Goal: Task Accomplishment & Management: Manage account settings

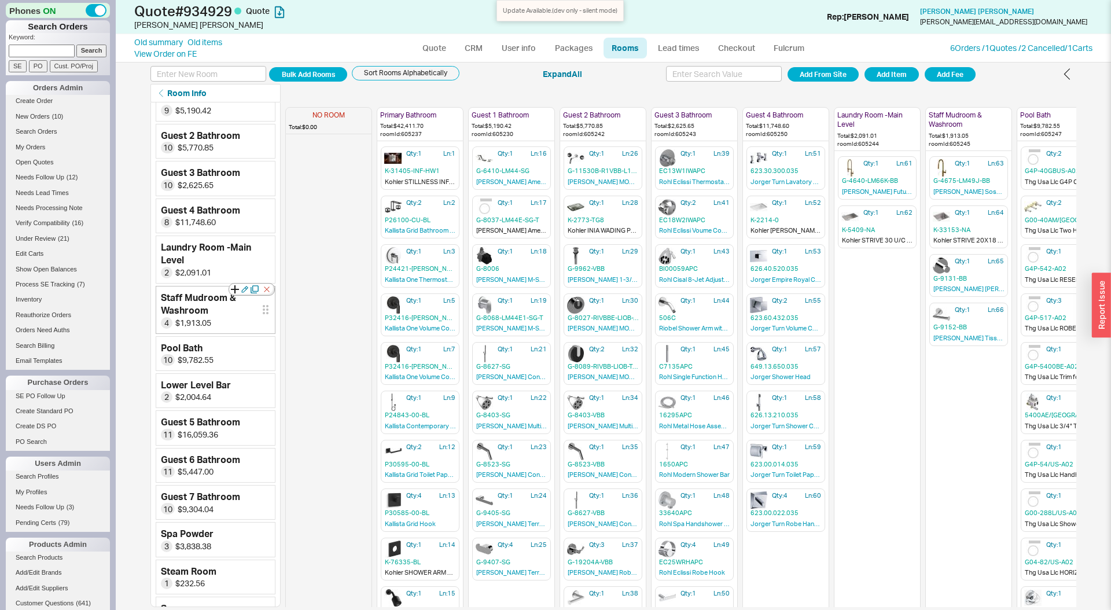
scroll to position [86, 0]
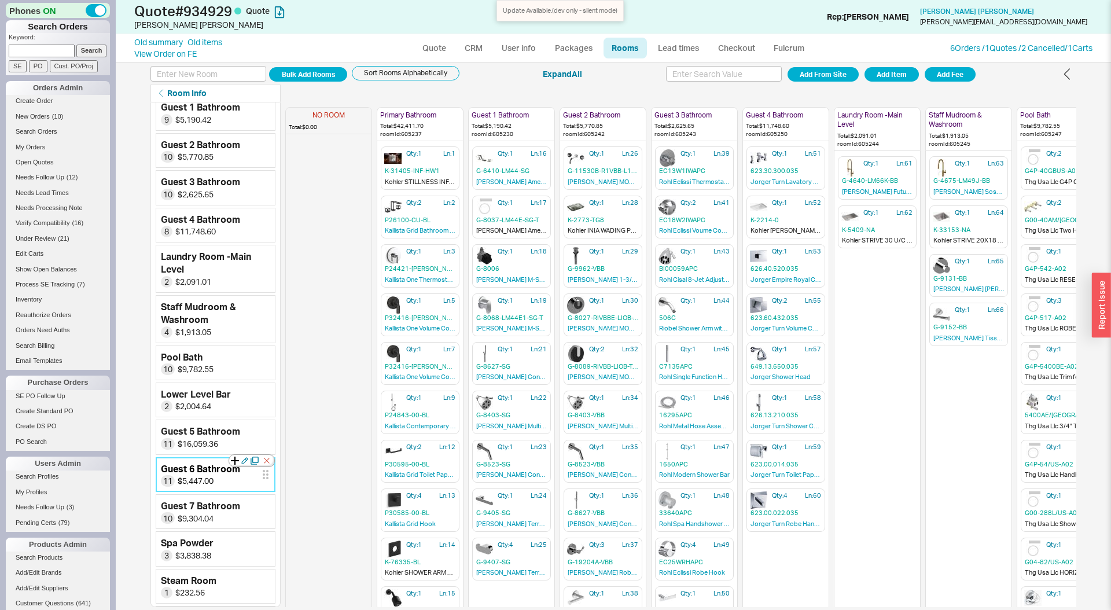
click at [236, 459] on icon at bounding box center [235, 461] width 8 height 8
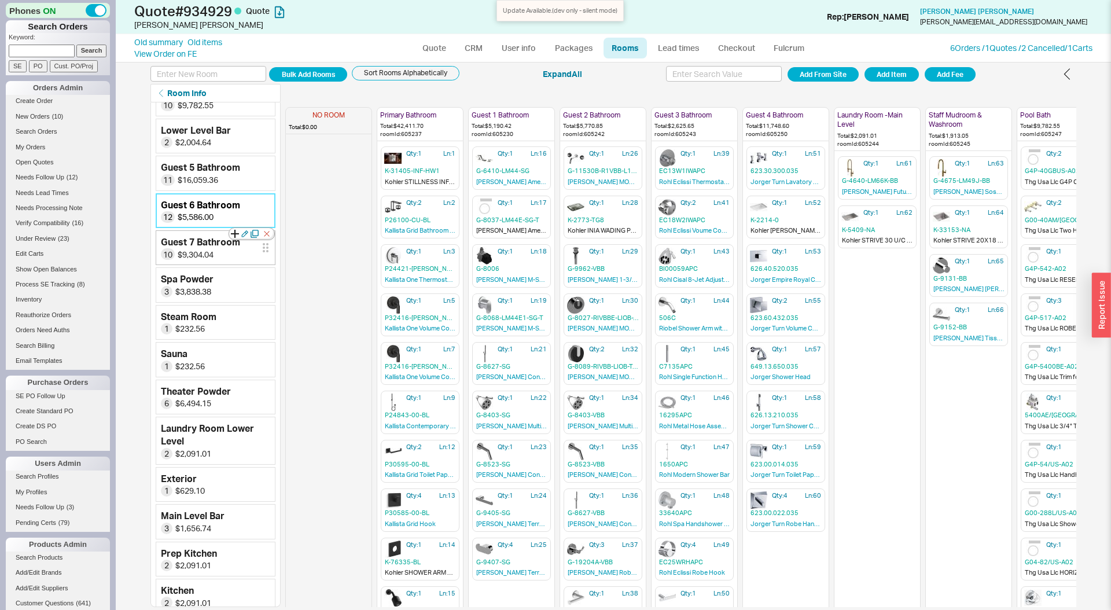
scroll to position [347, 0]
click at [229, 71] on input at bounding box center [209, 74] width 116 height 16
click at [227, 71] on input at bounding box center [209, 74] width 116 height 16
type input "Guest 7 Bedroom"
click at [269, 67] on button "Add Room" at bounding box center [308, 74] width 78 height 14
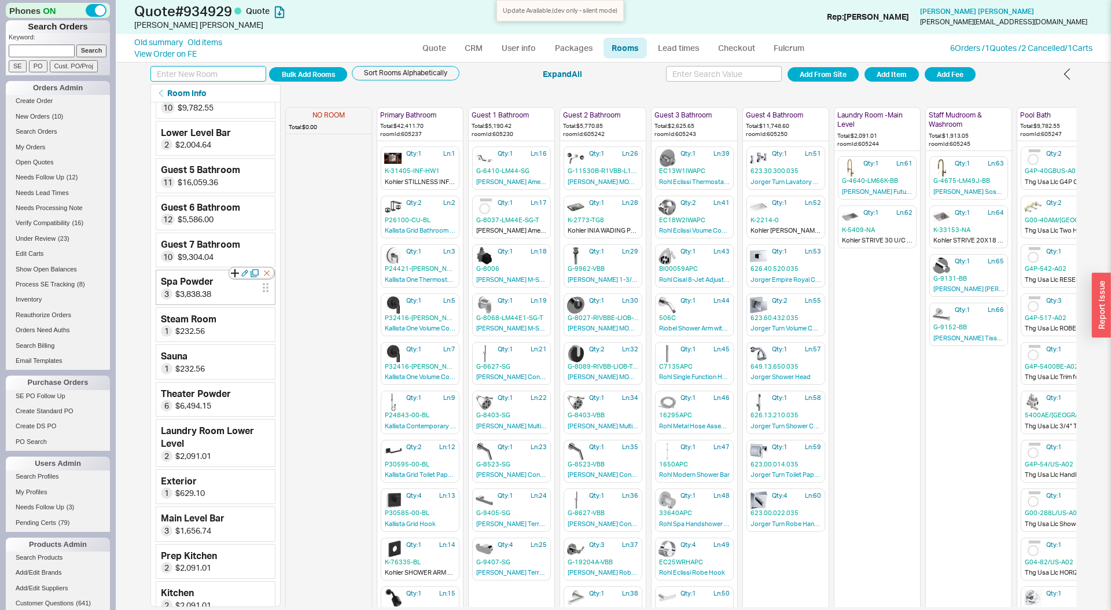
scroll to position [399, 0]
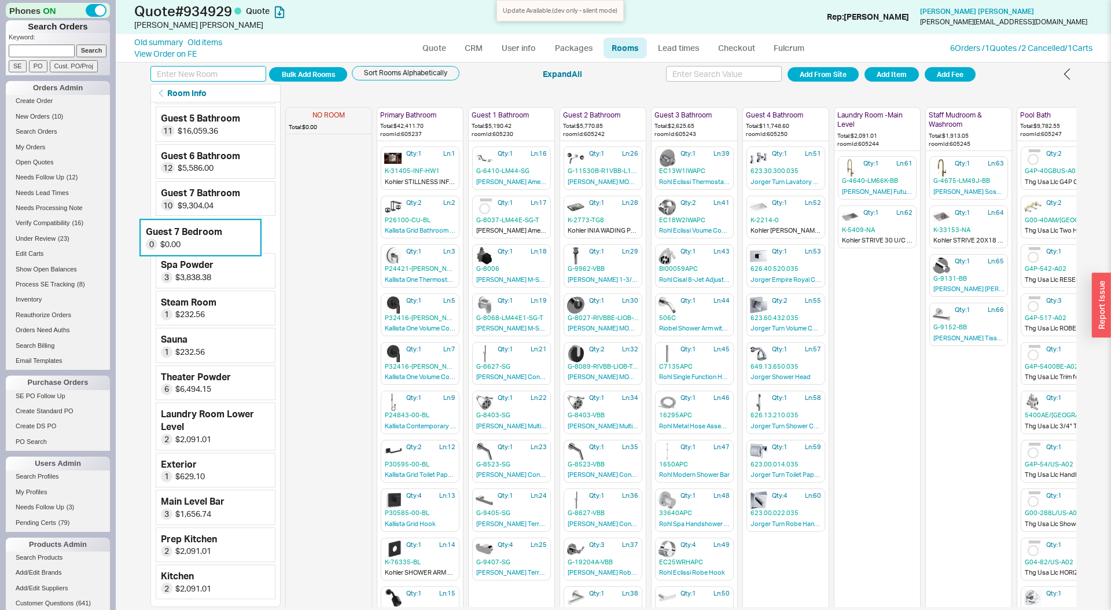
drag, startPoint x: 262, startPoint y: 582, endPoint x: 247, endPoint y: 231, distance: 351.7
click at [247, 231] on div "No Room 0 $0.00 Primary Bathroom 10 $42,411.70 Guest 1 Bathroom 9 $5,190.42 Gue…" at bounding box center [216, 155] width 120 height 894
click at [234, 222] on icon at bounding box center [235, 222] width 8 height 8
click at [903, 79] on button "Add Item" at bounding box center [892, 74] width 54 height 14
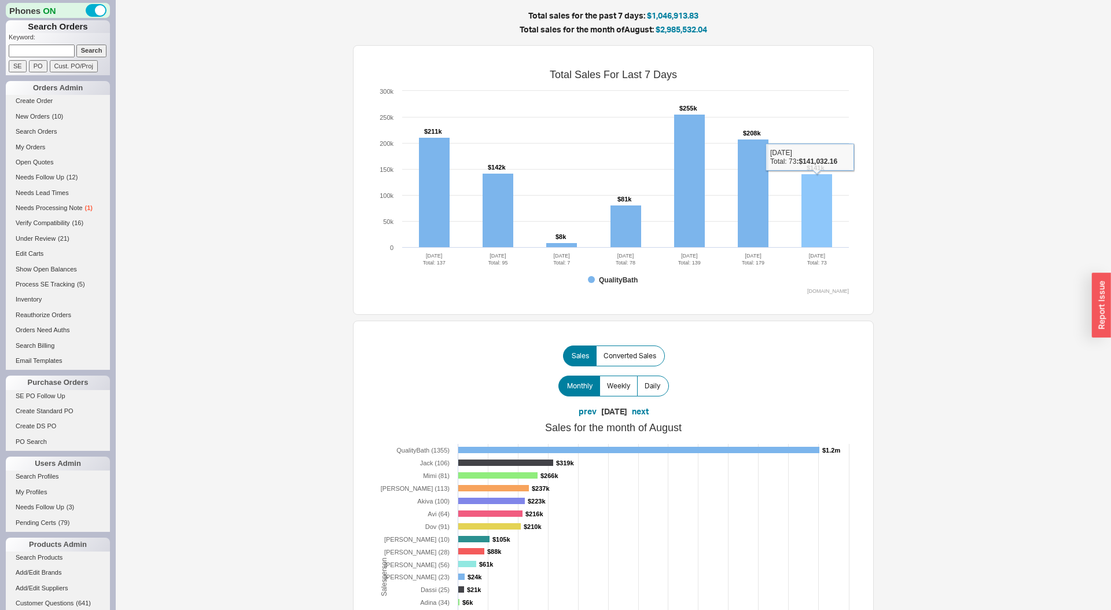
click at [802, 203] on rect at bounding box center [817, 211] width 31 height 74
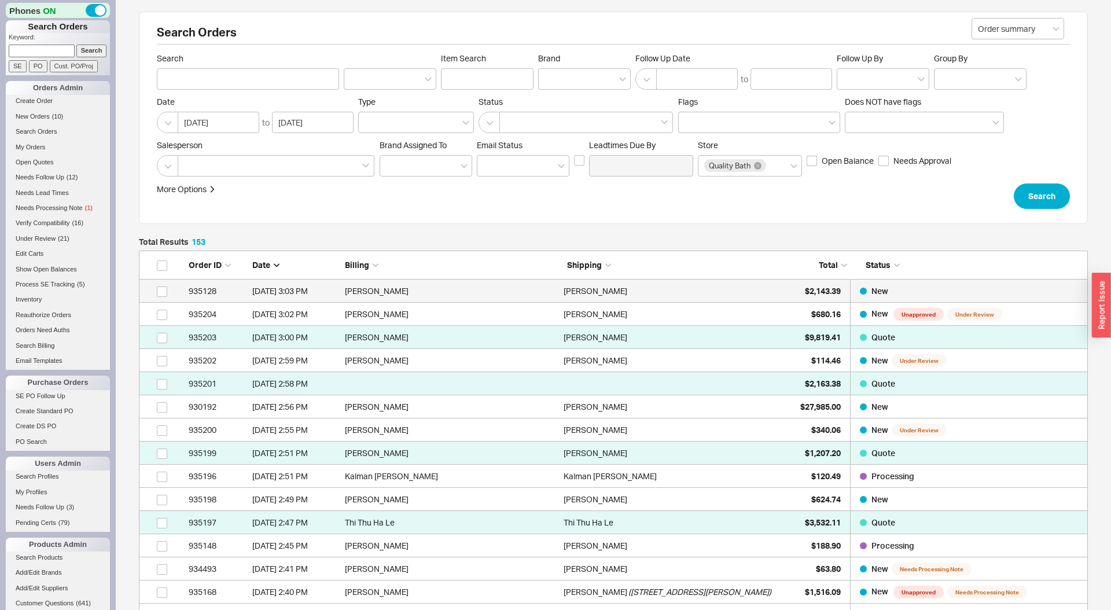
scroll to position [3595, 949]
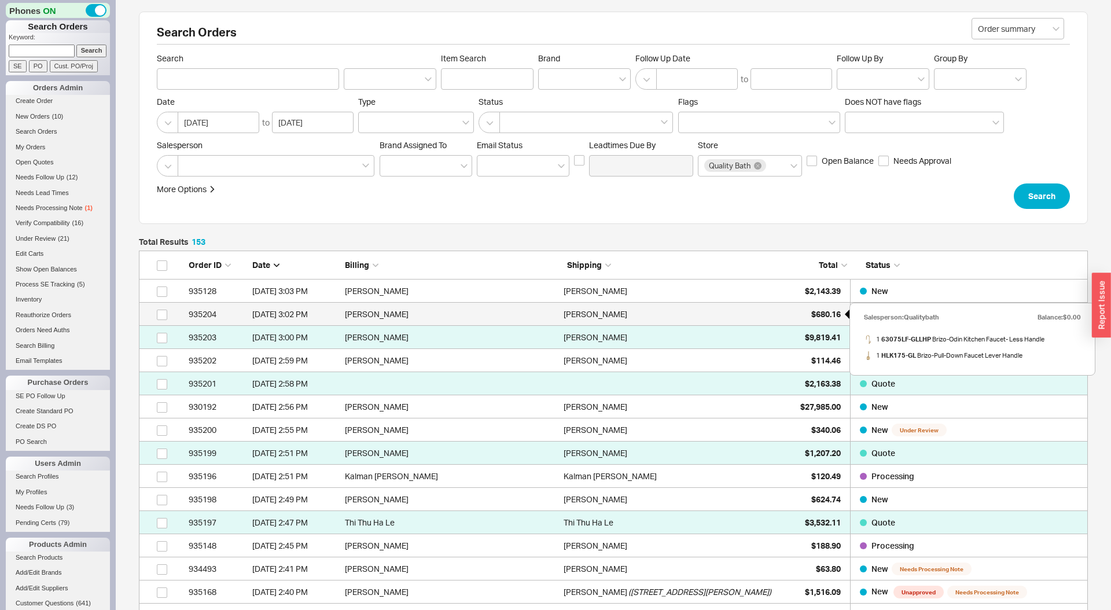
click at [807, 313] on div "$680.16" at bounding box center [812, 314] width 58 height 23
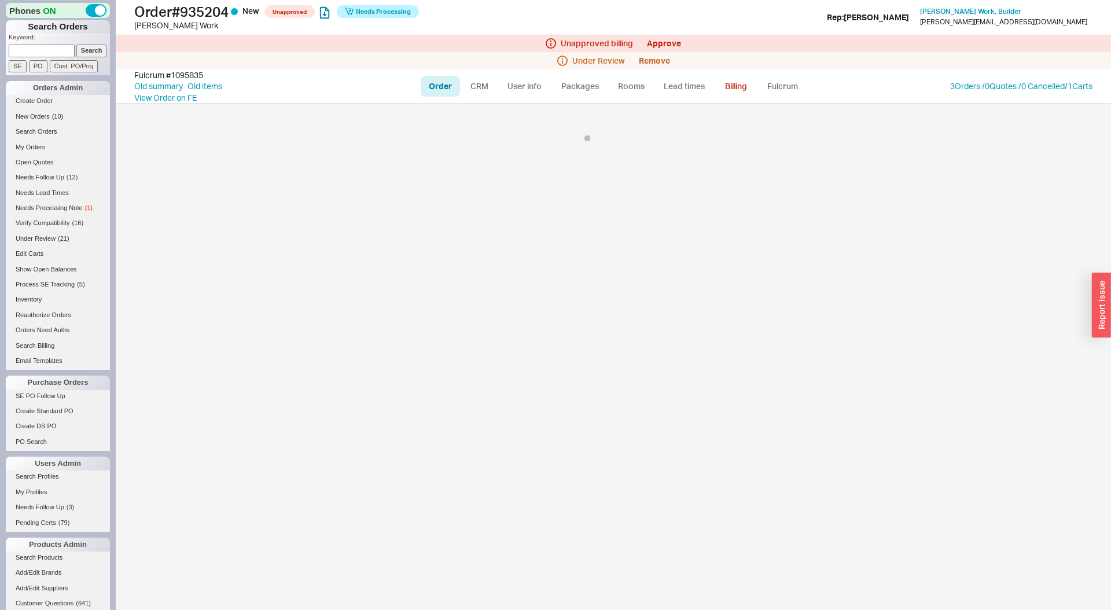
select select "LOW"
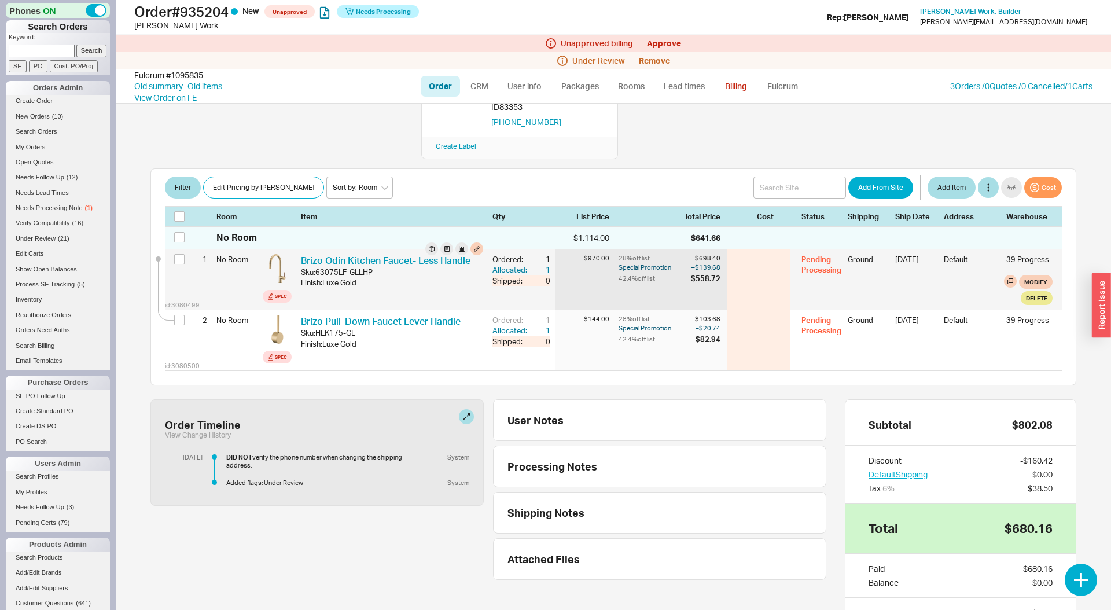
scroll to position [175, 0]
click at [369, 254] on link "Brizo Odin Kitchen Faucet- Less Handle" at bounding box center [386, 260] width 170 height 12
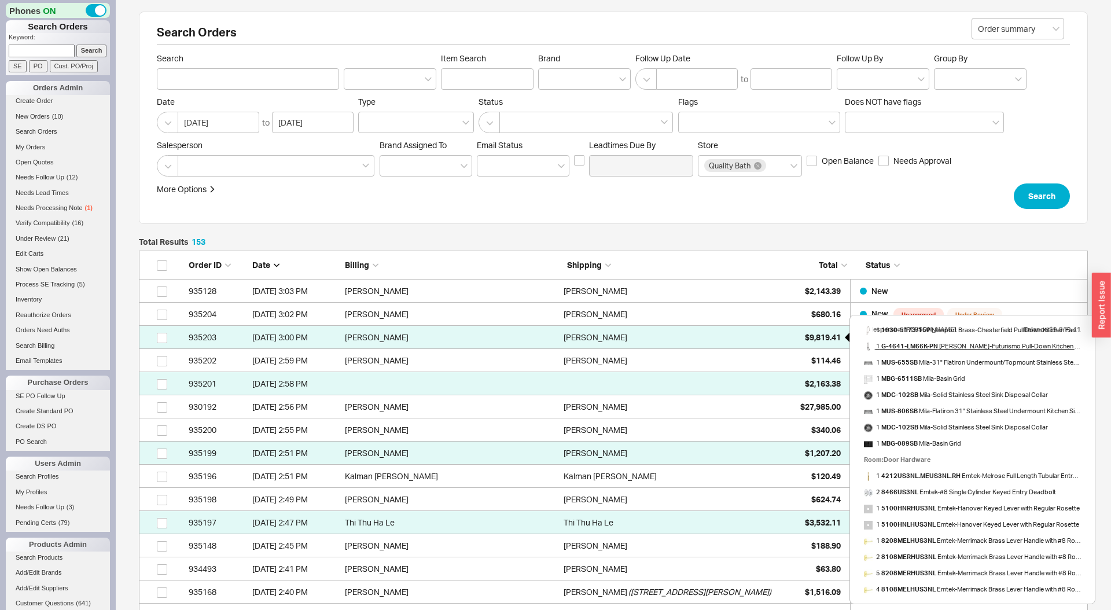
scroll to position [43, 0]
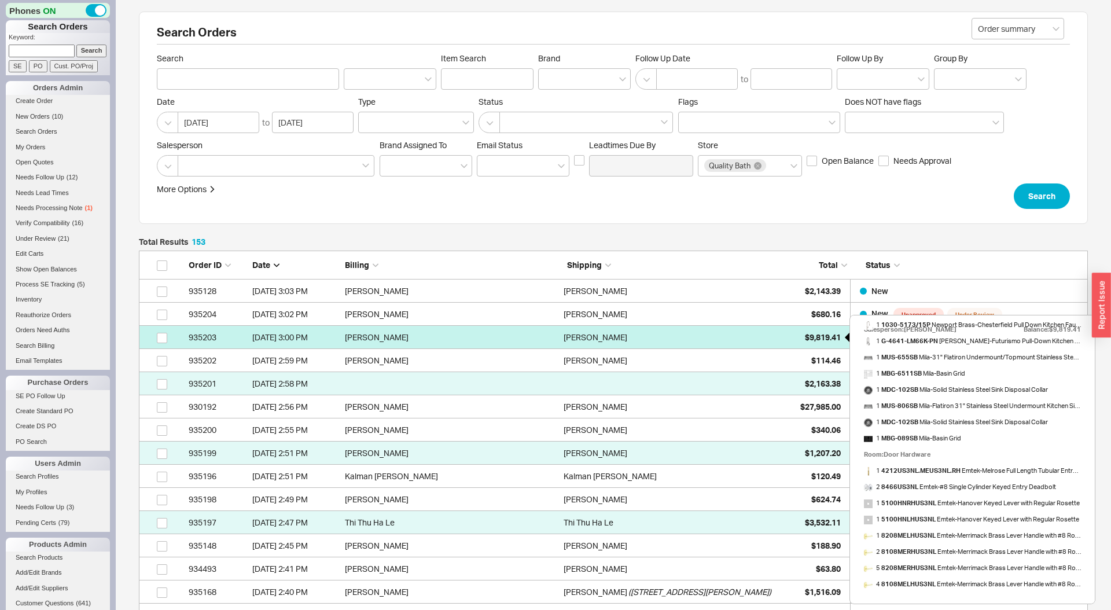
click at [786, 336] on div "$9,819.41" at bounding box center [812, 337] width 58 height 23
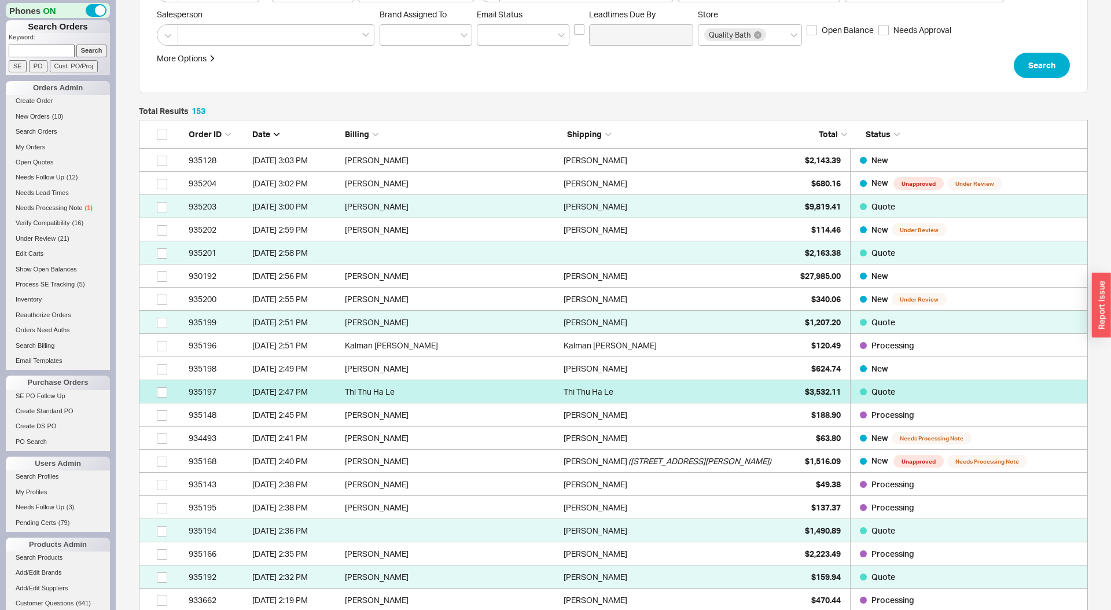
scroll to position [166, 0]
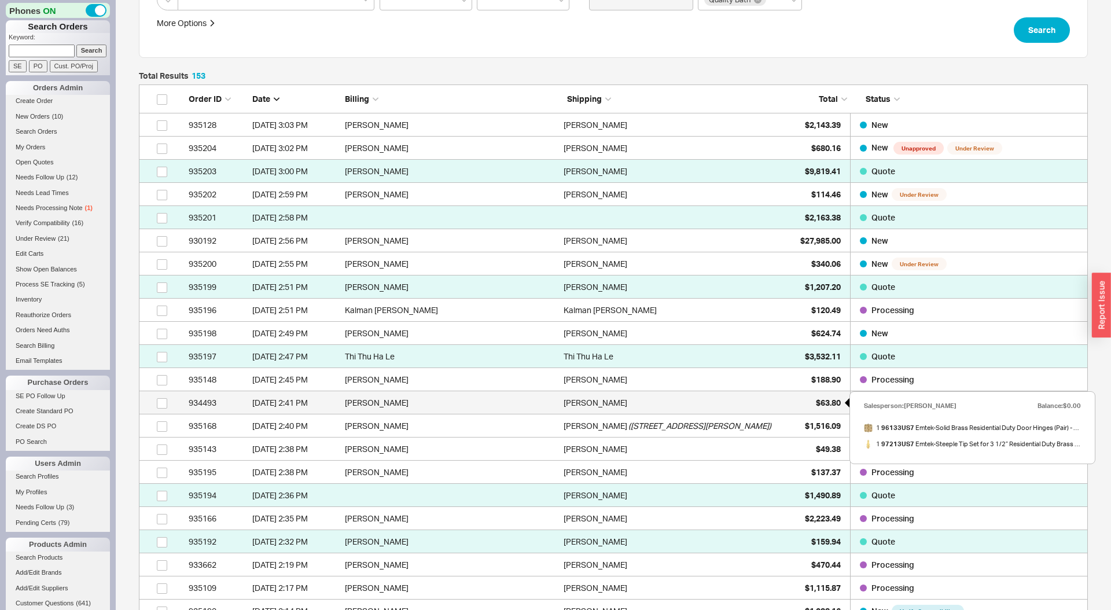
click at [817, 402] on span "$63.80" at bounding box center [828, 403] width 25 height 10
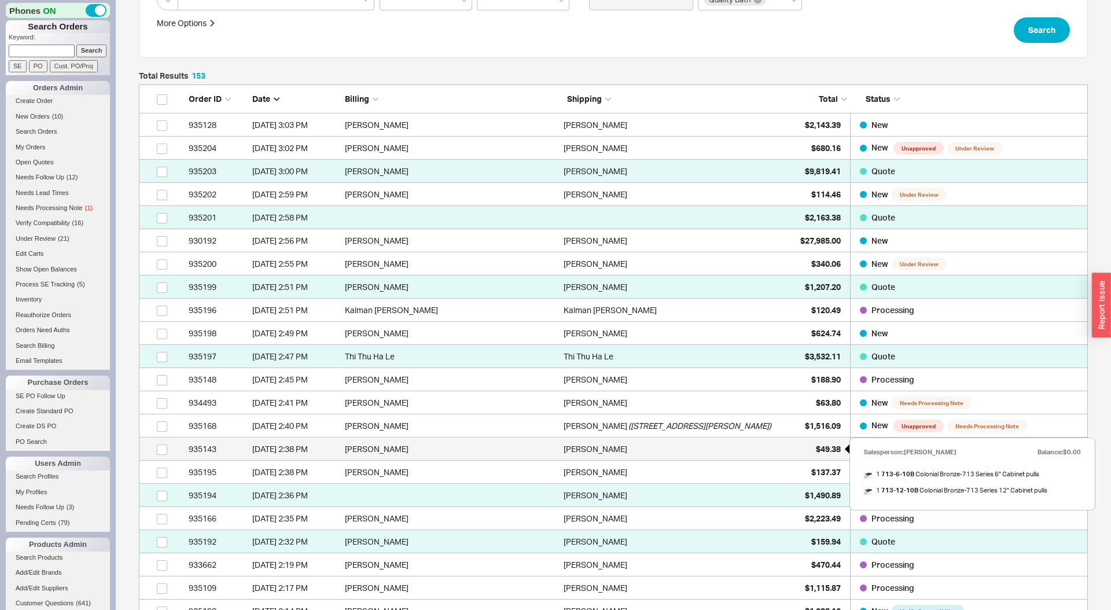
click at [812, 453] on div "$49.38" at bounding box center [812, 449] width 58 height 23
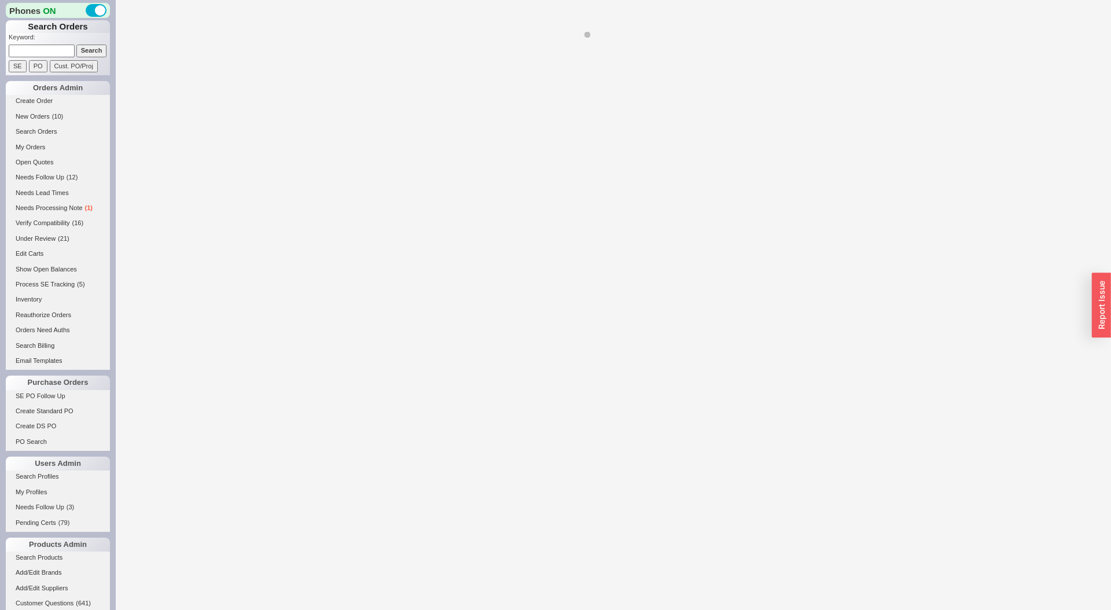
select select "LOW"
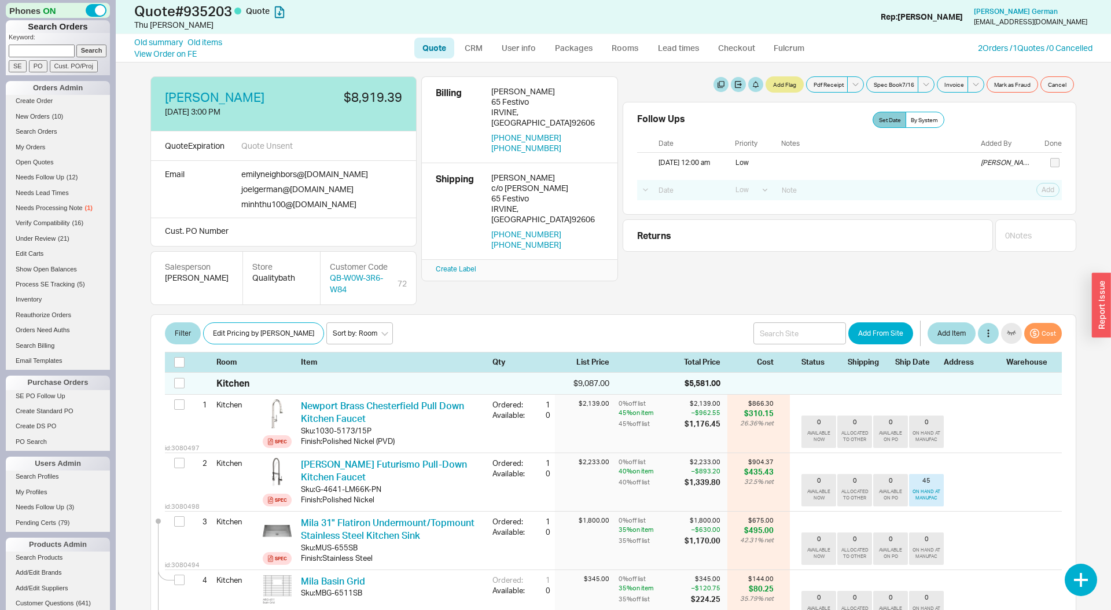
select select "LOW"
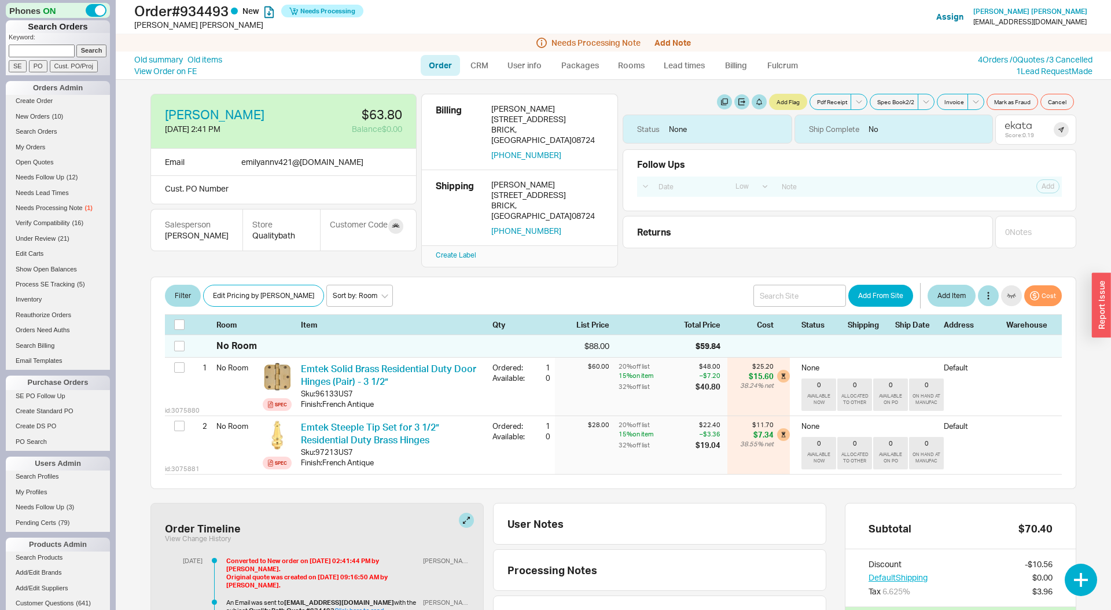
select select "LOW"
click at [678, 44] on button "Add Note" at bounding box center [673, 42] width 36 height 9
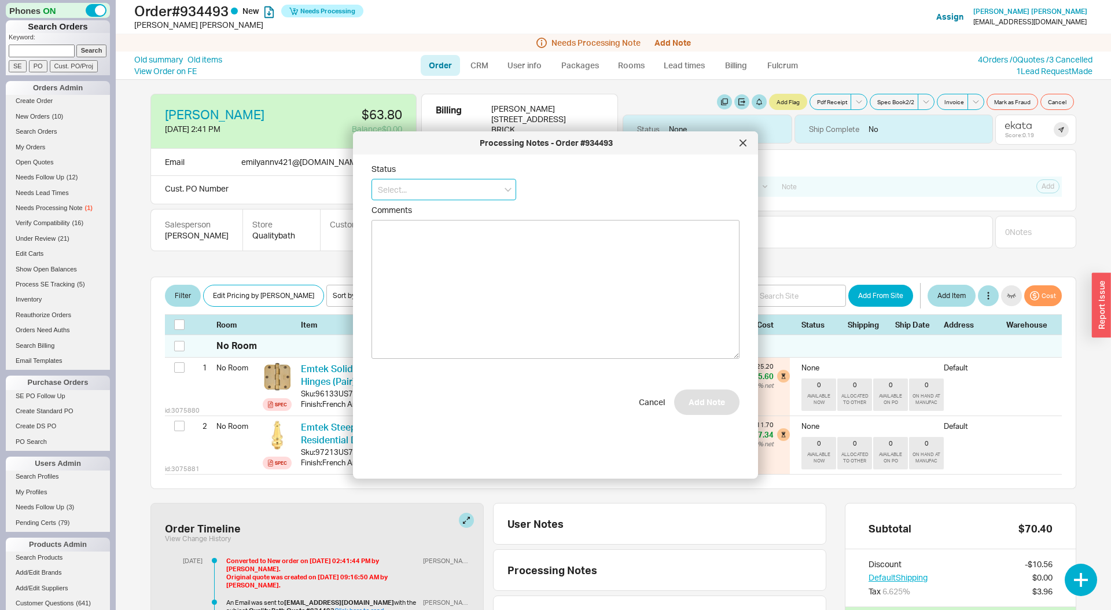
click at [500, 182] on input at bounding box center [444, 189] width 145 height 21
click at [483, 265] on div "No Status" at bounding box center [444, 275] width 144 height 21
type input "No Status"
click at [713, 419] on button "Add Note" at bounding box center [706, 407] width 65 height 25
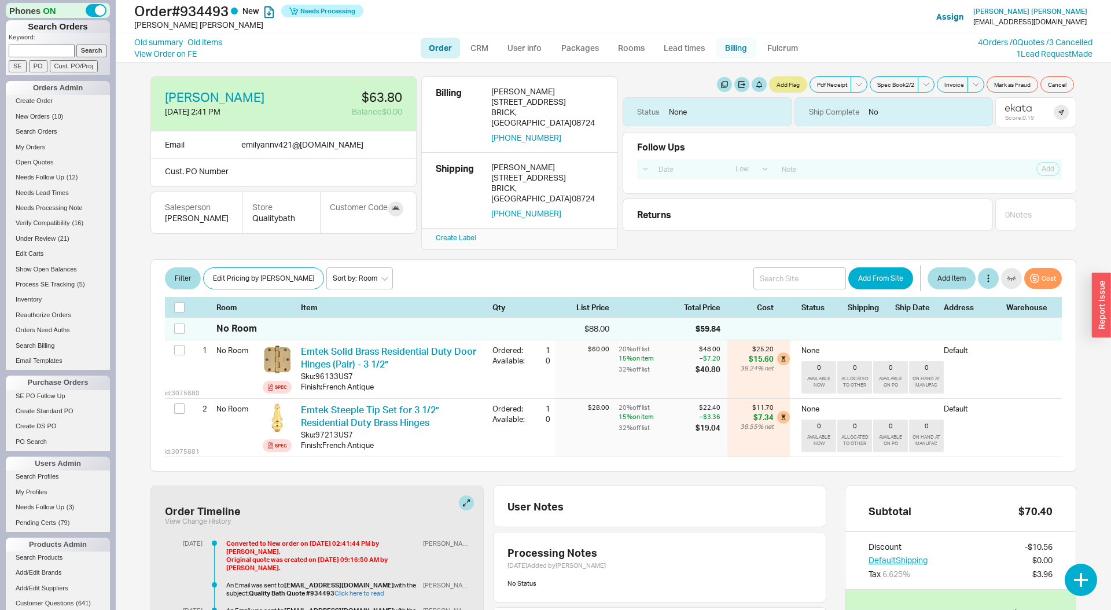
click at [741, 49] on link "Billing" at bounding box center [736, 48] width 41 height 21
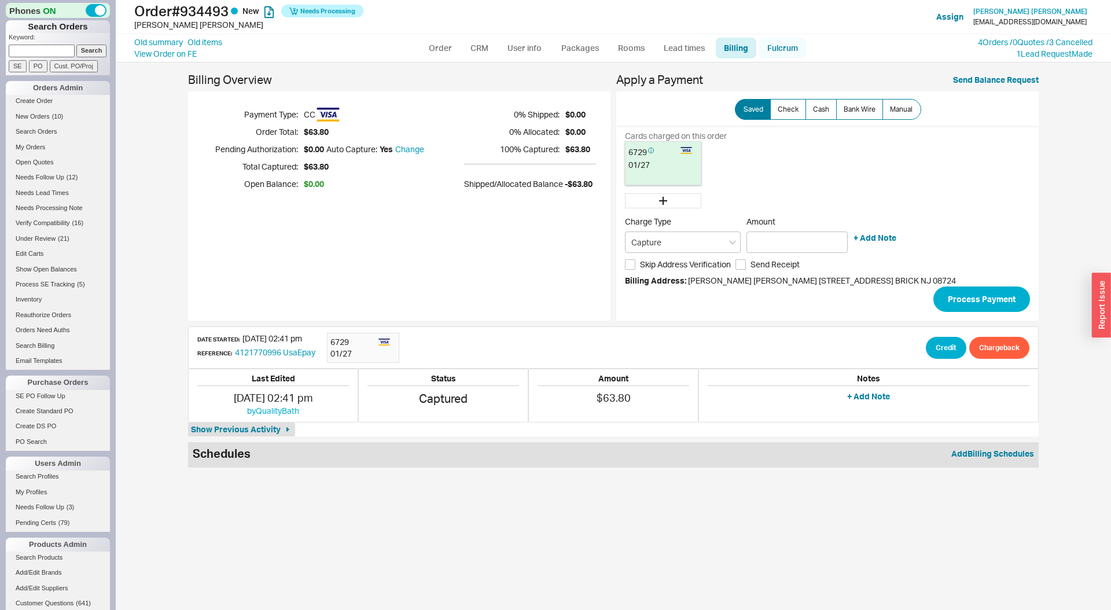
click at [772, 47] on link "Fulcrum" at bounding box center [782, 48] width 47 height 21
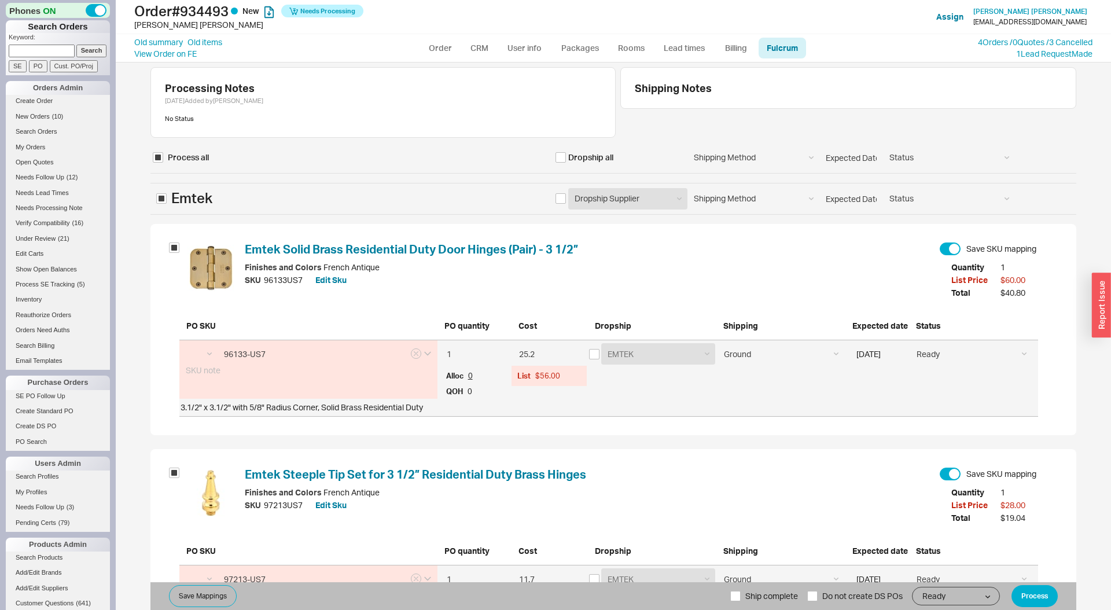
select select "EMT"
click at [560, 201] on input "checkbox" at bounding box center [561, 198] width 10 height 10
checkbox input "true"
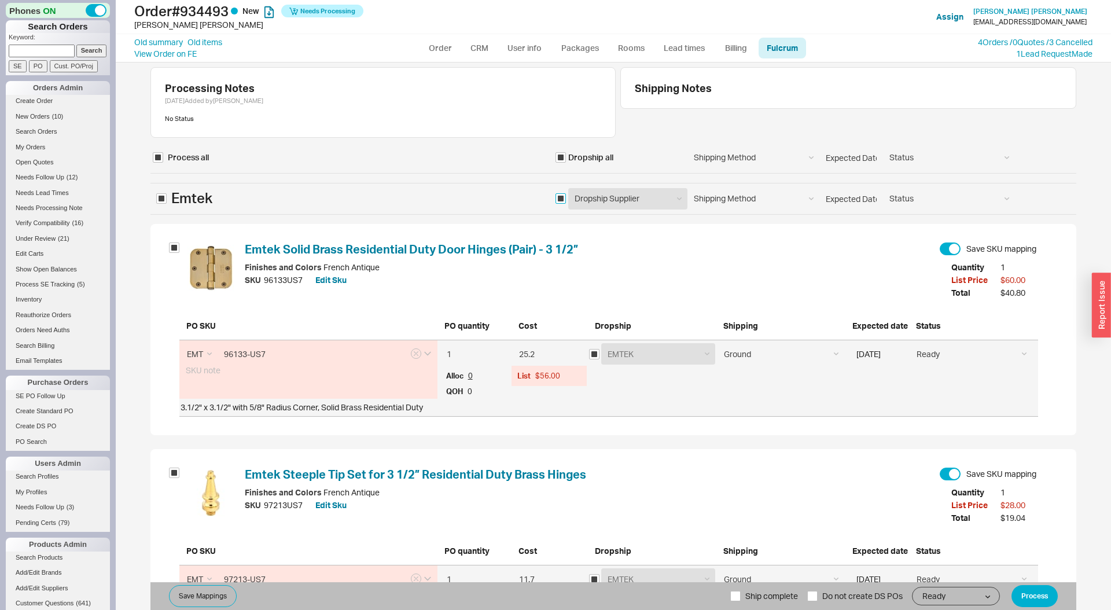
checkbox input "true"
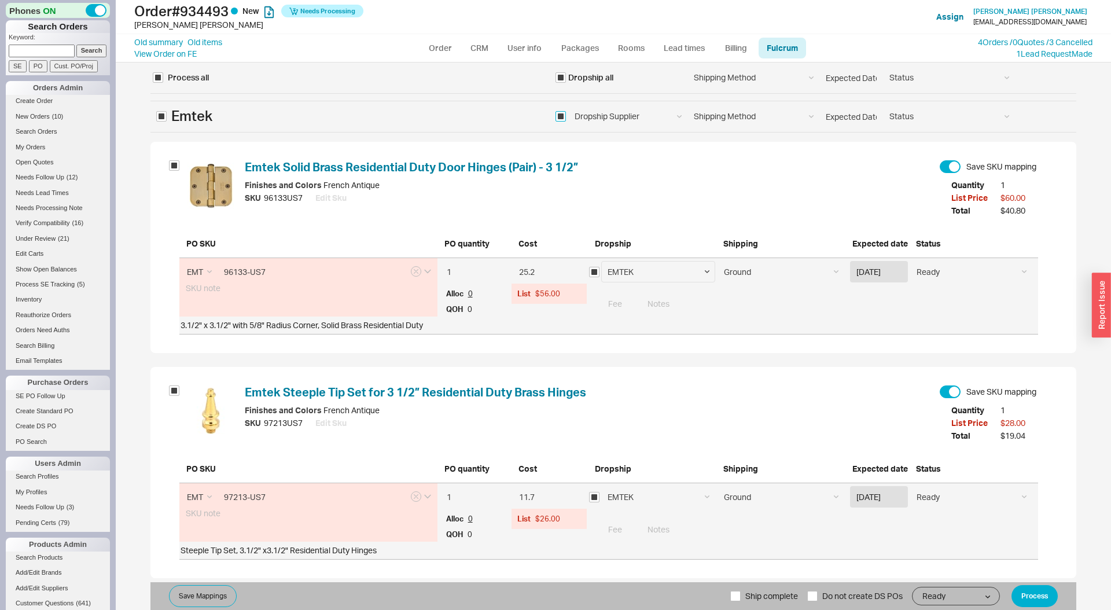
scroll to position [92, 0]
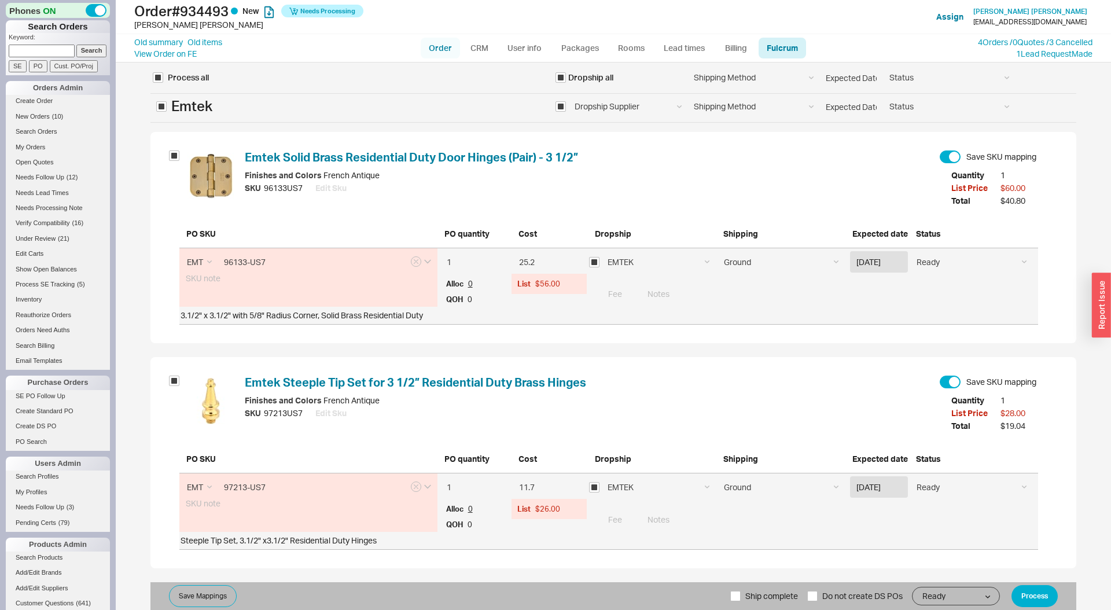
click at [446, 50] on link "Order" at bounding box center [440, 48] width 39 height 21
select select "LOW"
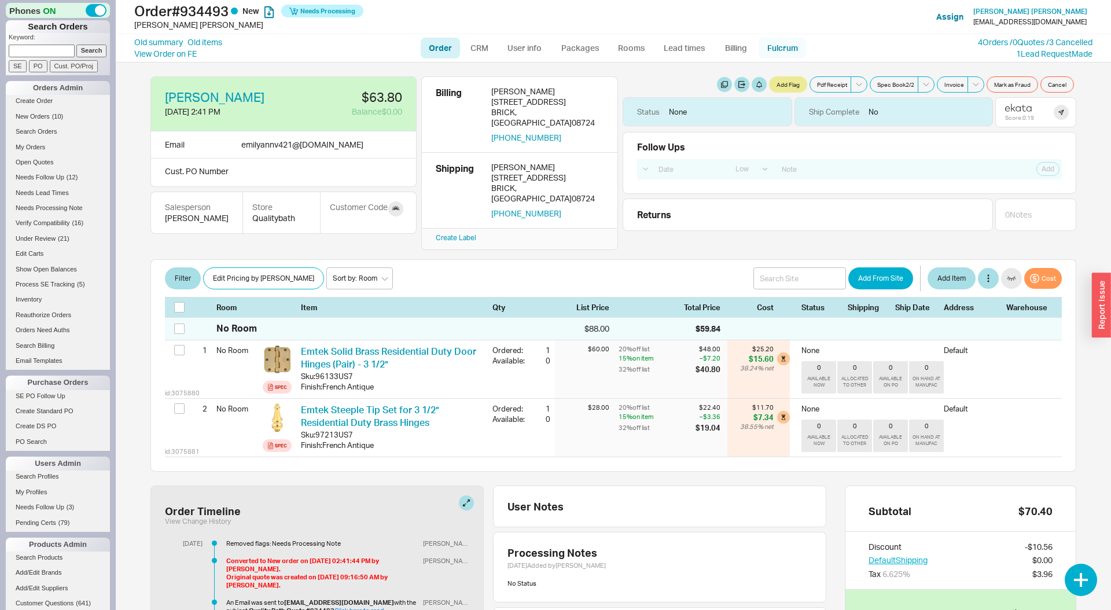
click at [794, 51] on link "Fulcrum" at bounding box center [782, 48] width 47 height 21
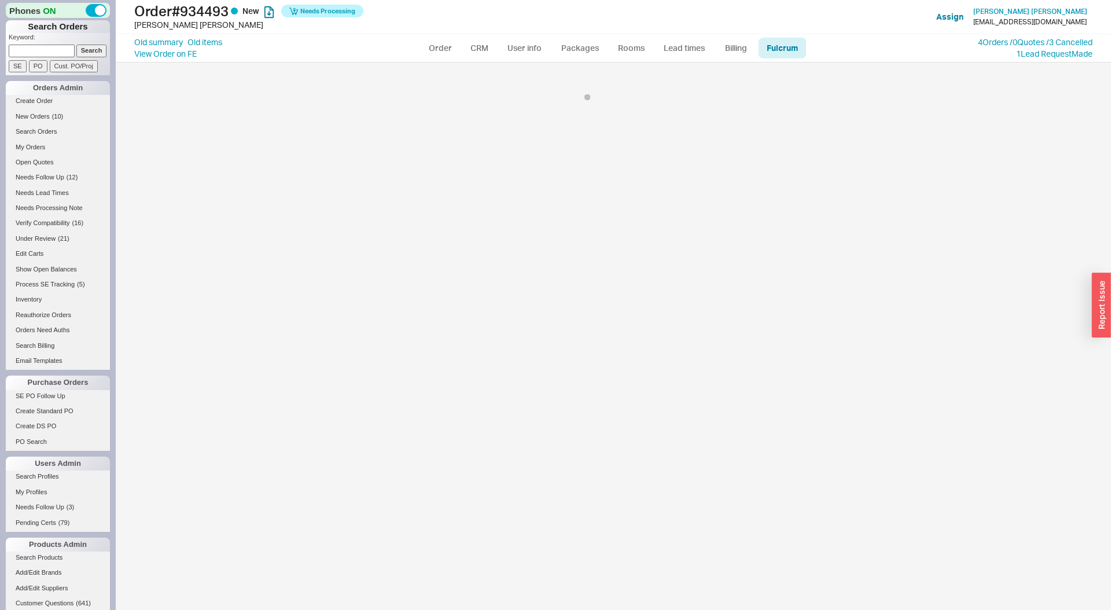
select select "EMT"
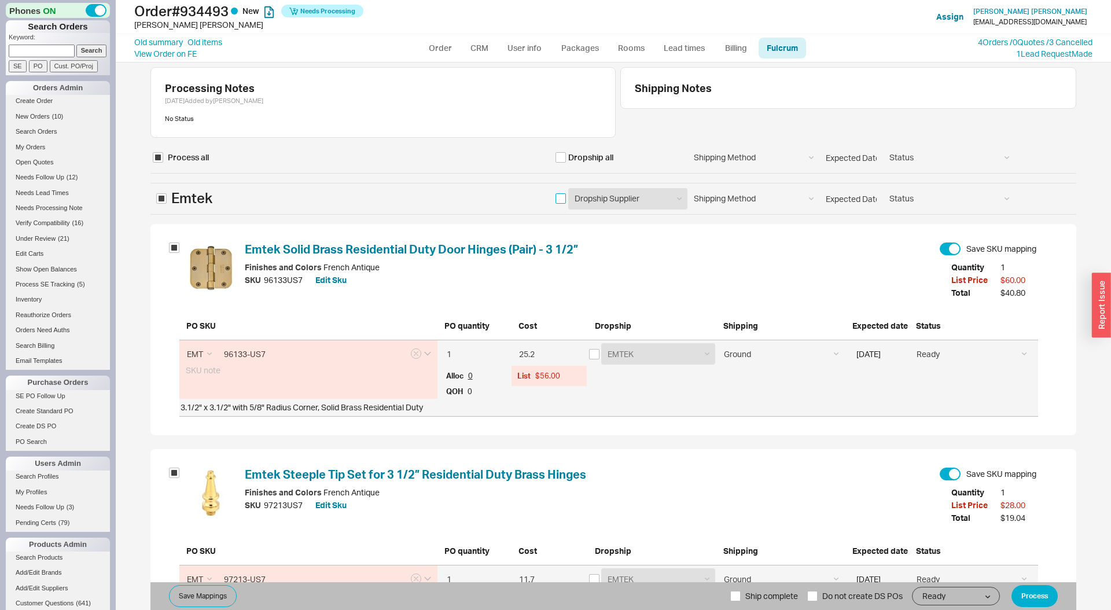
click at [561, 196] on input "checkbox" at bounding box center [561, 198] width 10 height 10
checkbox input "true"
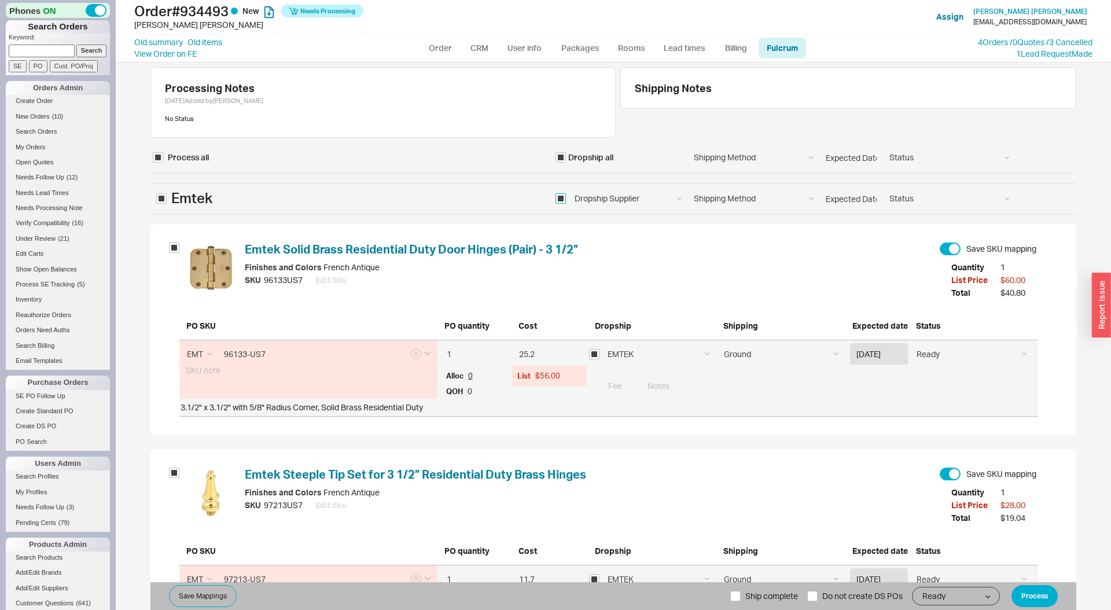
scroll to position [92, 0]
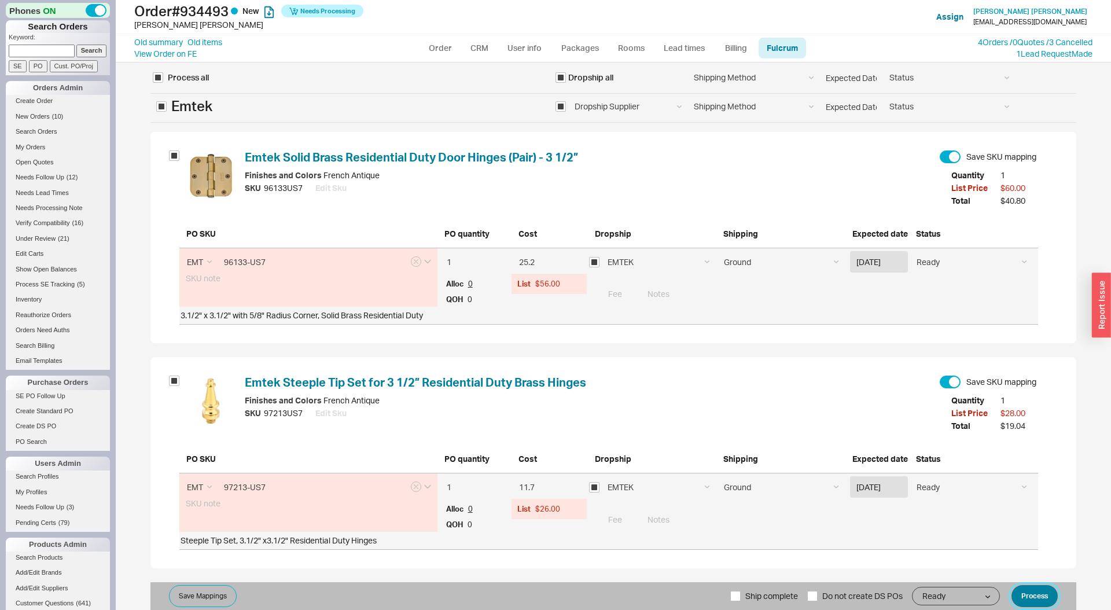
click at [1045, 592] on button "Process" at bounding box center [1035, 596] width 46 height 22
select select "LOW"
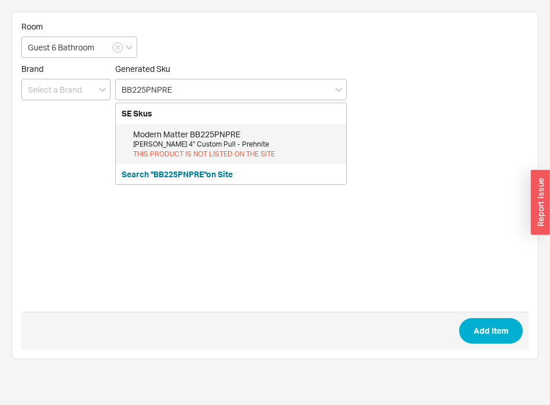
click at [187, 140] on div "McCoy 4" Custom Pull - Prehnite" at bounding box center [236, 145] width 207 height 10
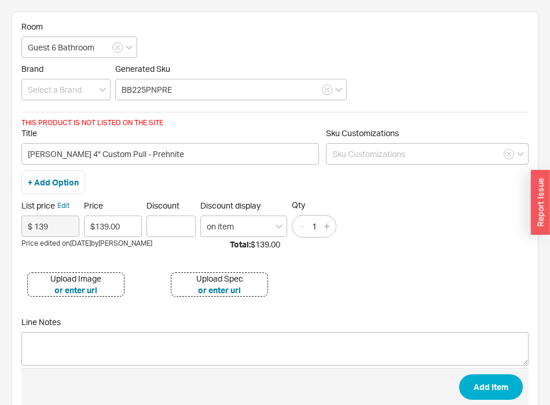
type input "BB225PNPRE"
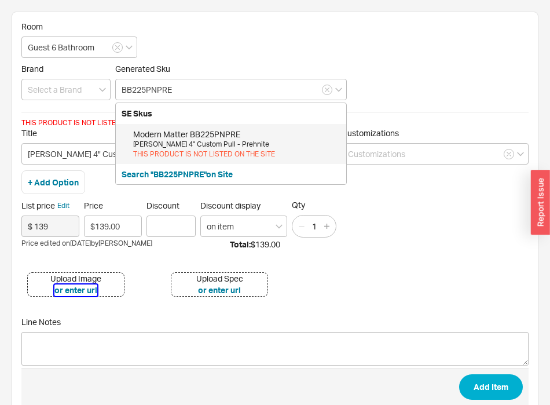
click at [71, 289] on button "or enter url" at bounding box center [75, 290] width 43 height 12
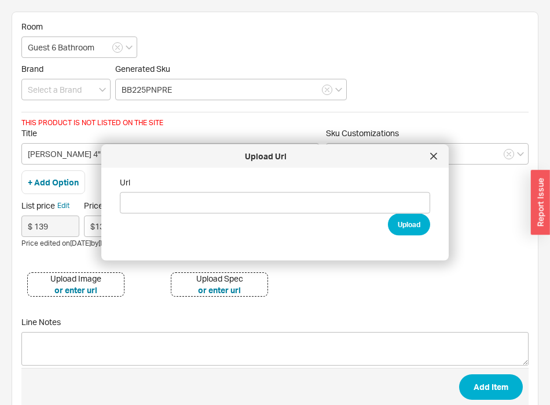
type input "https://modern-matter.com/cdn/shop/products/Mccoy_polished_nickel_prehnite_01_a…"
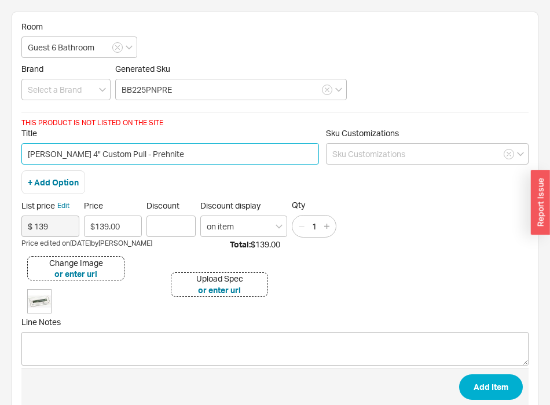
click at [114, 157] on input "McCoy 4" Custom Pull - Prehnite" at bounding box center [170, 153] width 298 height 21
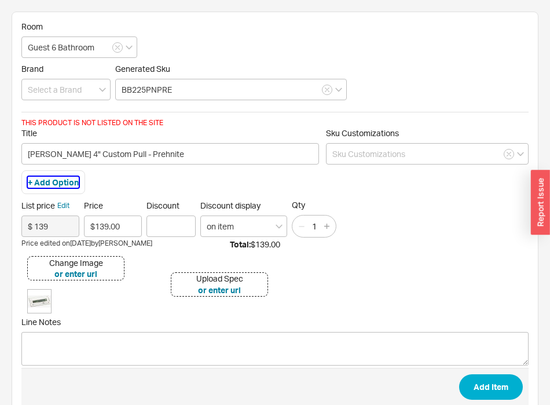
click at [57, 179] on button "+ Add Option" at bounding box center [53, 183] width 51 height 12
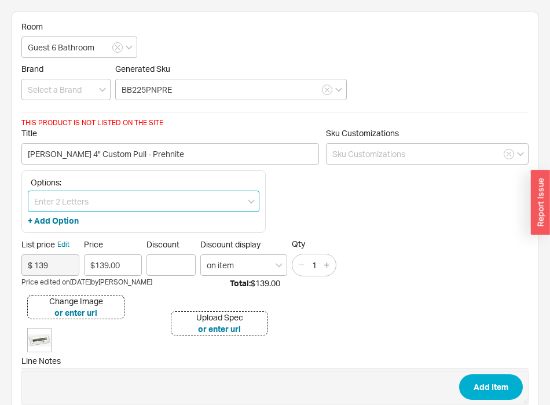
click at [71, 201] on input at bounding box center [144, 200] width 232 height 21
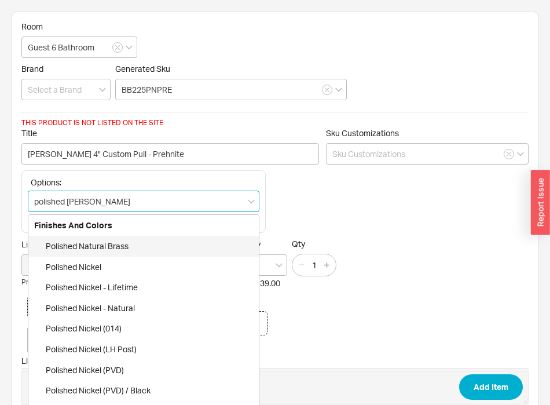
type input "polished nicke"
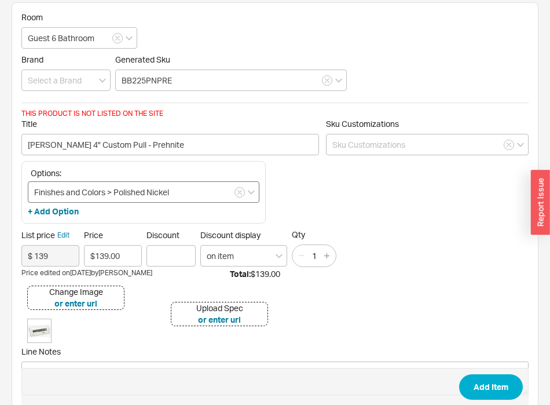
scroll to position [13, 0]
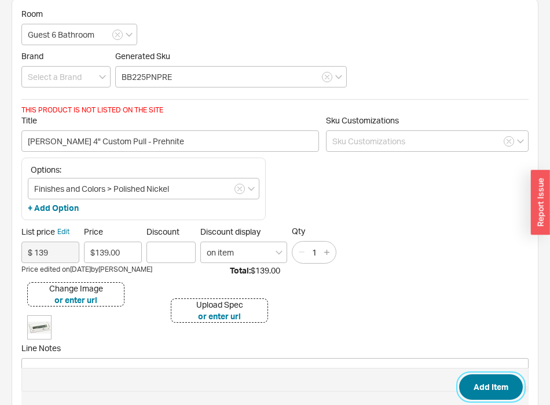
click at [492, 378] on button "Add Item" at bounding box center [491, 386] width 64 height 25
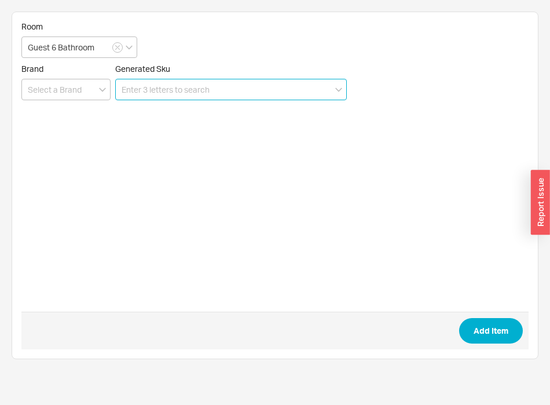
scroll to position [0, 0]
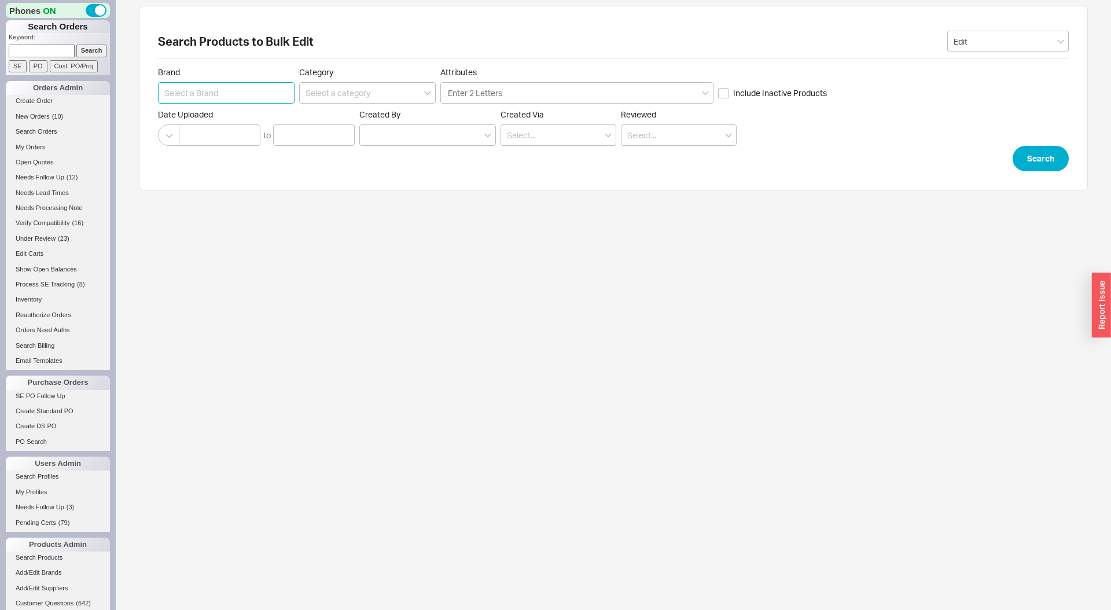
click at [260, 82] on input at bounding box center [226, 92] width 137 height 21
click at [254, 90] on input at bounding box center [226, 92] width 137 height 21
type input "Rocky Mountain Hardware"
type input "edge"
click button "Search" at bounding box center [1041, 158] width 56 height 25
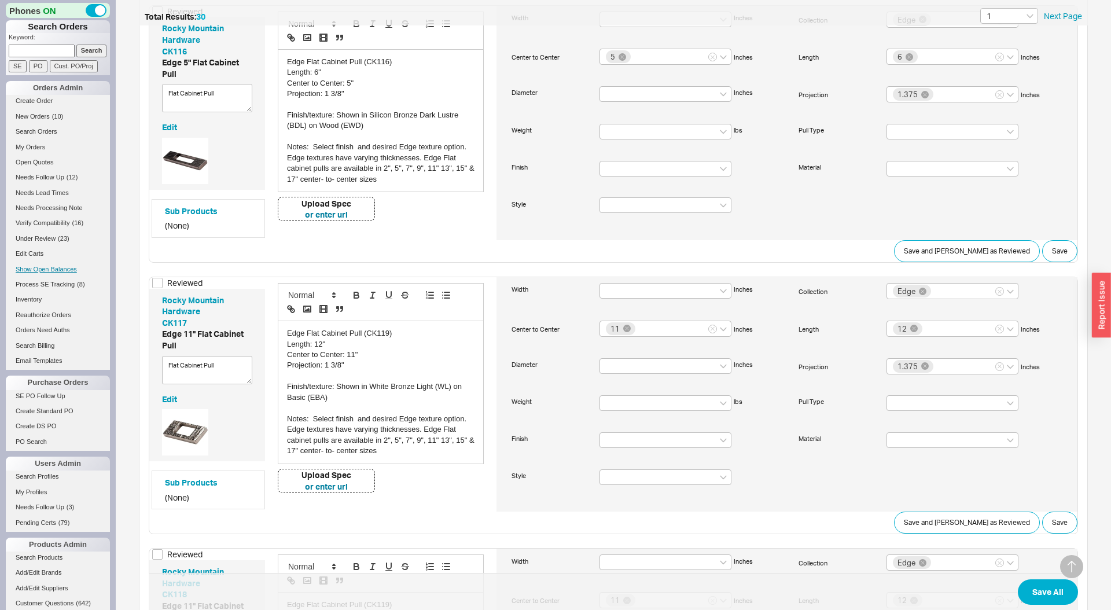
scroll to position [1582, 0]
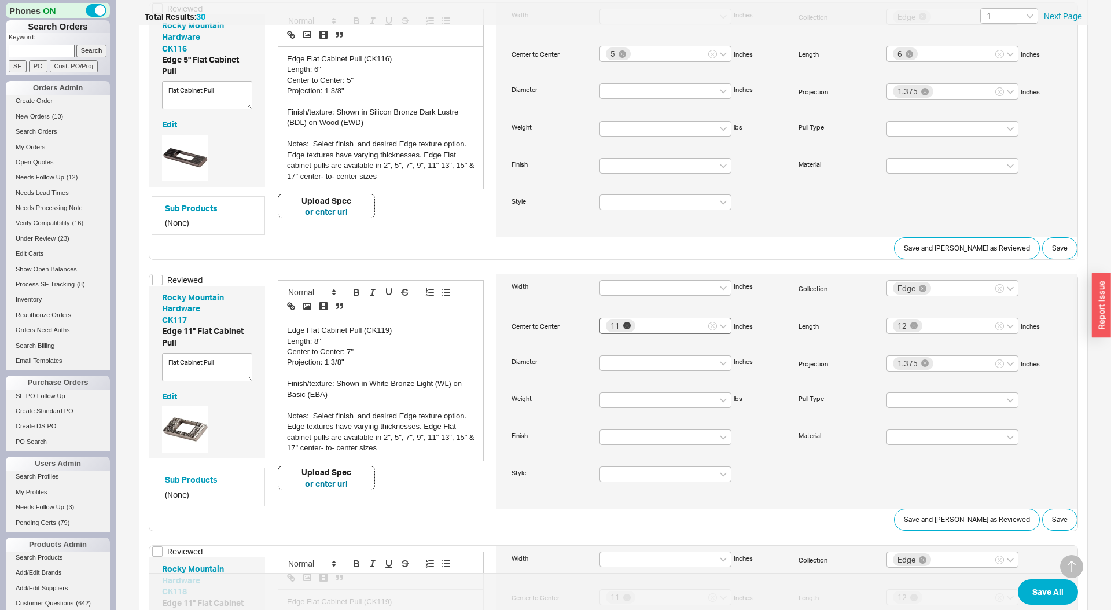
click at [623, 322] on div "11" at bounding box center [621, 326] width 30 height 13
click at [637, 322] on input "11" at bounding box center [641, 325] width 8 height 10
click at [627, 322] on icon at bounding box center [627, 326] width 8 height 8
click at [637, 322] on input "11 No results found" at bounding box center [641, 325] width 8 height 10
type input "7"
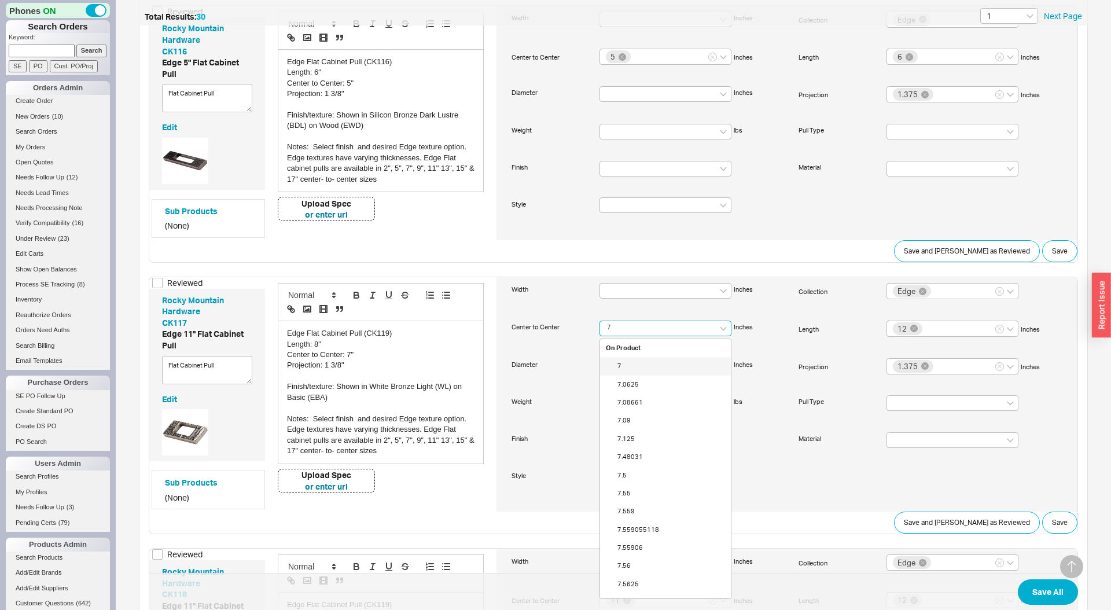
click at [650, 365] on div "7" at bounding box center [665, 366] width 131 height 18
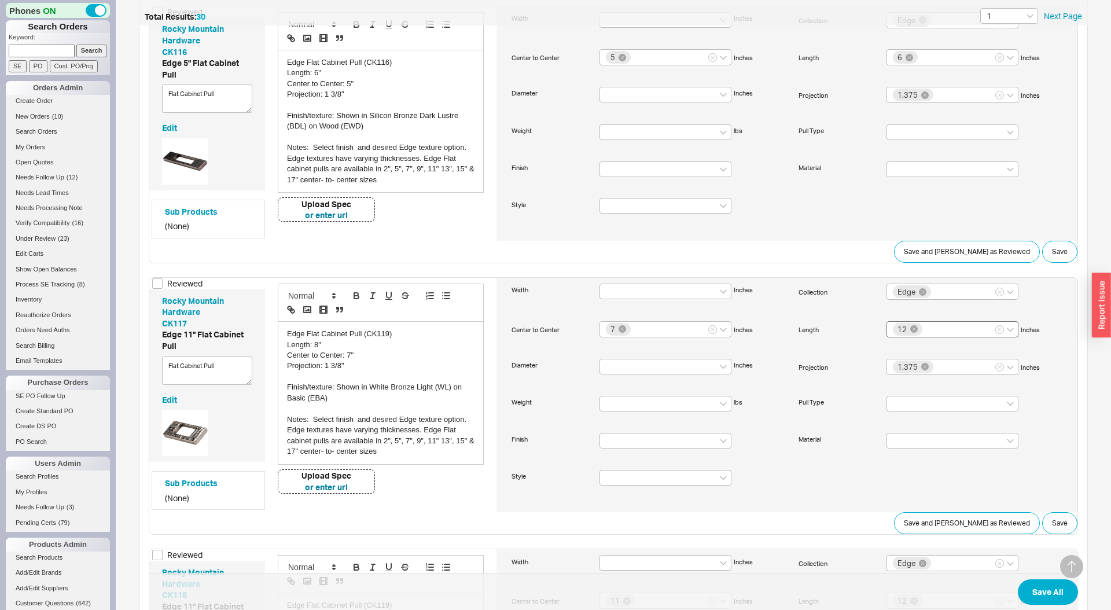
click at [919, 327] on div "12" at bounding box center [908, 329] width 30 height 13
click at [924, 327] on input "12" at bounding box center [928, 328] width 8 height 10
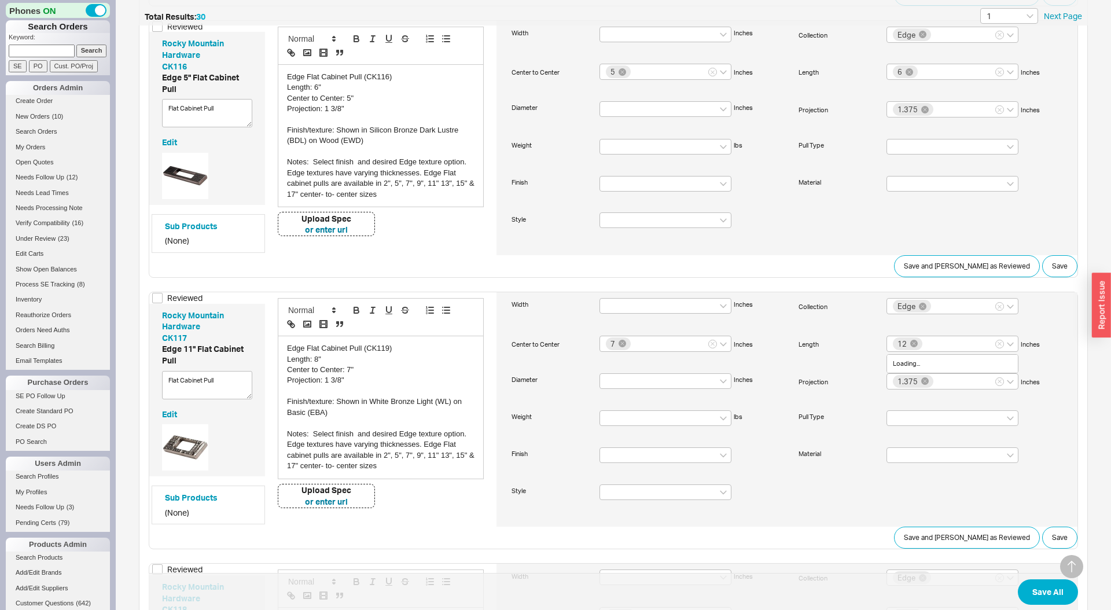
click at [915, 328] on div "Collection Edge" at bounding box center [931, 315] width 269 height 35
click at [916, 339] on icon at bounding box center [915, 343] width 8 height 8
click at [924, 339] on input "12" at bounding box center [928, 341] width 8 height 10
type input "8"
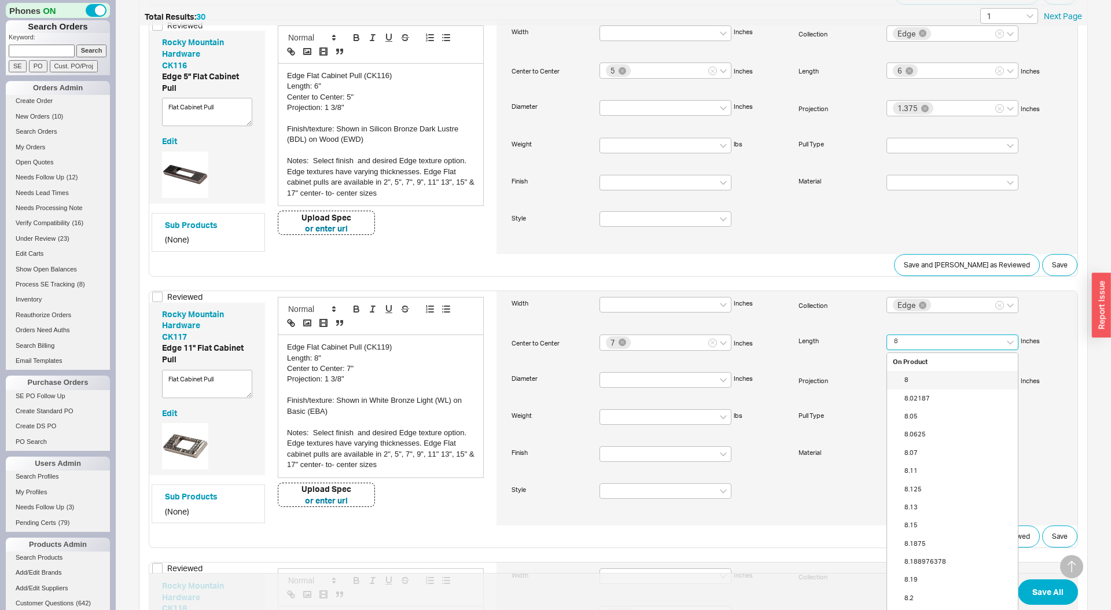
scroll to position [1563, 0]
click at [915, 380] on div "8" at bounding box center [952, 382] width 131 height 18
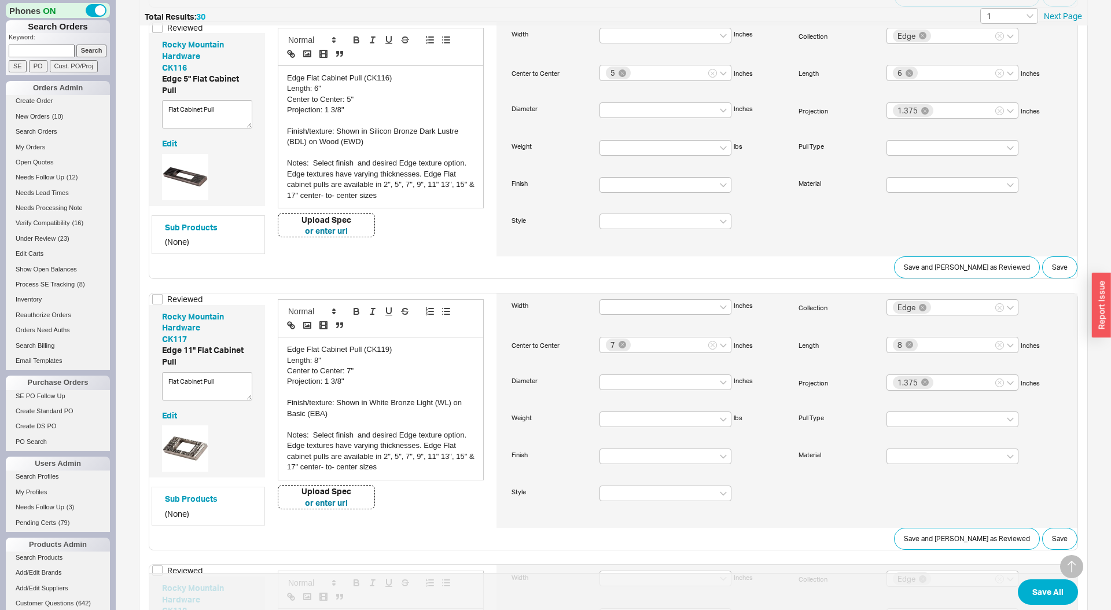
drag, startPoint x: 387, startPoint y: 344, endPoint x: 403, endPoint y: 345, distance: 16.2
click at [387, 344] on div "Edge Flat Cabinet Pull (CK119)" at bounding box center [381, 349] width 188 height 10
drag, startPoint x: 387, startPoint y: 348, endPoint x: 396, endPoint y: 350, distance: 9.4
click at [389, 349] on div "Edge Flat Cabinet Pull (CK119)" at bounding box center [381, 349] width 188 height 10
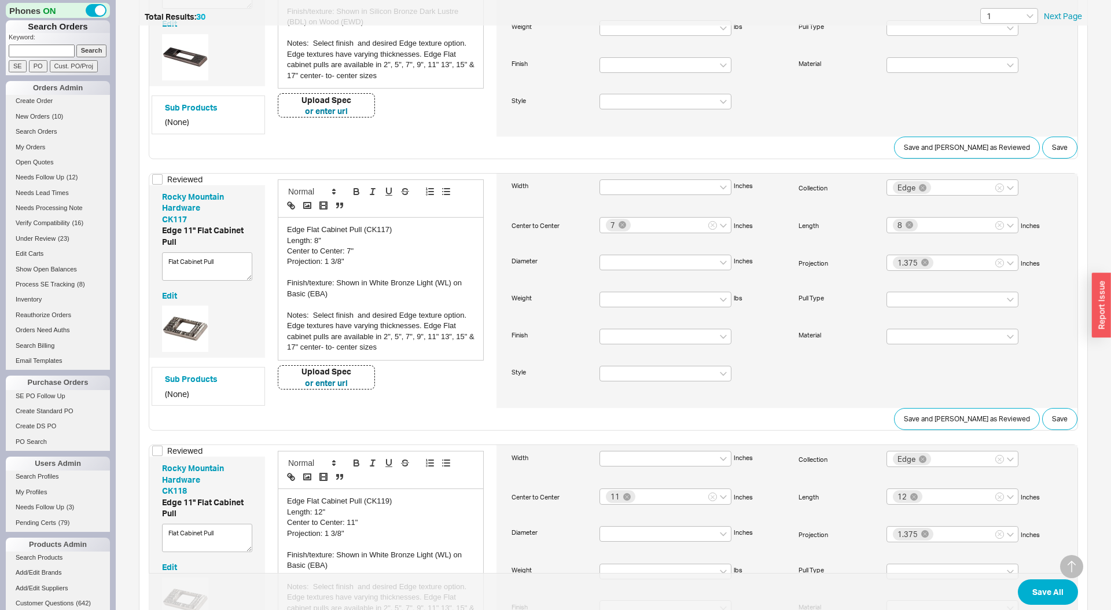
scroll to position [1887, 0]
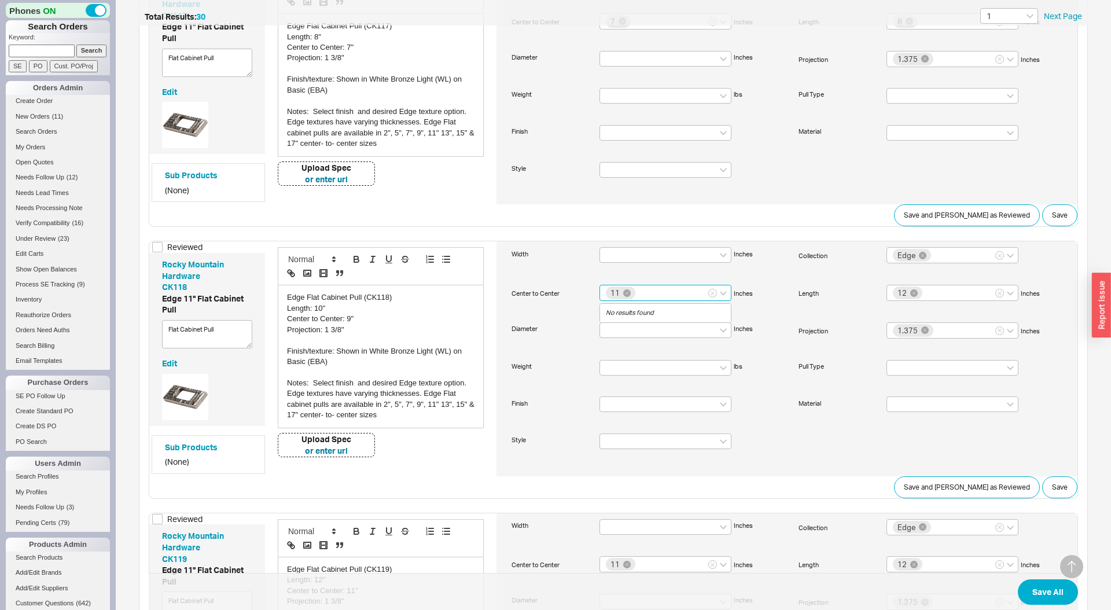
click at [637, 293] on input "11 No results found" at bounding box center [641, 292] width 8 height 10
type input "9"
click at [924, 294] on input "12" at bounding box center [928, 292] width 8 height 10
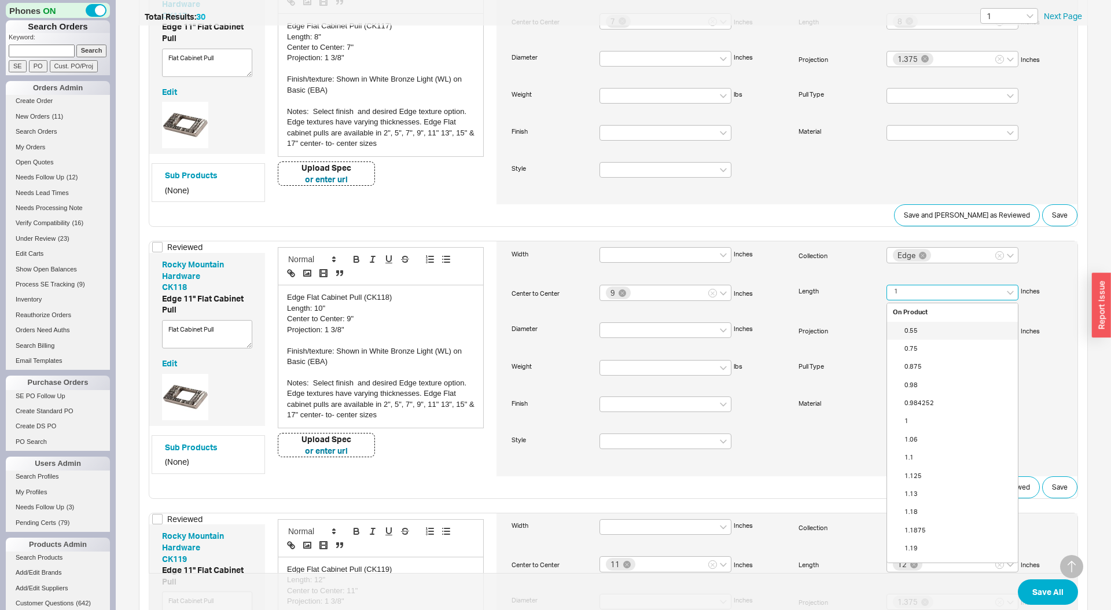
type input "10"
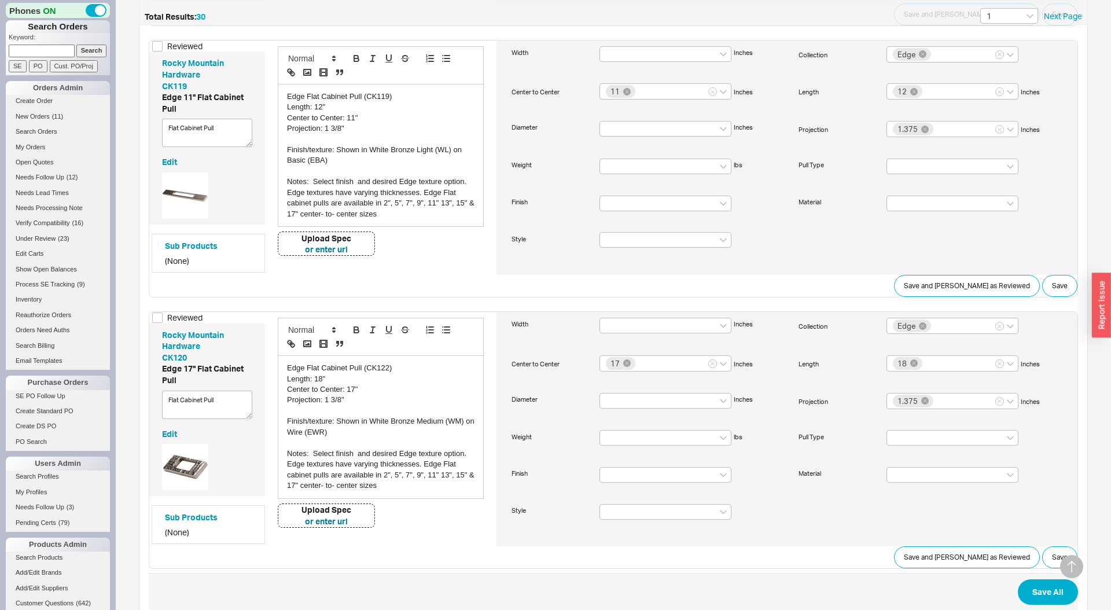
scroll to position [2367, 0]
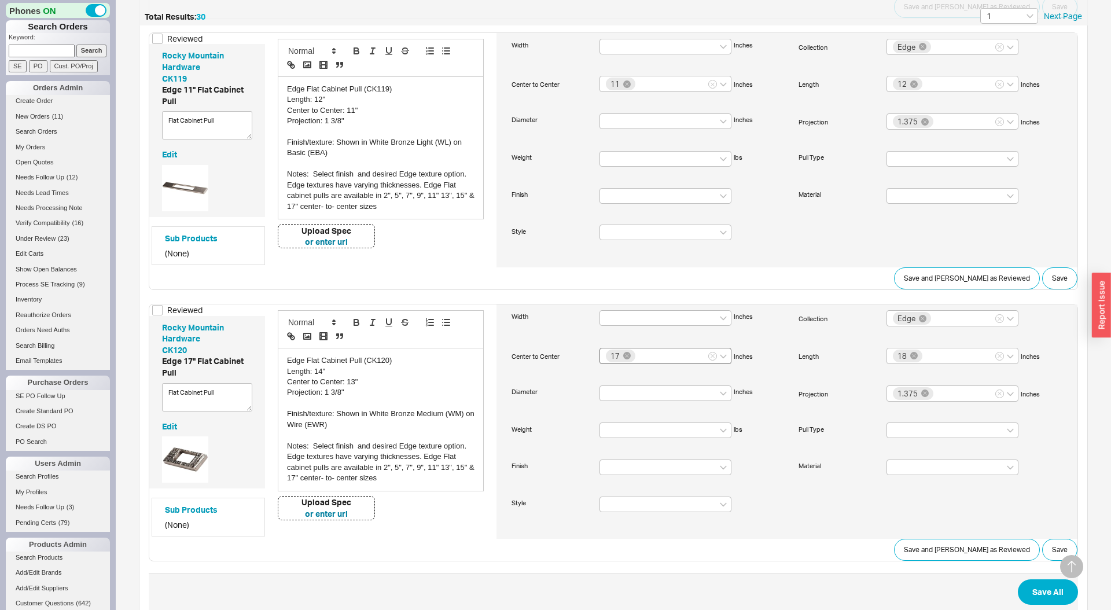
click at [655, 350] on div "17" at bounding box center [666, 356] width 132 height 16
click at [645, 350] on input "17" at bounding box center [641, 355] width 8 height 10
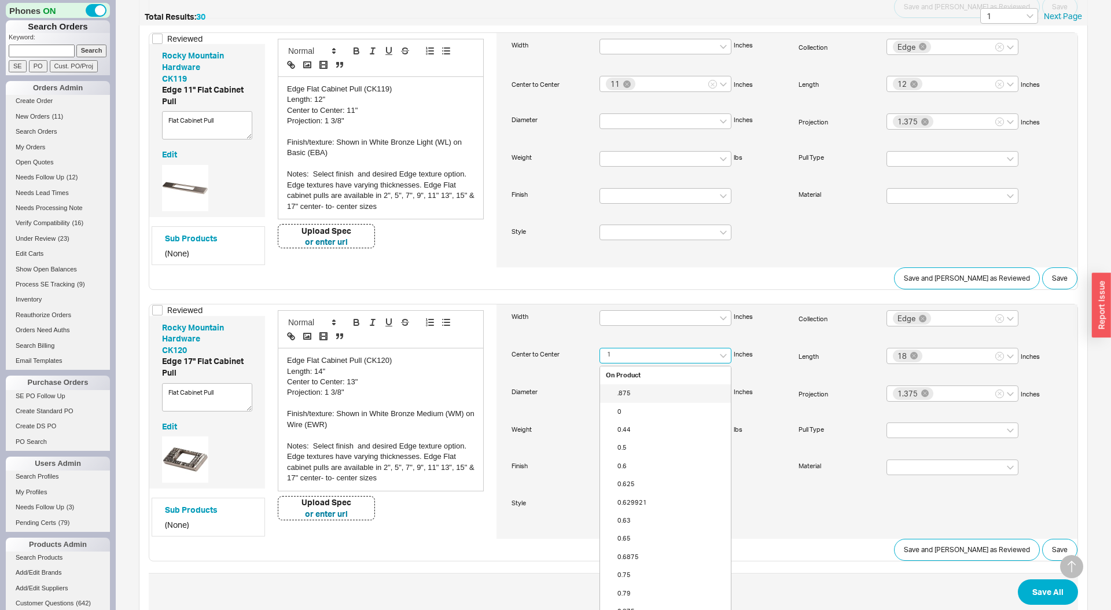
type input "13"
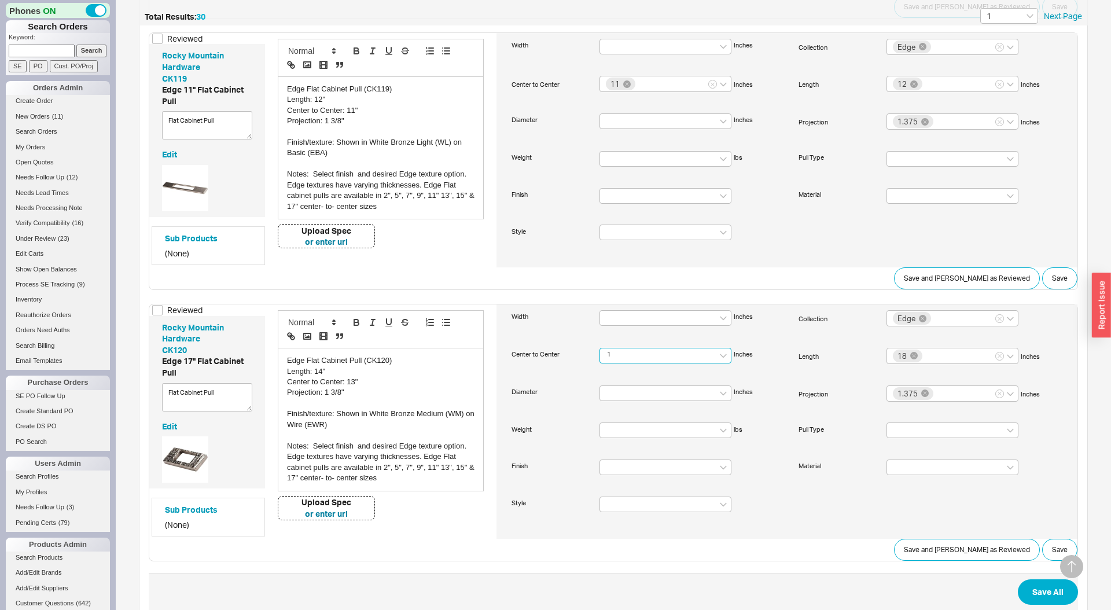
type input "13"
click at [958, 361] on div "18" at bounding box center [953, 357] width 132 height 16
click at [933, 361] on input "18" at bounding box center [928, 356] width 8 height 10
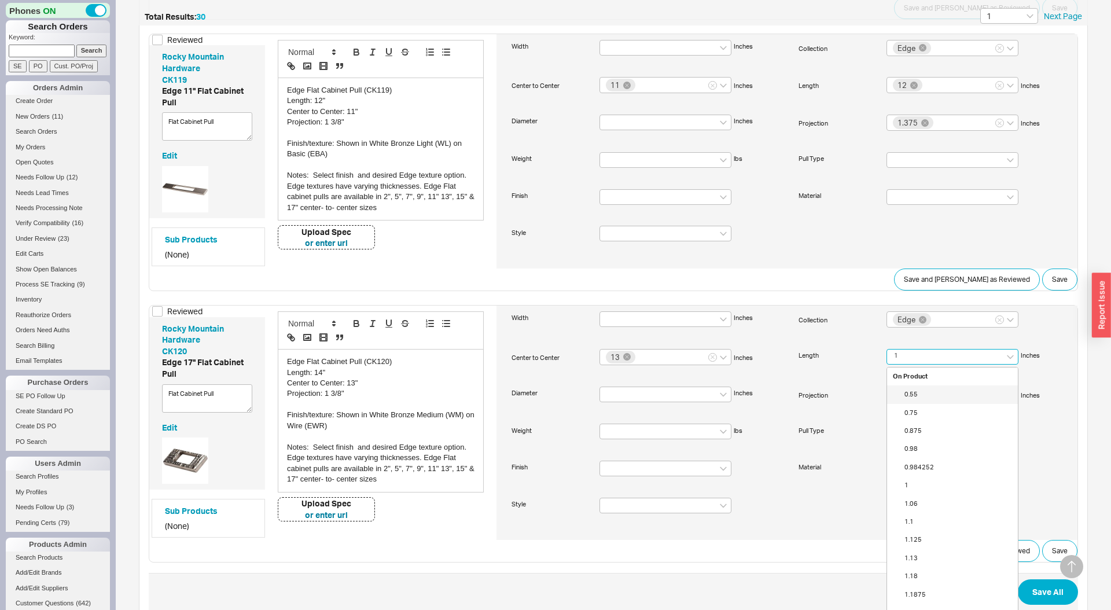
type input "14"
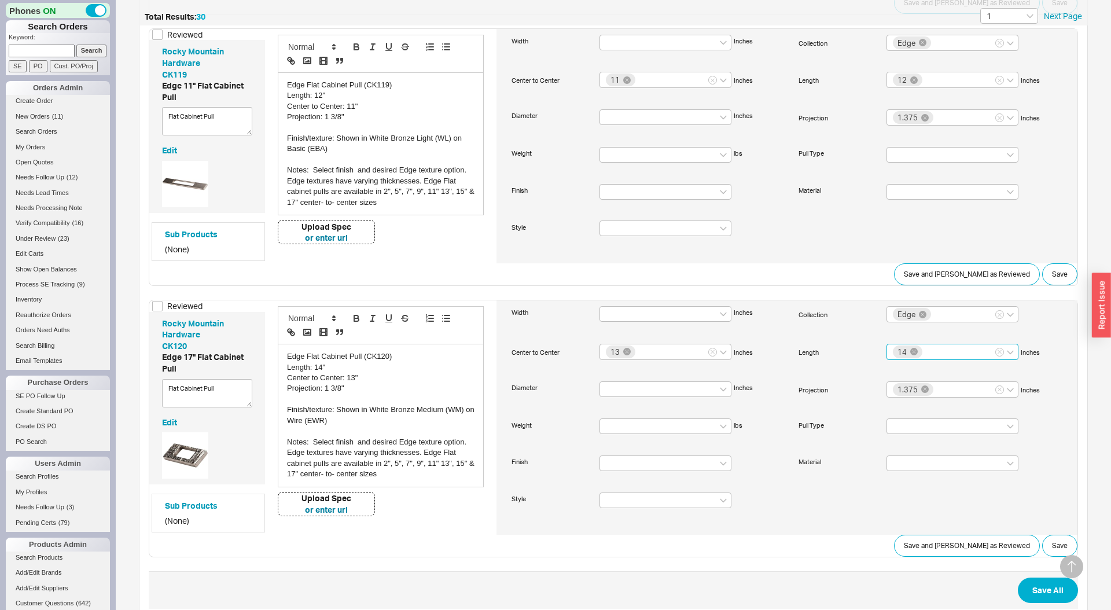
scroll to position [2394, 0]
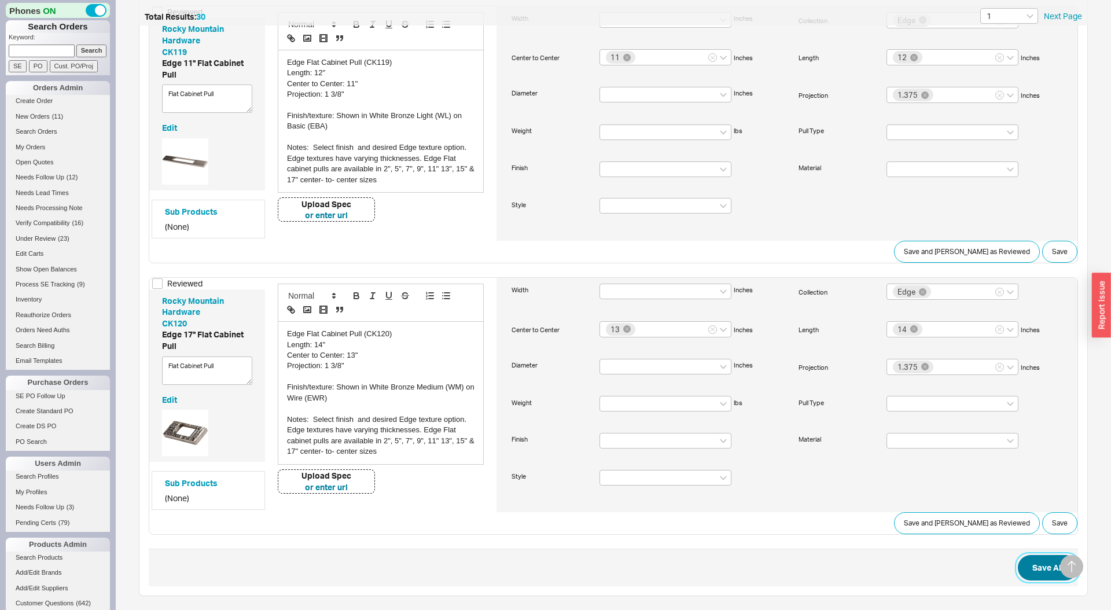
click at [1034, 565] on button "Save All" at bounding box center [1048, 567] width 60 height 25
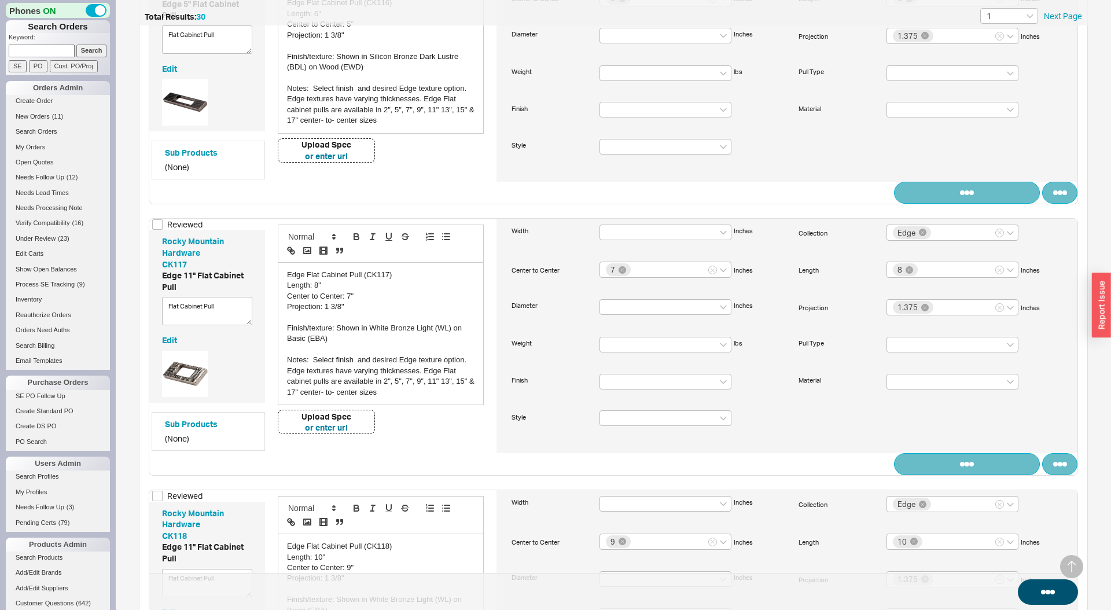
scroll to position [21, 0]
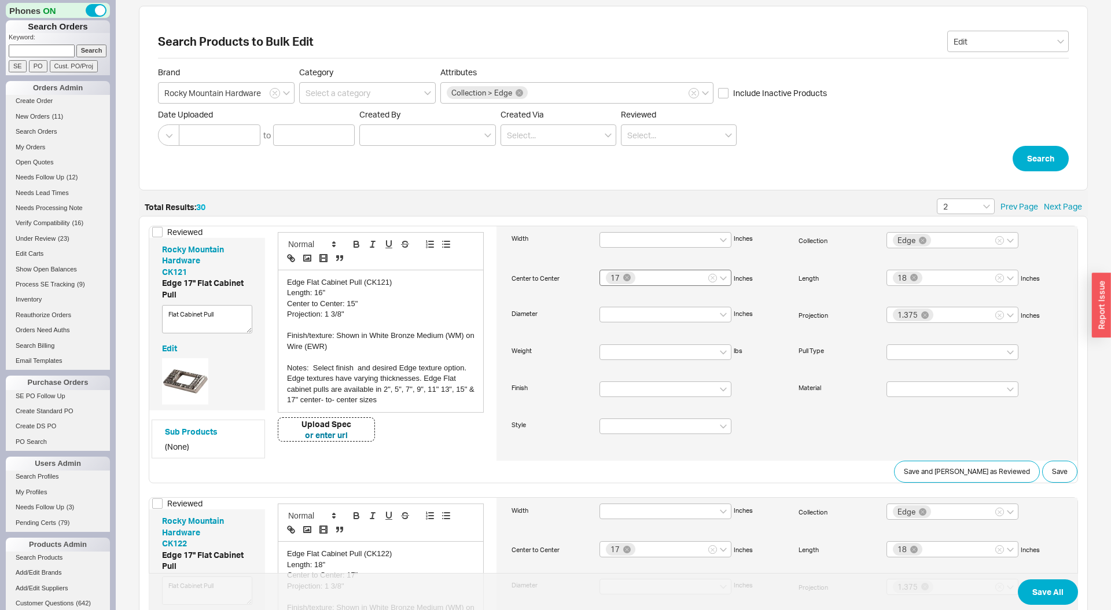
click at [654, 280] on div "17" at bounding box center [666, 278] width 132 height 16
click at [645, 280] on input "17" at bounding box center [641, 276] width 8 height 10
type input "15"
click at [944, 277] on div "18" at bounding box center [953, 278] width 132 height 16
click at [933, 277] on input "18" at bounding box center [928, 276] width 8 height 10
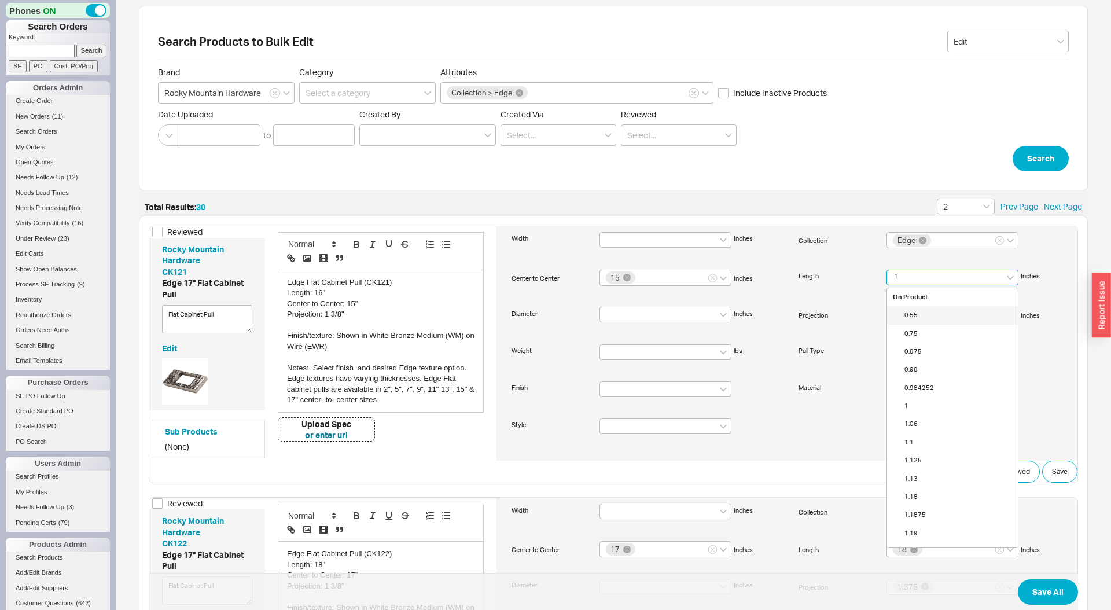
type input "16"
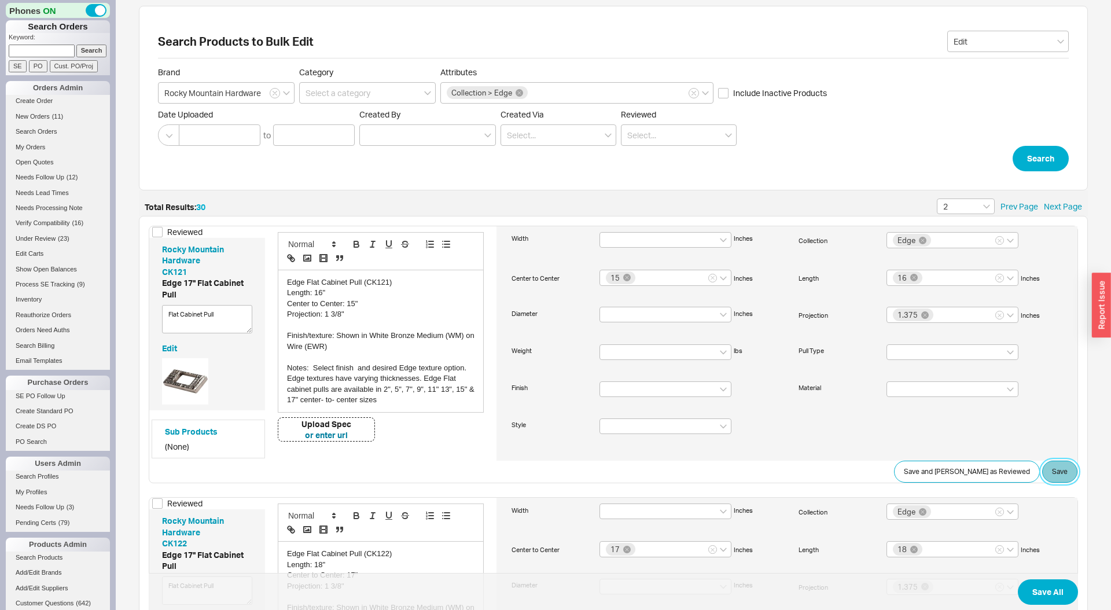
click at [1067, 470] on button "Save" at bounding box center [1060, 472] width 35 height 22
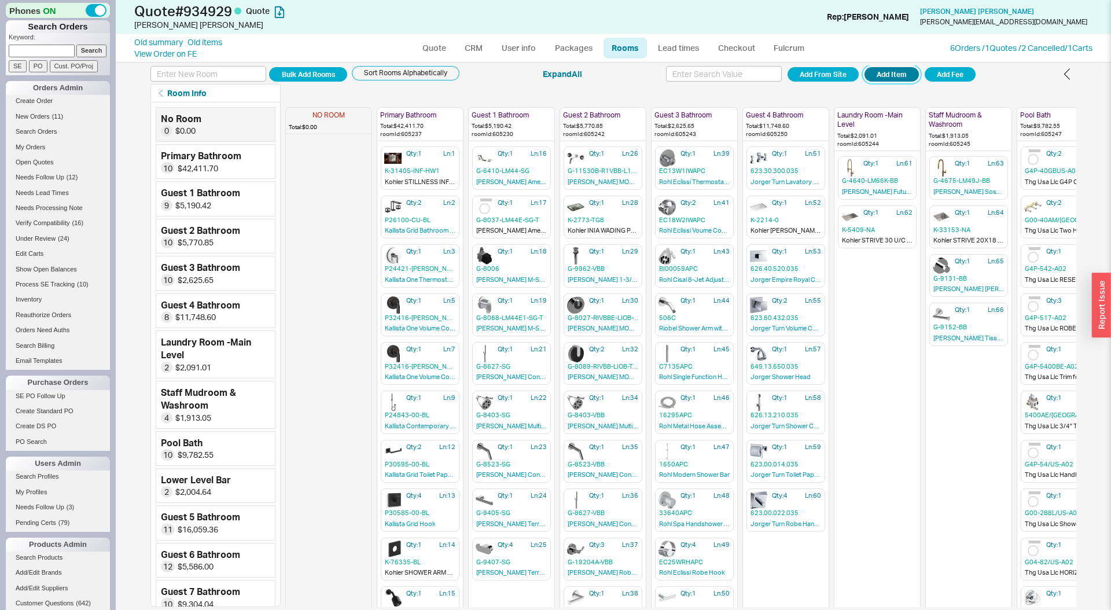
click at [886, 74] on button "Add Item" at bounding box center [892, 74] width 54 height 14
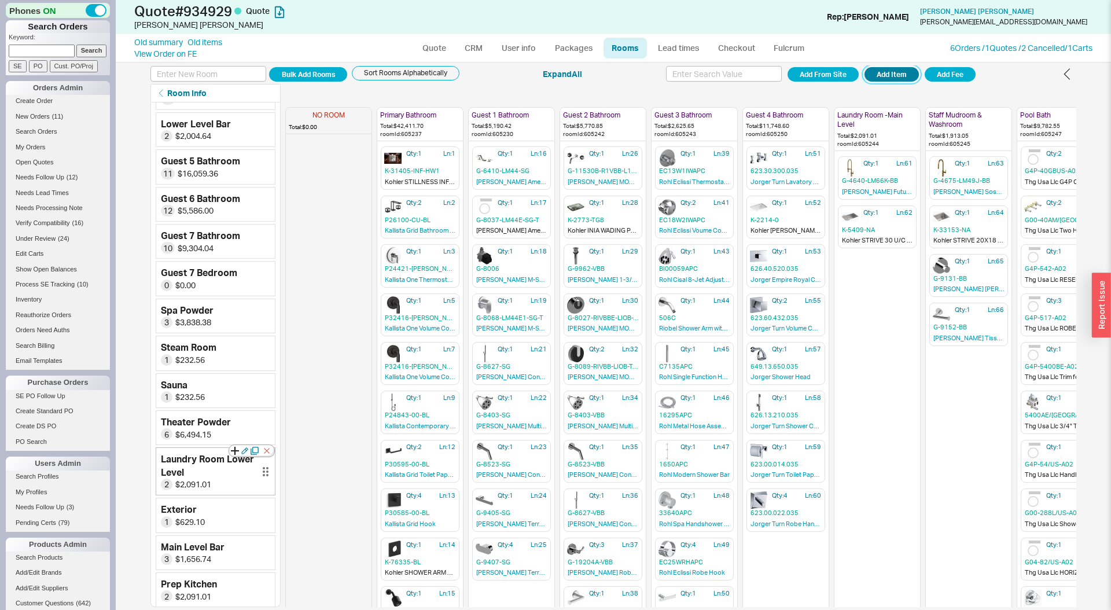
scroll to position [351, 0]
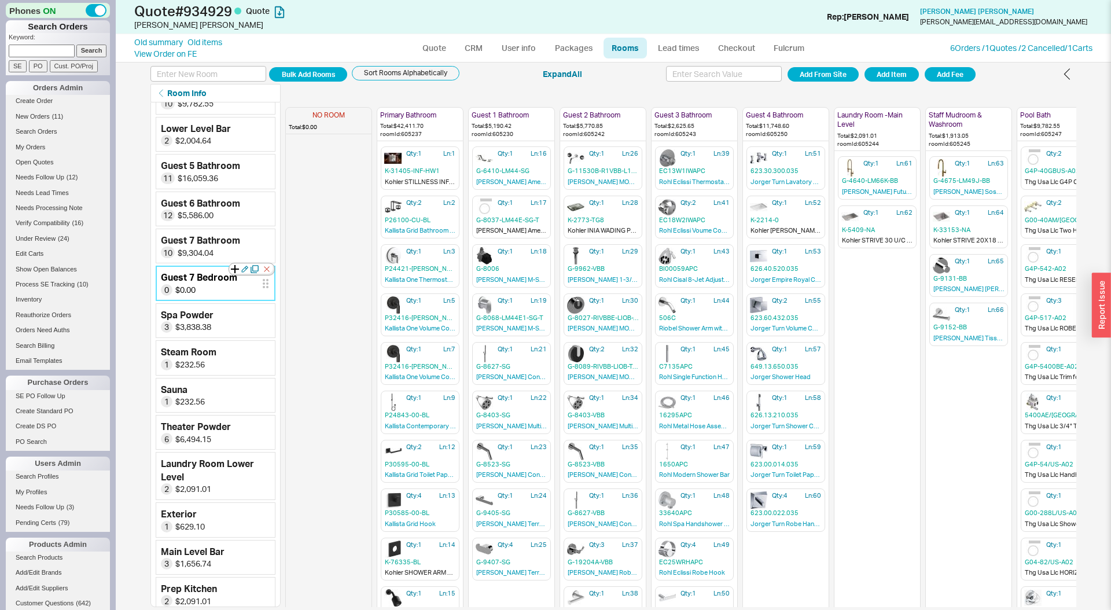
click at [233, 270] on icon at bounding box center [235, 269] width 8 height 8
click at [423, 46] on link "Quote" at bounding box center [434, 48] width 40 height 21
select select "LOW"
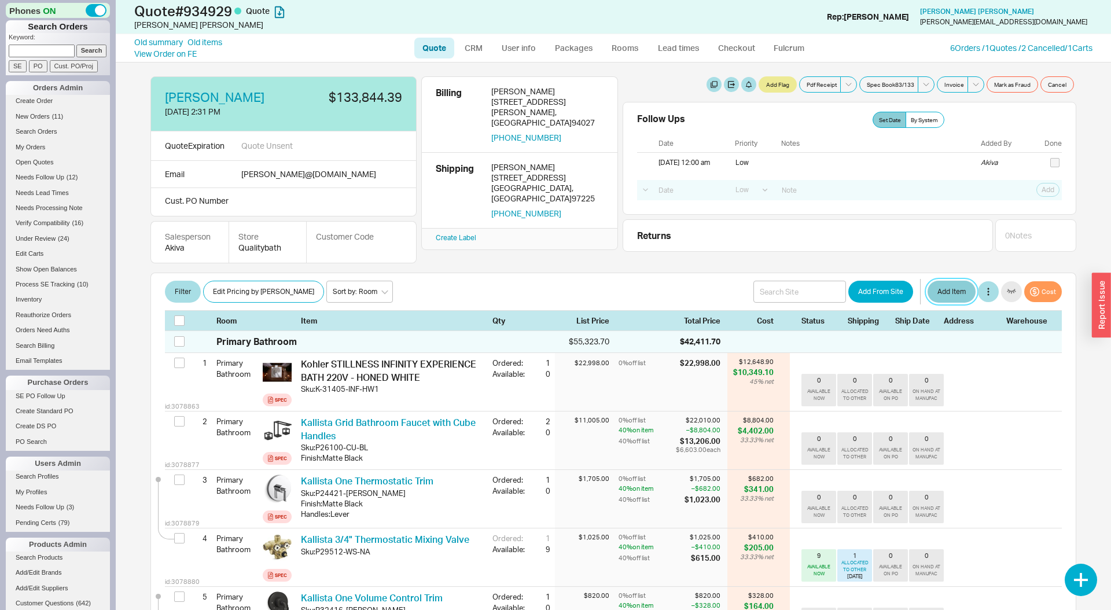
click at [939, 291] on button "Add Item" at bounding box center [952, 292] width 48 height 22
click at [946, 303] on button "Add Item" at bounding box center [952, 292] width 48 height 22
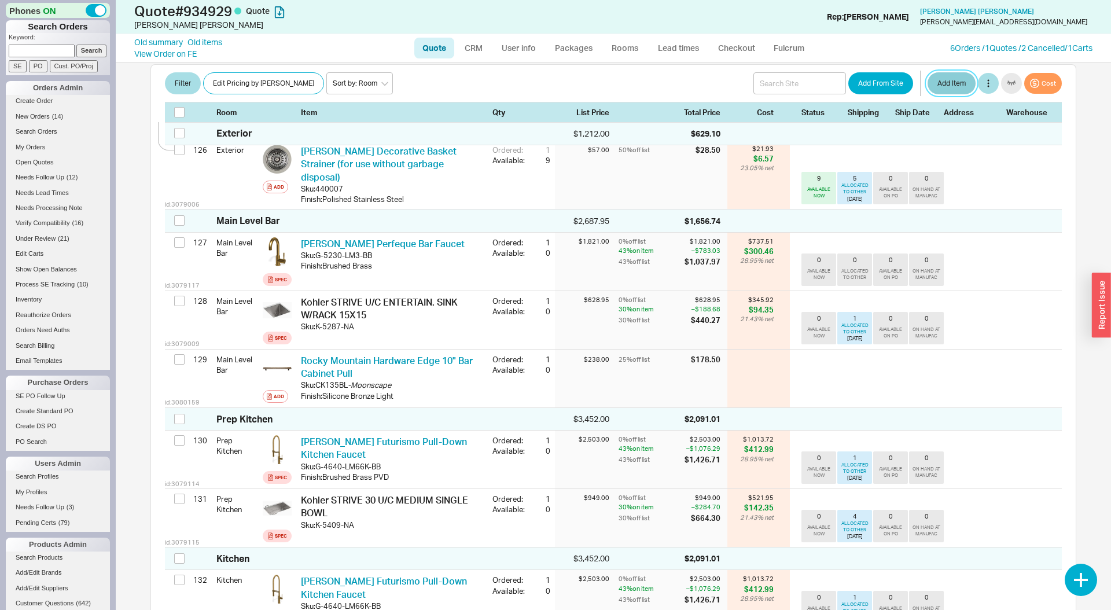
scroll to position [8003, 0]
click at [627, 49] on link "Rooms" at bounding box center [625, 48] width 43 height 21
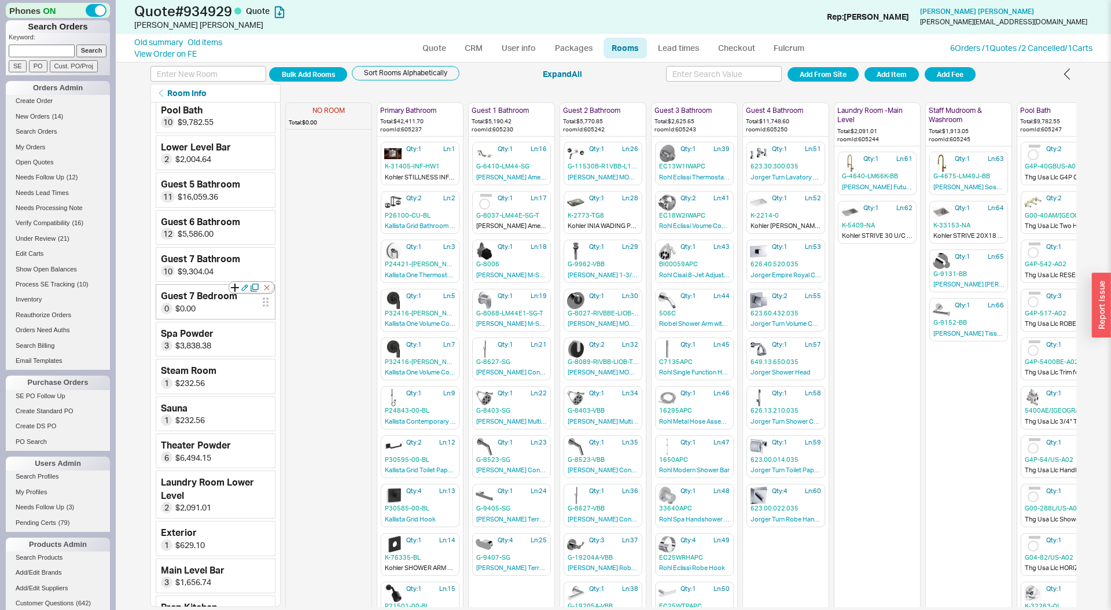
scroll to position [330, 0]
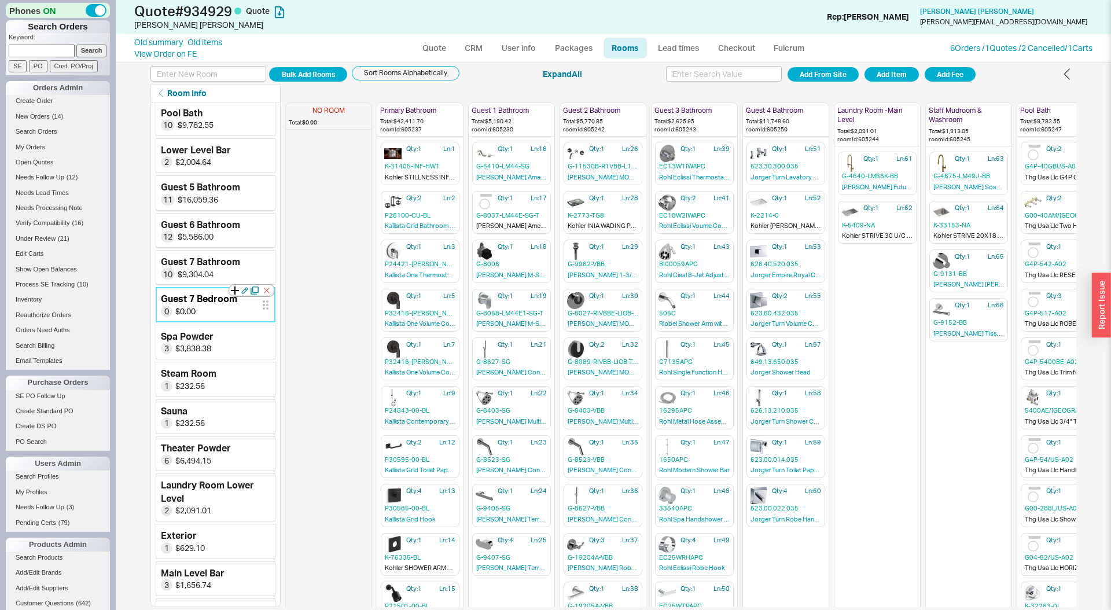
click at [236, 292] on div at bounding box center [252, 290] width 46 height 13
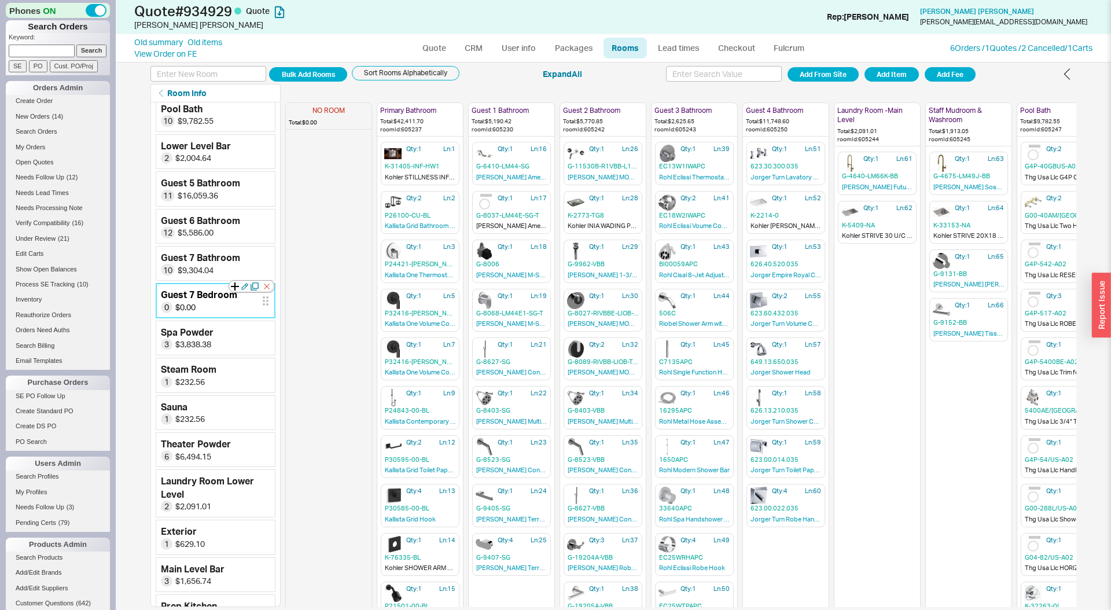
scroll to position [335, 0]
click at [233, 283] on icon at bounding box center [235, 285] width 8 height 8
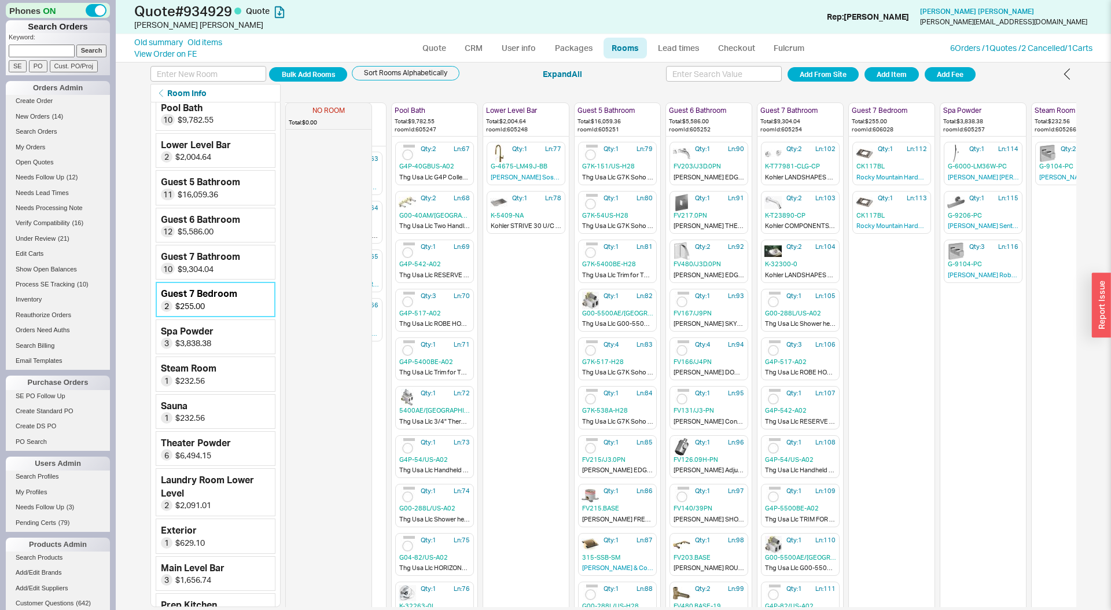
scroll to position [5, 642]
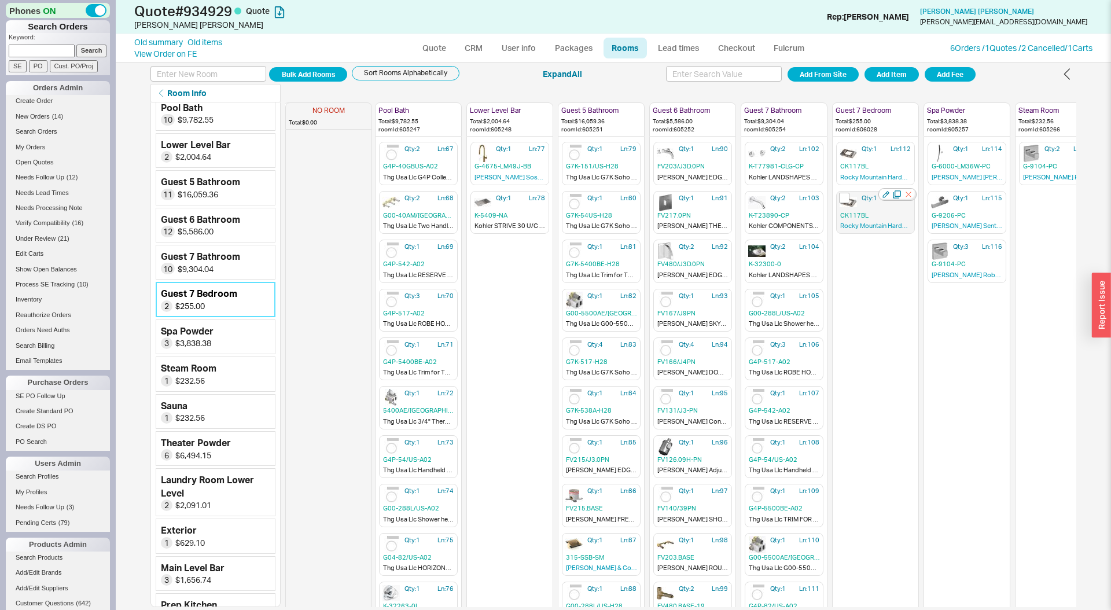
click at [907, 197] on icon "button" at bounding box center [909, 195] width 12 height 12
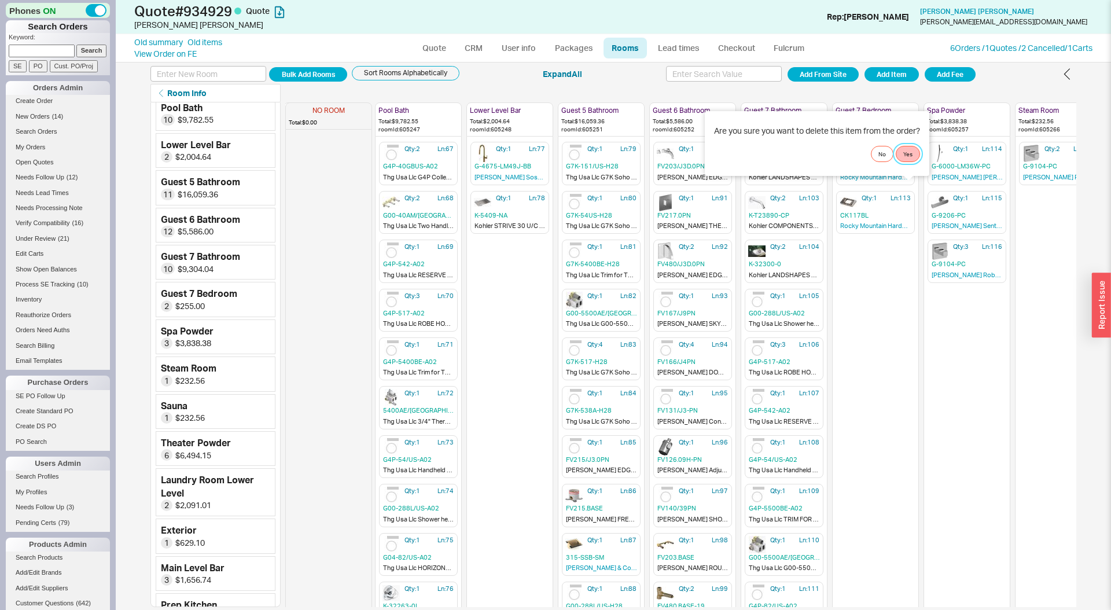
click at [909, 151] on button "Yes" at bounding box center [908, 154] width 24 height 16
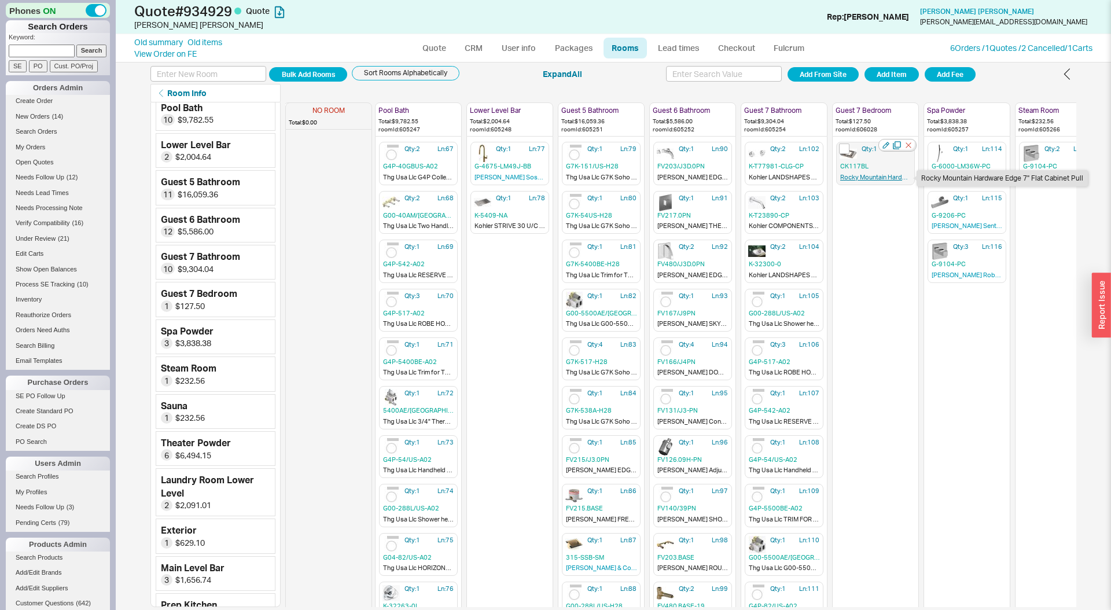
click at [869, 175] on link "Rocky Mountain Hardware Edge 7" Flat Cabinet Pull" at bounding box center [876, 178] width 71 height 10
click at [882, 145] on div at bounding box center [898, 145] width 38 height 13
click at [885, 144] on icon "button" at bounding box center [886, 145] width 7 height 7
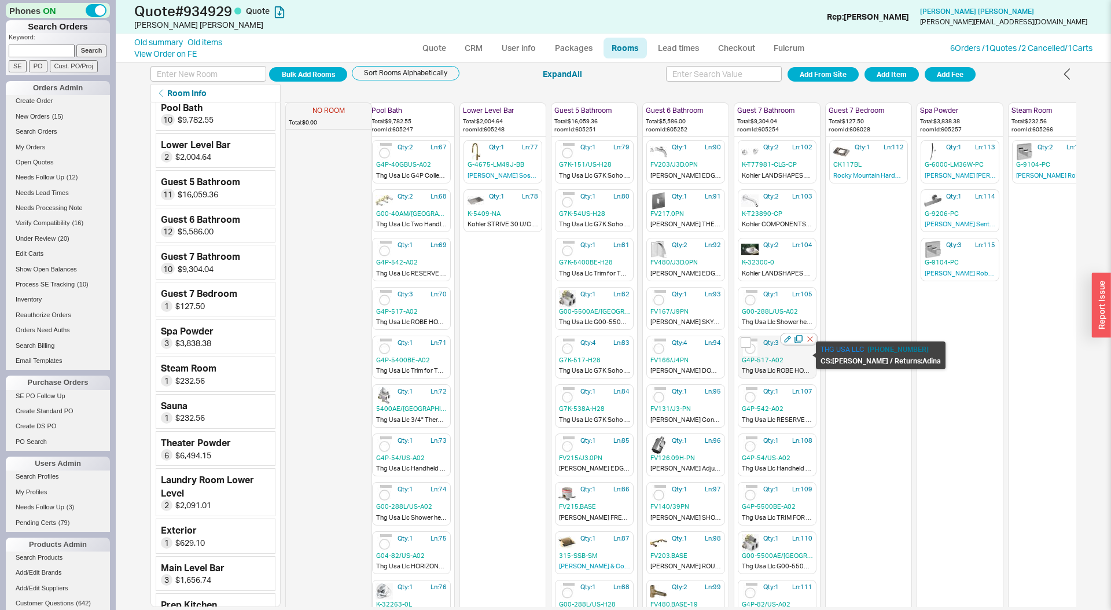
scroll to position [12, 649]
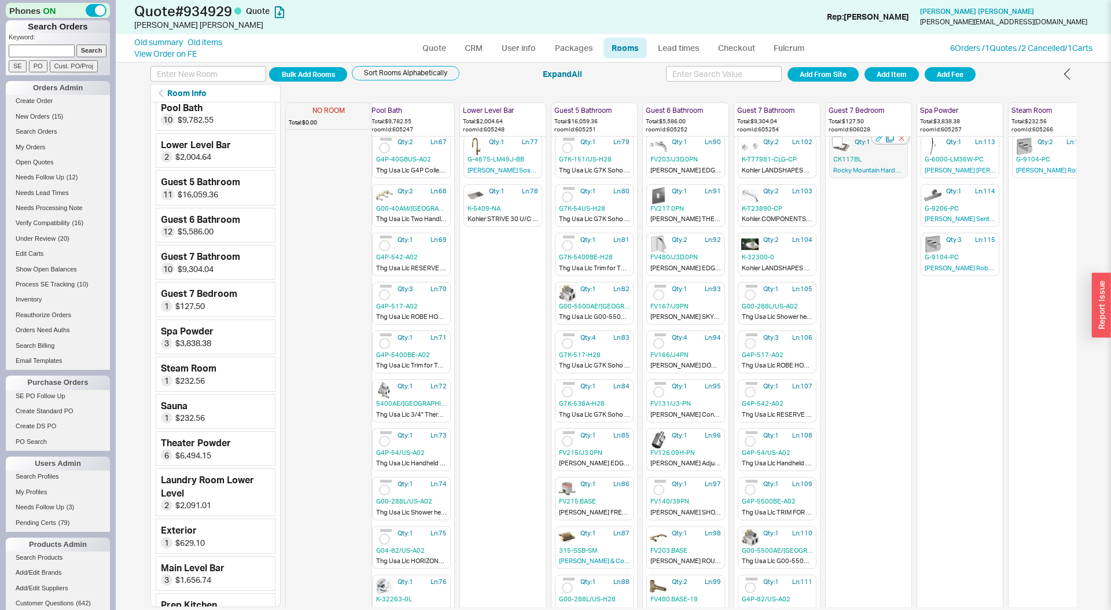
click at [879, 138] on icon "button" at bounding box center [879, 138] width 6 height 6
click at [193, 72] on input at bounding box center [209, 74] width 116 height 16
click at [779, 104] on icon "button" at bounding box center [781, 105] width 8 height 8
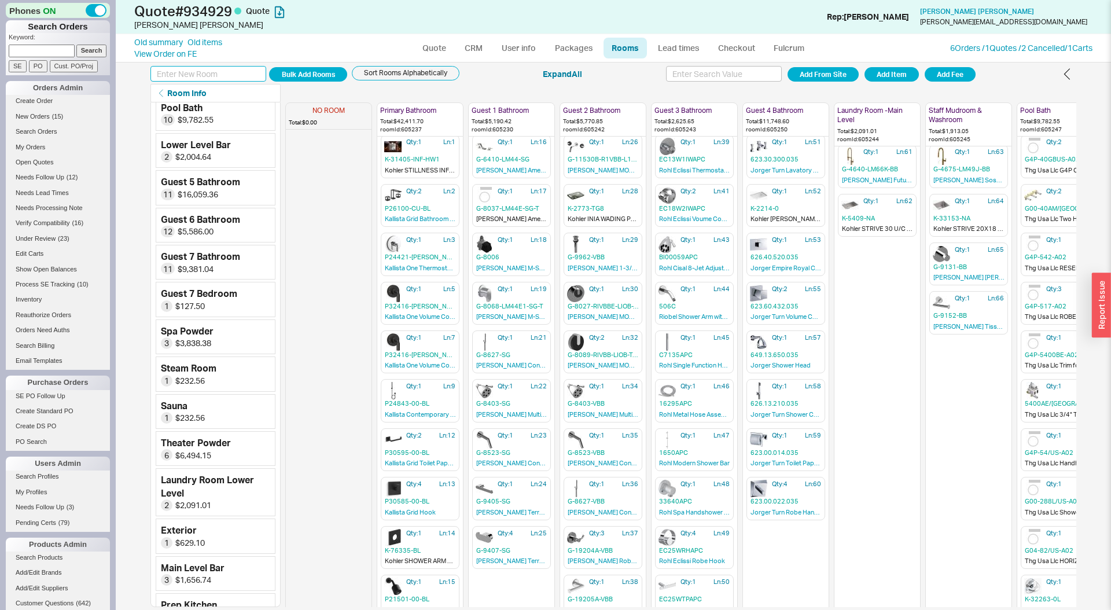
click at [247, 70] on input at bounding box center [209, 74] width 116 height 16
type input "Interior Door Hardware"
click at [303, 74] on button "Add Room" at bounding box center [308, 74] width 78 height 14
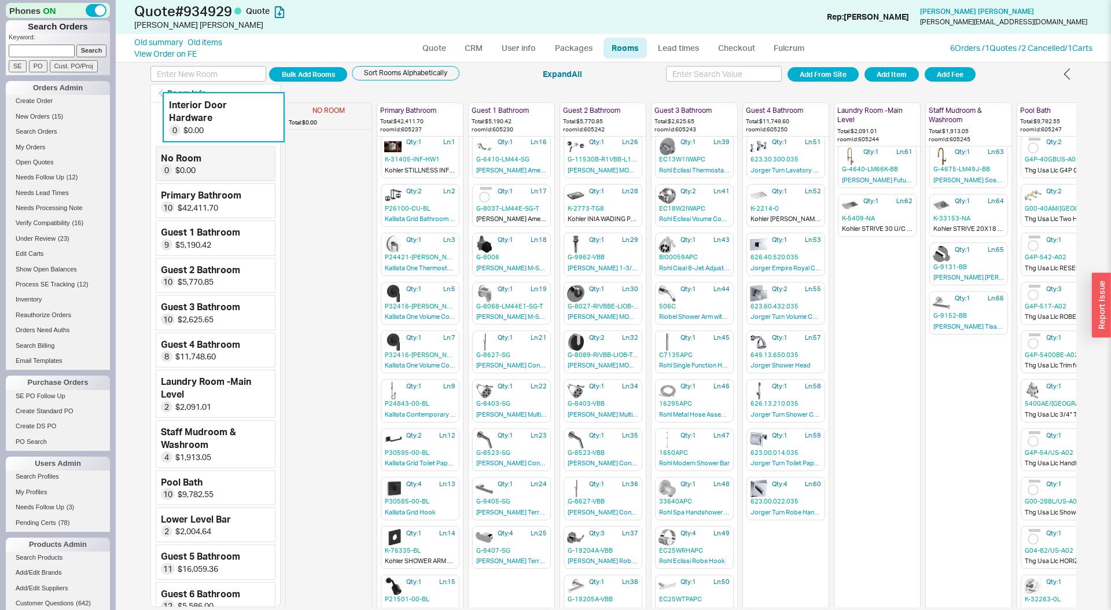
scroll to position [0, 0]
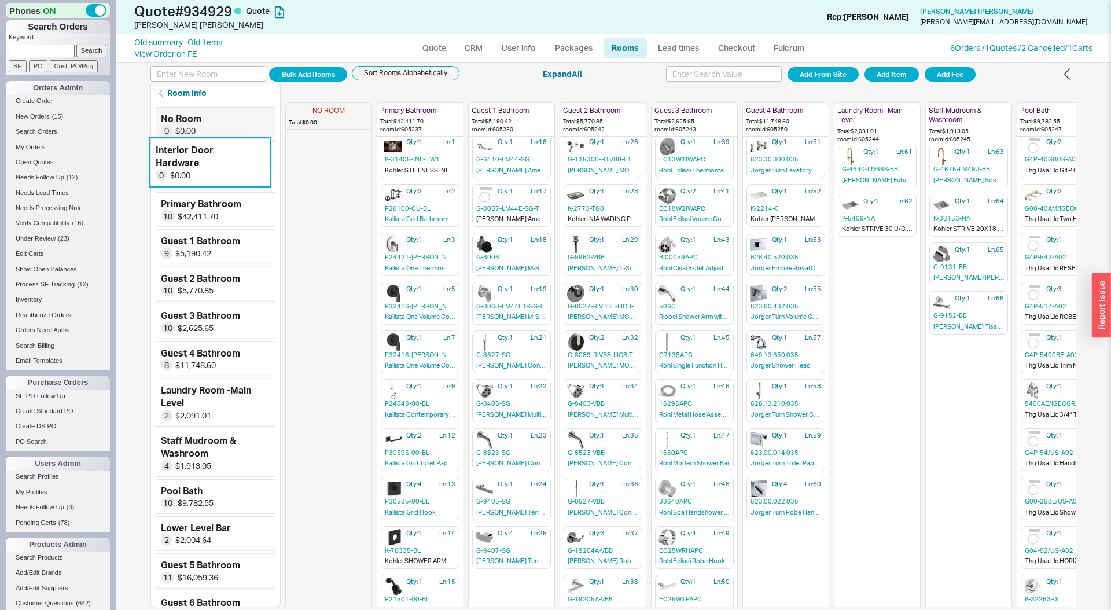
drag, startPoint x: 265, startPoint y: 579, endPoint x: 263, endPoint y: 161, distance: 417.9
click at [260, 160] on div "No Room 0 $0.00 Primary Bathroom 10 $42,411.70 Guest 1 Bathroom 9 $5,190.42 Gue…" at bounding box center [216, 579] width 120 height 944
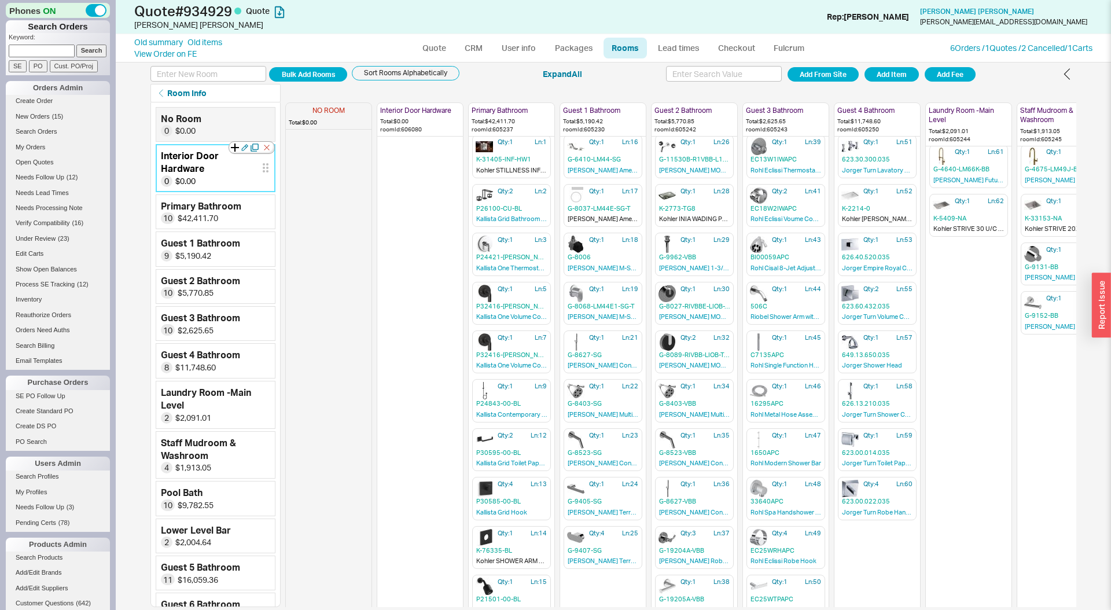
click at [233, 149] on icon at bounding box center [235, 148] width 8 height 8
click at [440, 138] on icon "button" at bounding box center [442, 138] width 8 height 8
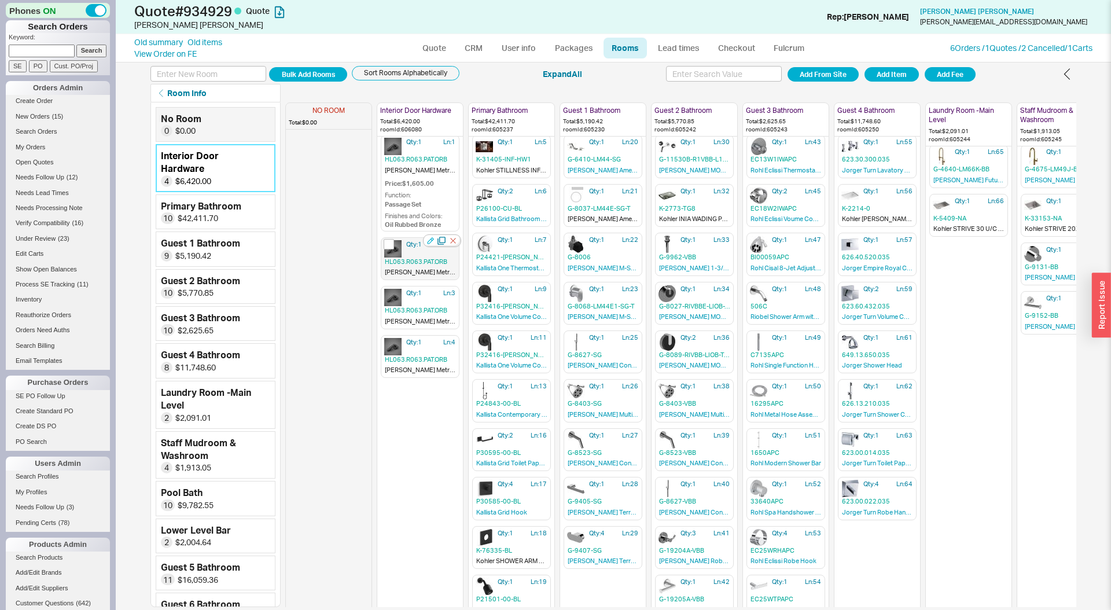
click at [431, 242] on icon "button" at bounding box center [430, 240] width 7 height 7
click at [430, 289] on icon "button" at bounding box center [430, 289] width 7 height 7
click at [427, 337] on icon "button" at bounding box center [430, 338] width 7 height 7
click at [419, 143] on span "Qty: 1" at bounding box center [414, 142] width 16 height 9
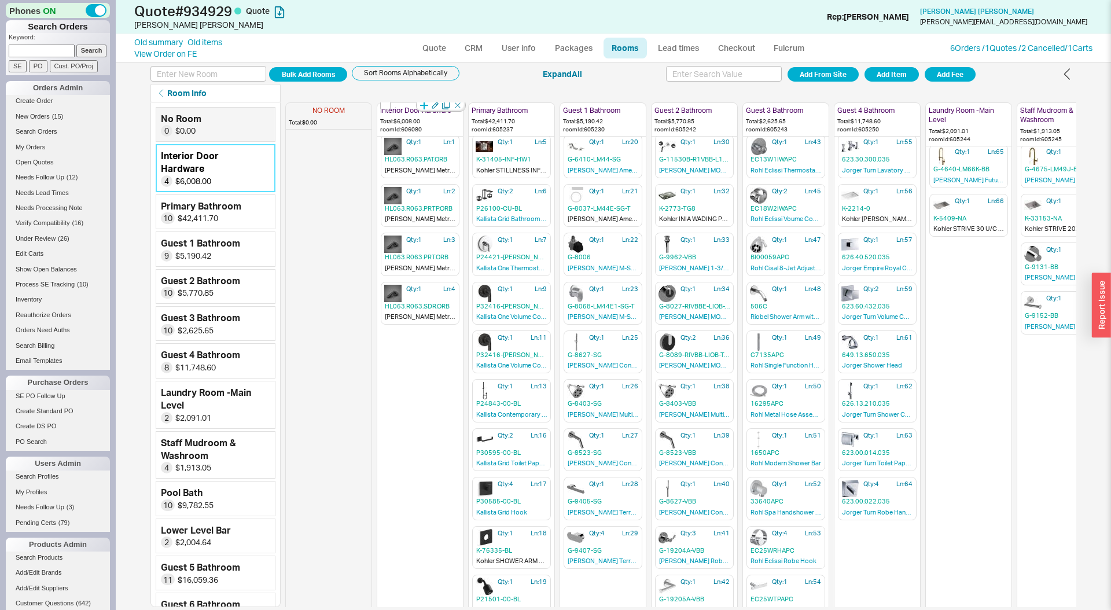
click at [425, 105] on icon "button" at bounding box center [424, 105] width 8 height 8
click at [445, 335] on icon "button" at bounding box center [442, 333] width 6 height 6
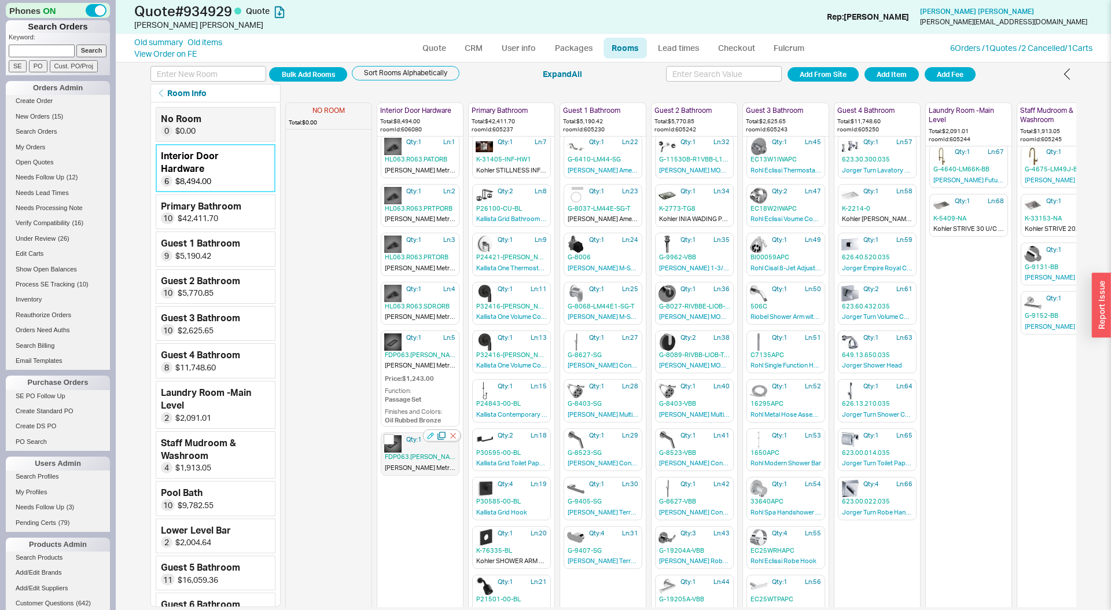
click at [431, 435] on icon "button" at bounding box center [431, 436] width 6 height 6
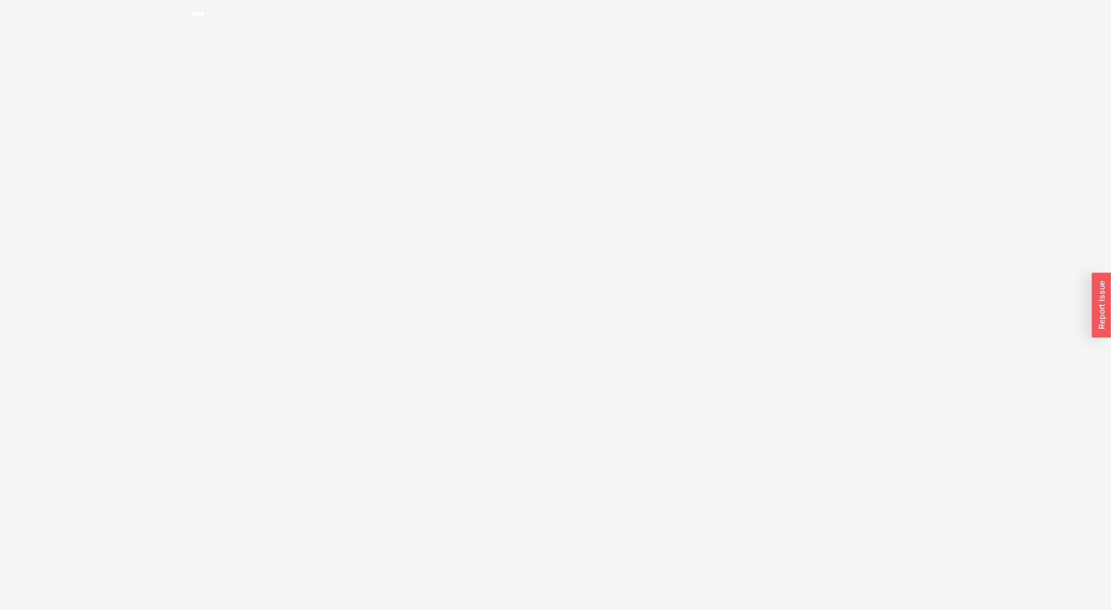
click at [846, 14] on html at bounding box center [555, 7] width 1111 height 14
click at [905, 14] on html at bounding box center [555, 7] width 1111 height 14
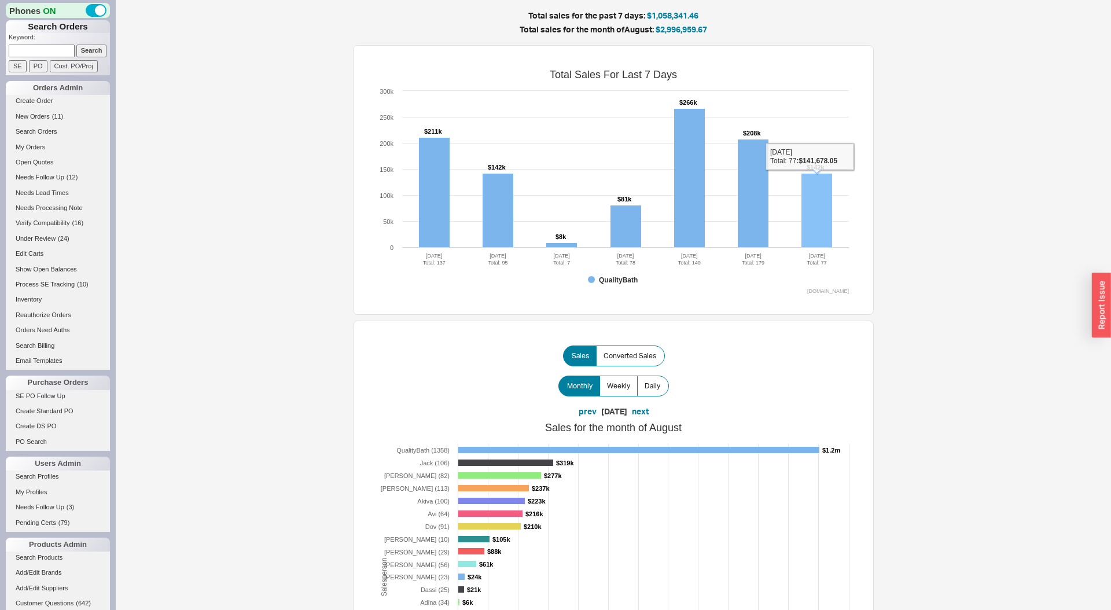
click at [823, 199] on rect at bounding box center [817, 211] width 31 height 74
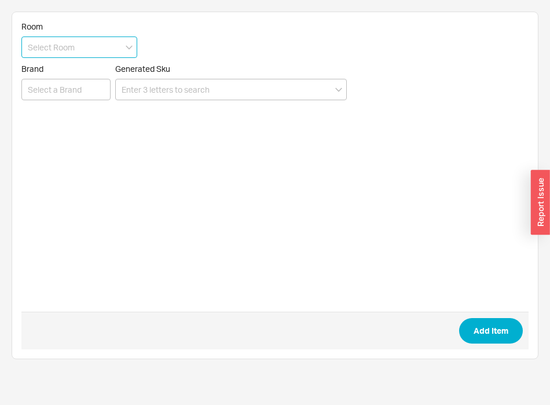
click at [79, 52] on input at bounding box center [79, 46] width 116 height 21
type input "Guest 7 Bedroom"
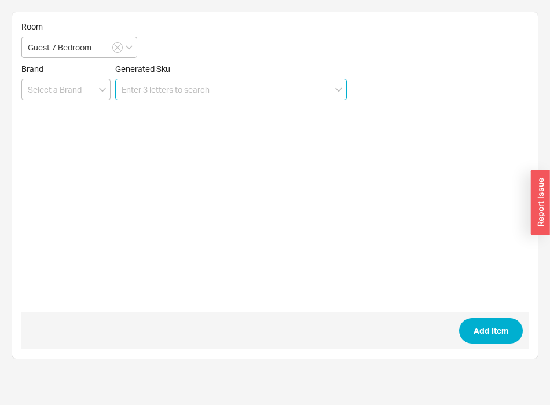
click at [156, 89] on input at bounding box center [231, 89] width 232 height 21
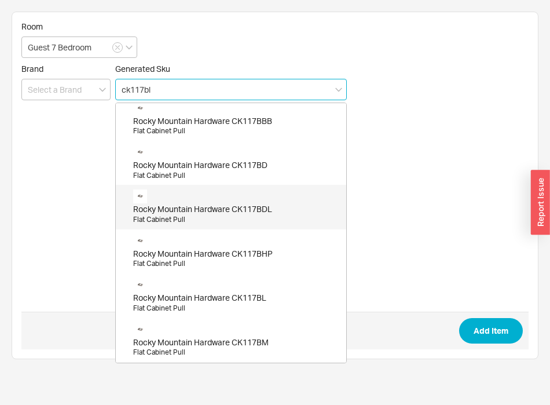
scroll to position [28, 0]
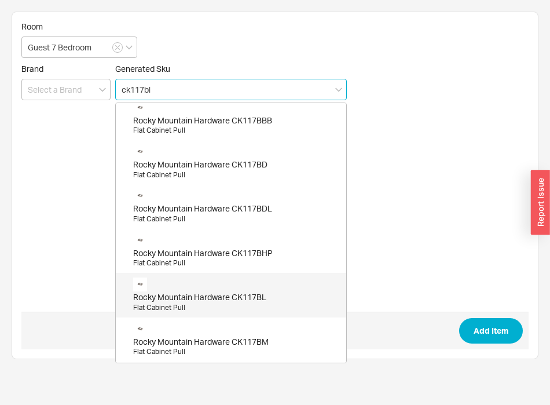
click at [211, 304] on div "Flat Cabinet Pull" at bounding box center [236, 308] width 207 height 10
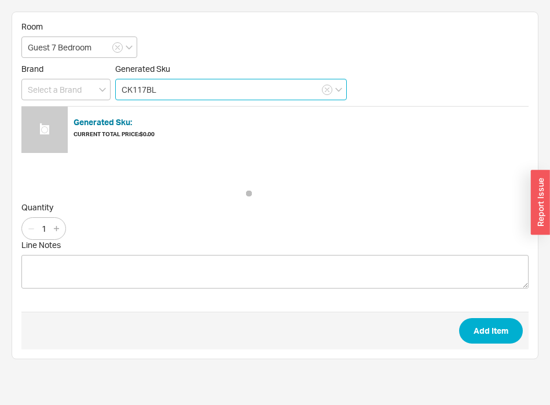
type input "CK117BL"
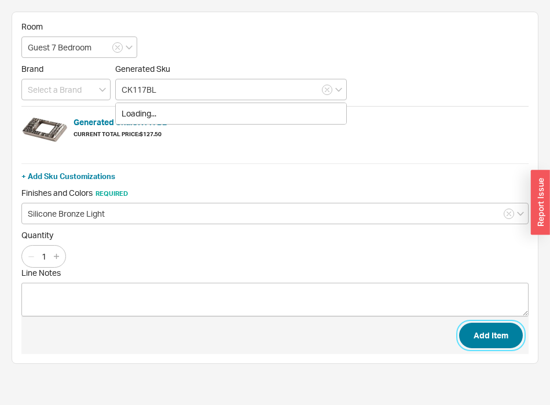
click at [494, 330] on button "Add Item" at bounding box center [491, 334] width 64 height 25
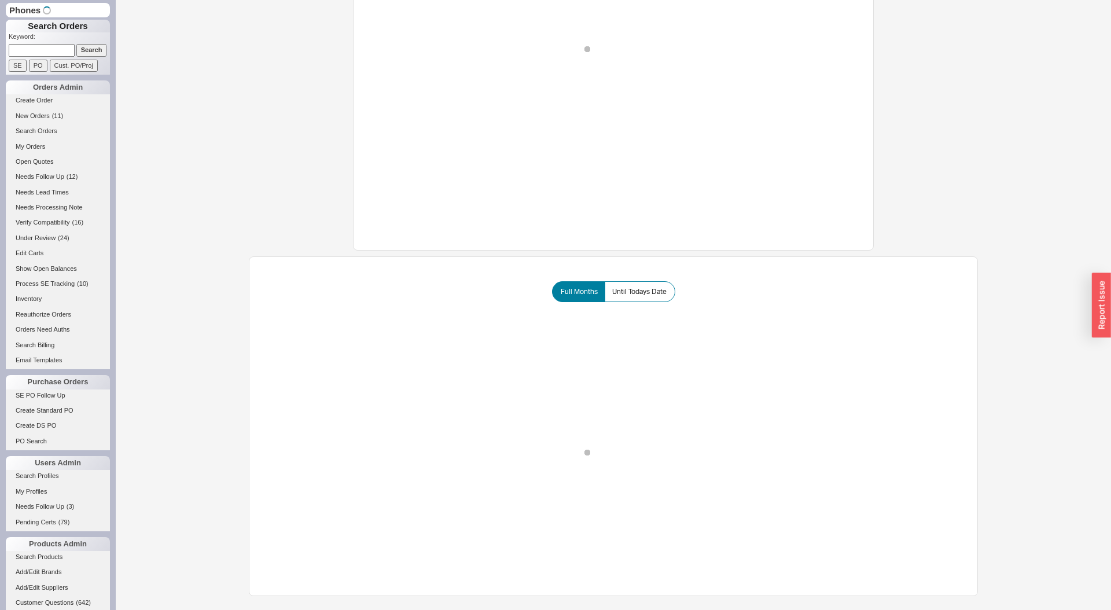
scroll to position [619, 0]
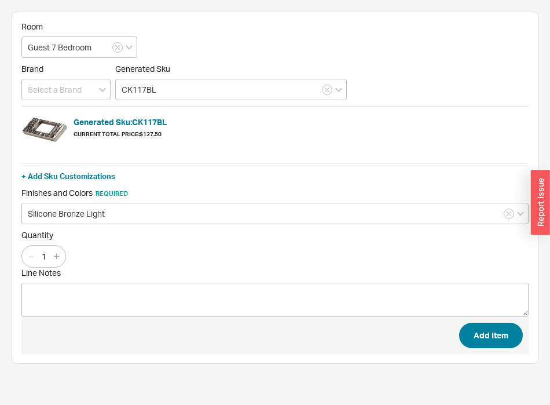
type input "CK117BL"
click at [490, 325] on button "Add Item" at bounding box center [491, 334] width 64 height 25
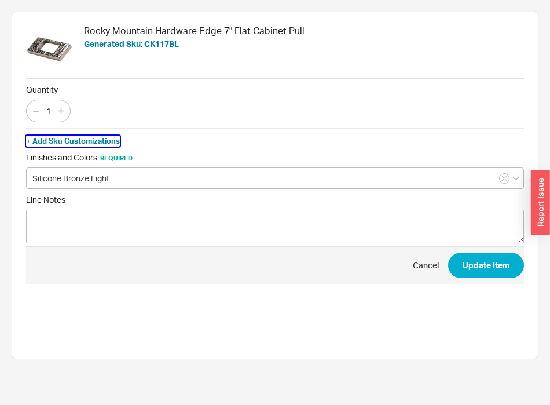
click at [93, 139] on button "+ Add Sku Customizations" at bounding box center [73, 140] width 94 height 10
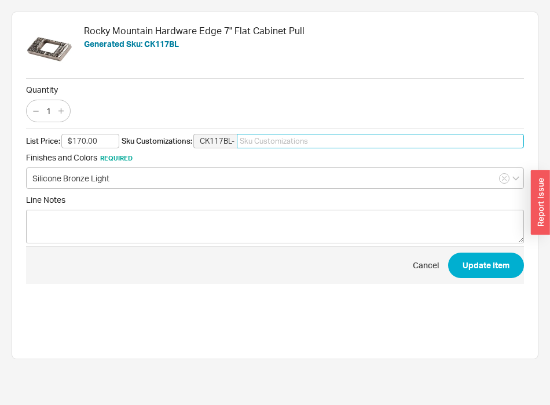
click at [337, 142] on input "CK117BL-" at bounding box center [380, 141] width 287 height 15
type input "Moonscape"
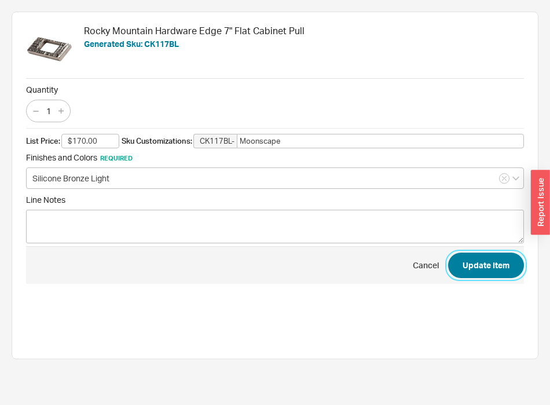
click at [475, 266] on button "Update Item" at bounding box center [486, 264] width 76 height 25
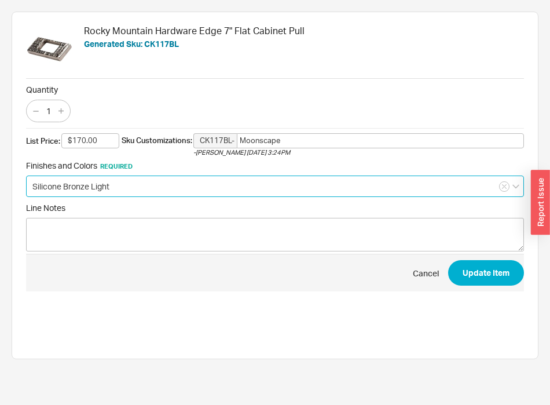
click at [99, 185] on input "Silicone Bronze Light" at bounding box center [275, 185] width 498 height 21
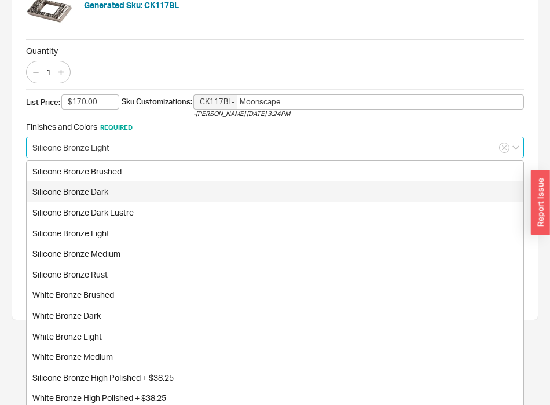
scroll to position [43, 0]
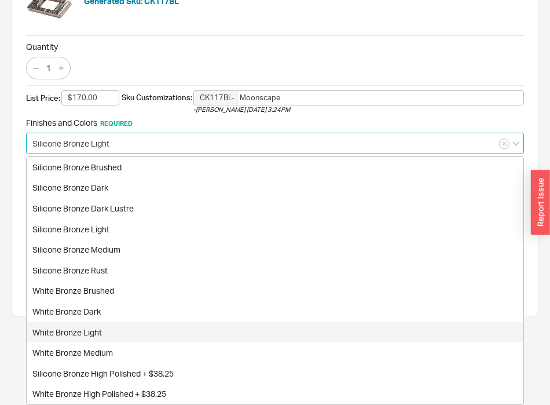
click at [125, 325] on div "White Bronze Light" at bounding box center [275, 332] width 497 height 21
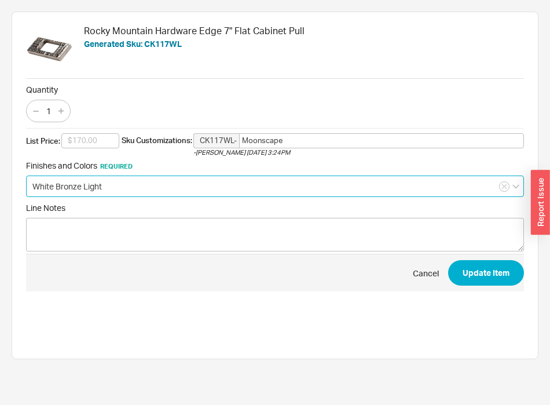
type input "White Bronze Light"
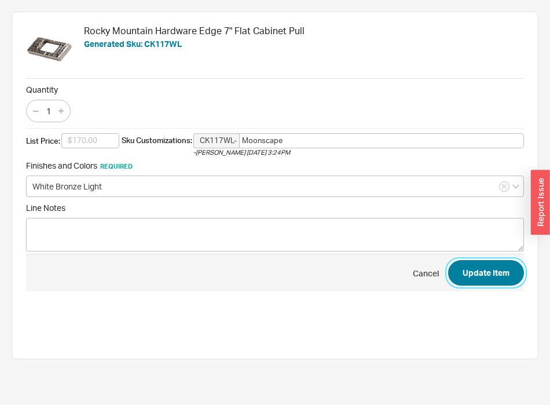
click at [504, 275] on button "Update Item" at bounding box center [486, 272] width 76 height 25
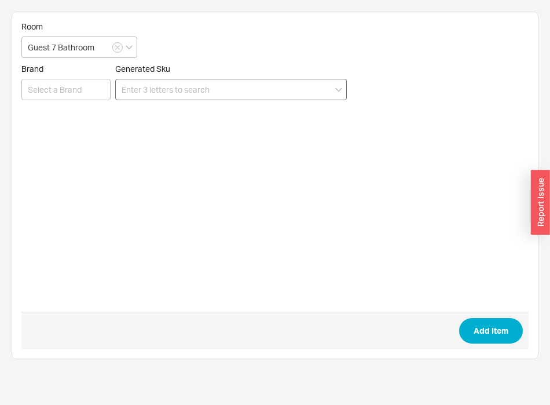
click at [186, 85] on input at bounding box center [231, 89] width 232 height 21
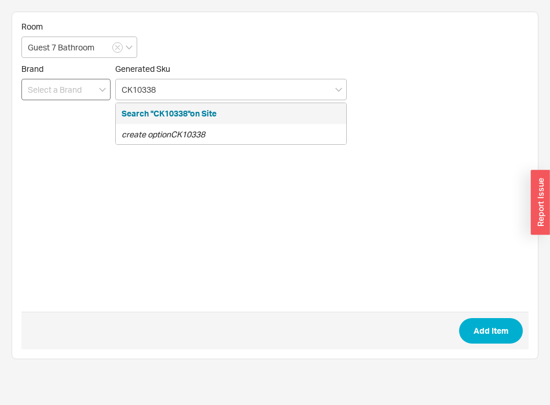
type input "CK10338"
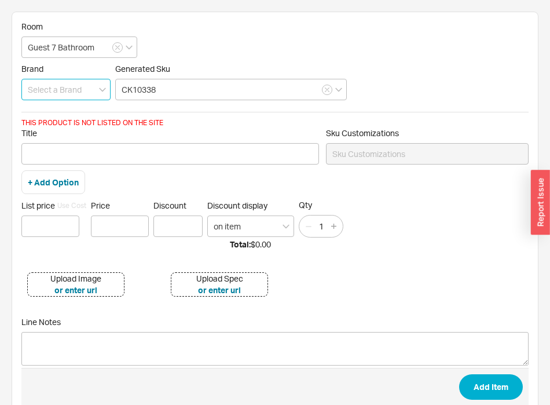
click at [54, 94] on input at bounding box center [65, 89] width 89 height 21
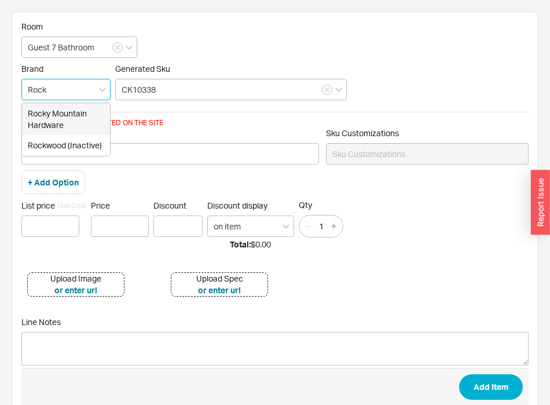
type input "Rocky Mountain Hardware"
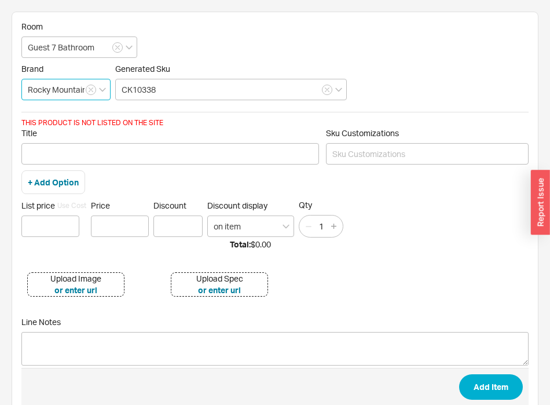
type input "gift card"
type input "Rocky Mountain Hardware"
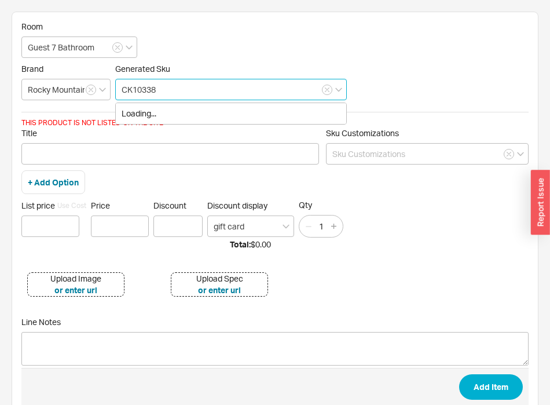
click at [217, 87] on input "CK10338" at bounding box center [231, 89] width 232 height 21
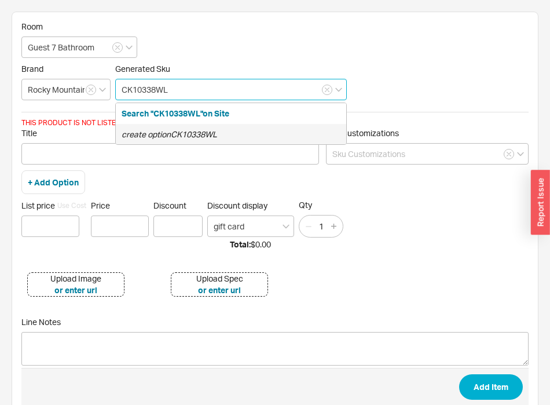
click at [205, 130] on icon "create option CK10338WL" at bounding box center [170, 134] width 96 height 10
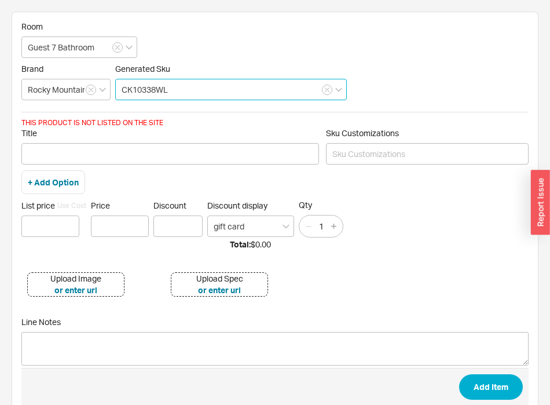
type input "CK10338WL"
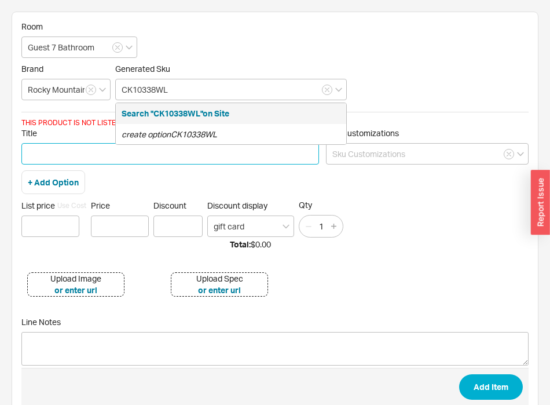
click at [211, 157] on input "Title" at bounding box center [170, 153] width 298 height 21
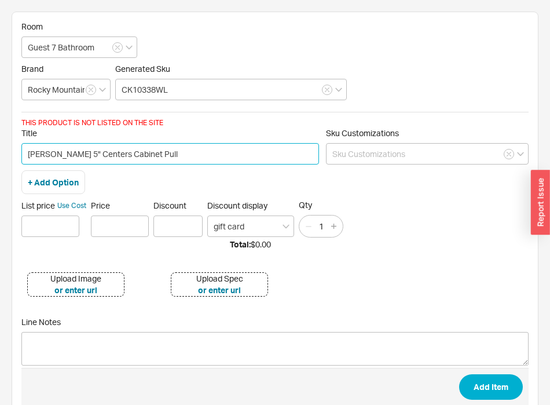
type input "[PERSON_NAME] 5" Centers Cabinet Pull"
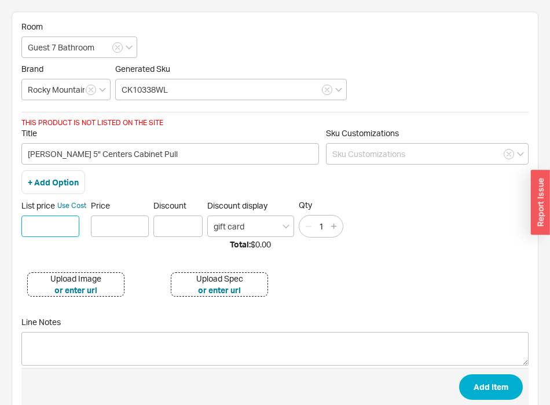
click at [54, 226] on input at bounding box center [50, 225] width 58 height 21
type input "$ 77"
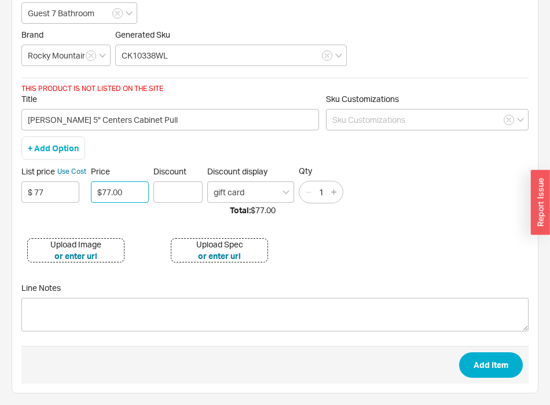
type input "$77.00"
click at [60, 147] on button "+ Add Option" at bounding box center [53, 148] width 51 height 12
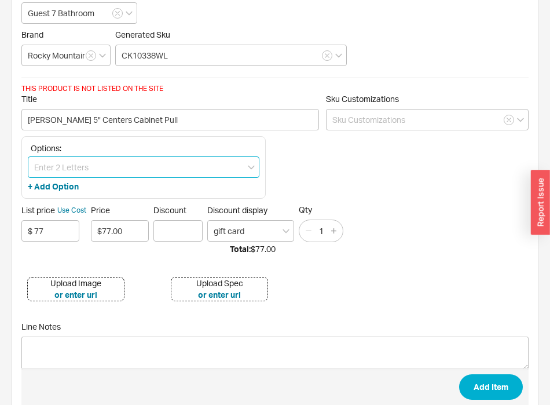
click at [79, 166] on input at bounding box center [144, 166] width 232 height 21
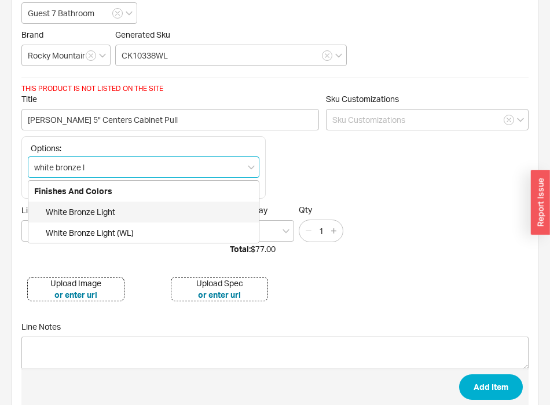
type input "white bronze li"
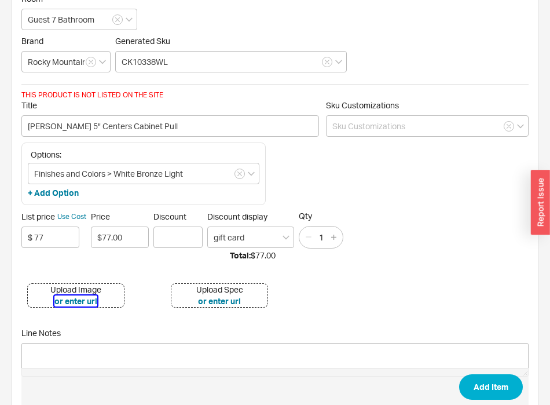
click at [69, 295] on button "or enter url" at bounding box center [75, 301] width 43 height 12
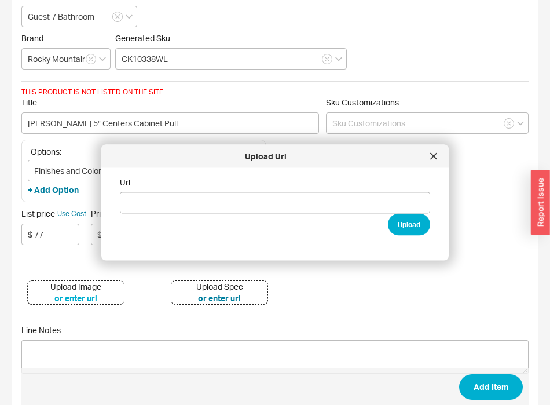
type input "https://www.rockymountainhardware.com/wp-content/smush-webp/2021/10/Ophelia-Cab…"
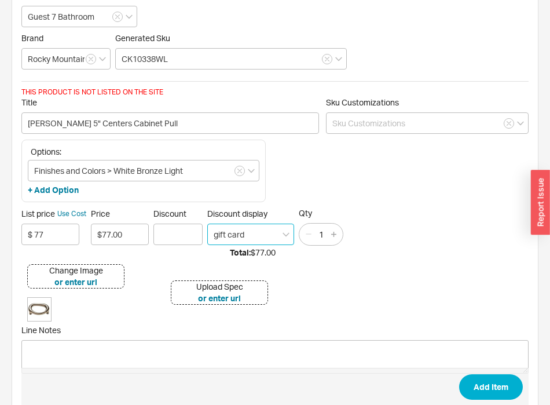
click at [248, 229] on input "gift card" at bounding box center [250, 233] width 87 height 21
click at [246, 248] on div "on item" at bounding box center [251, 258] width 86 height 21
type input "on item"
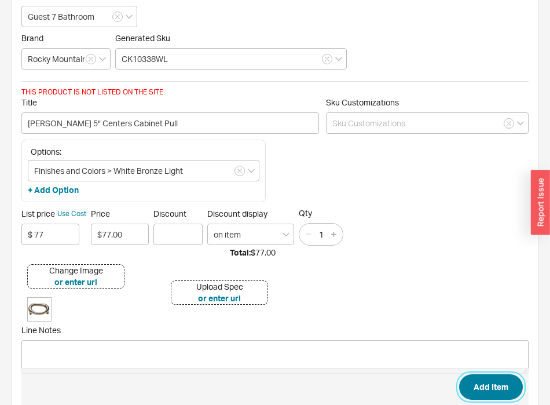
click at [498, 380] on button "Add Item" at bounding box center [491, 386] width 64 height 25
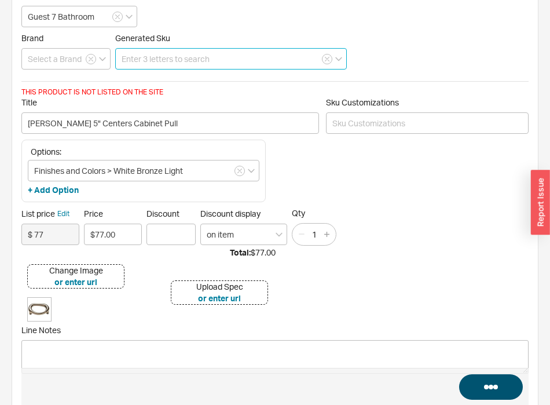
scroll to position [0, 0]
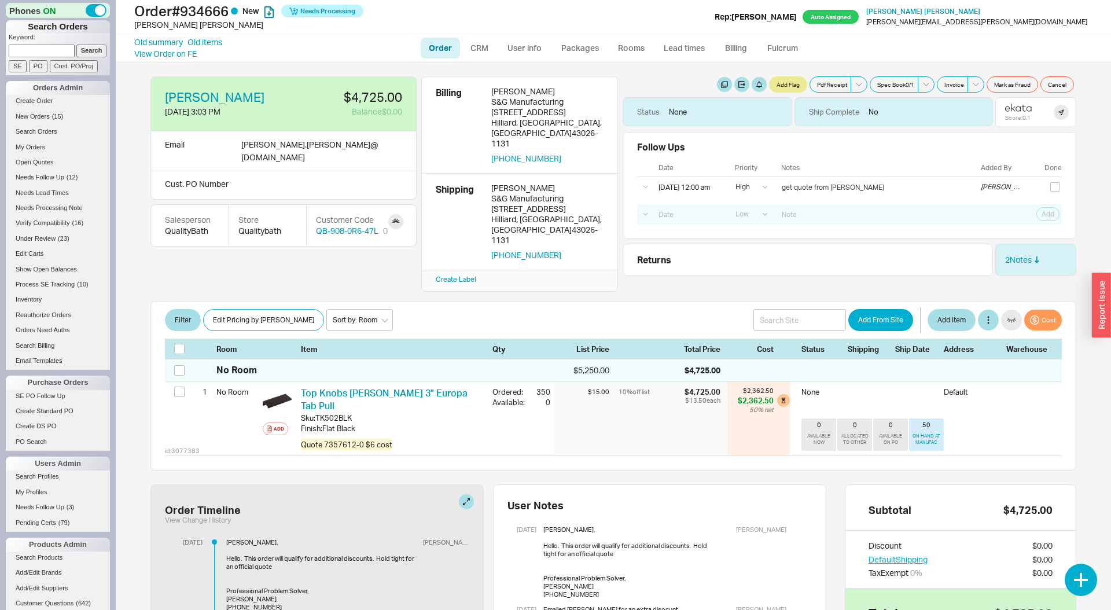
select select "LOW"
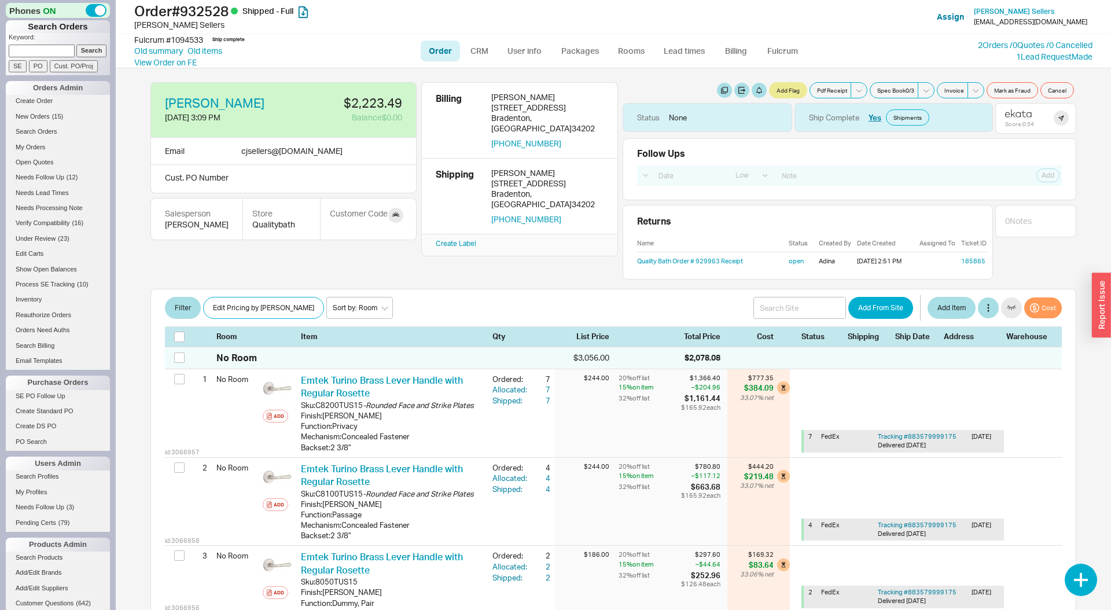
select select "LOW"
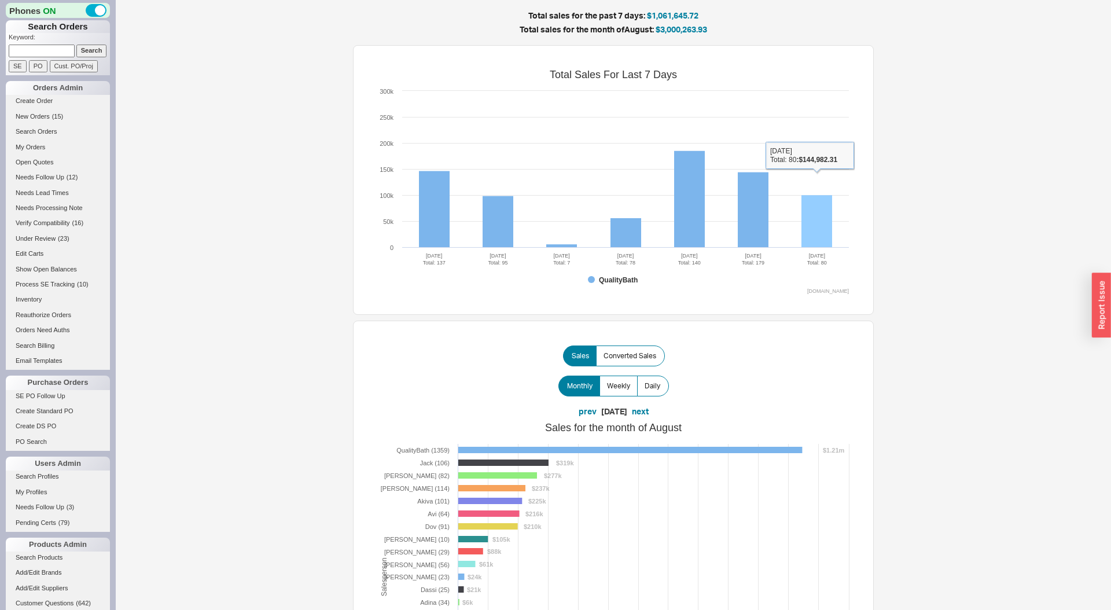
click at [823, 235] on rect at bounding box center [817, 221] width 31 height 52
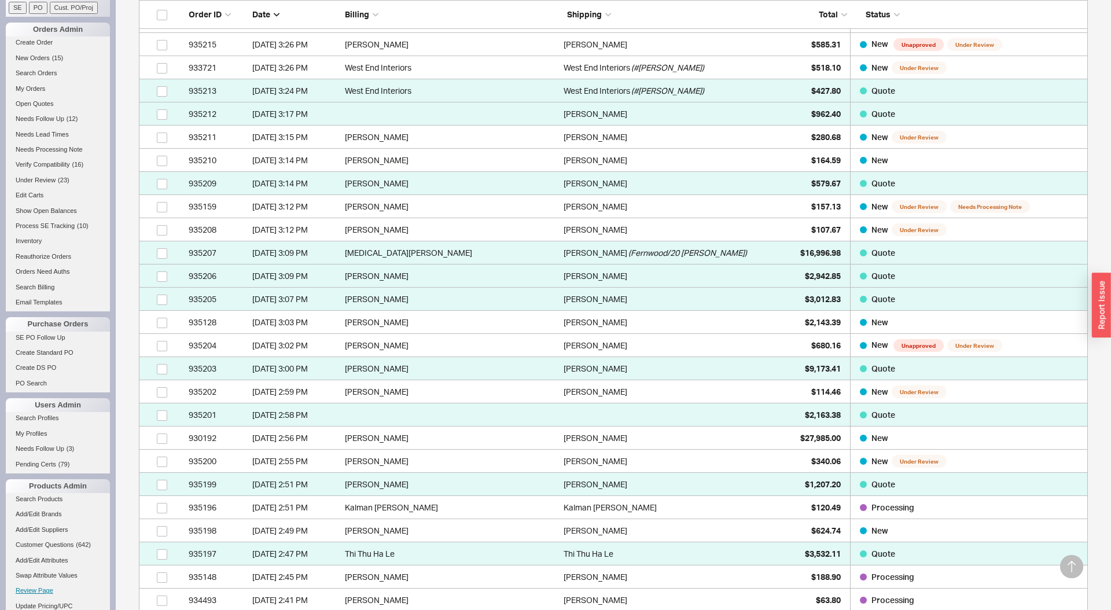
scroll to position [276, 0]
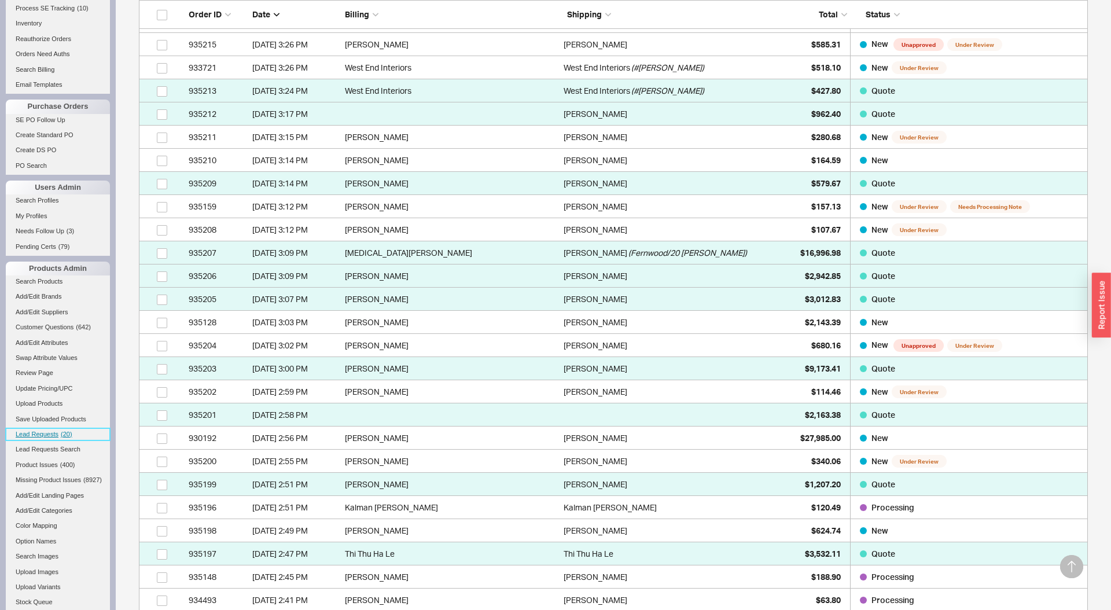
click at [55, 438] on link "Lead Requests ( 20 )" at bounding box center [58, 434] width 104 height 12
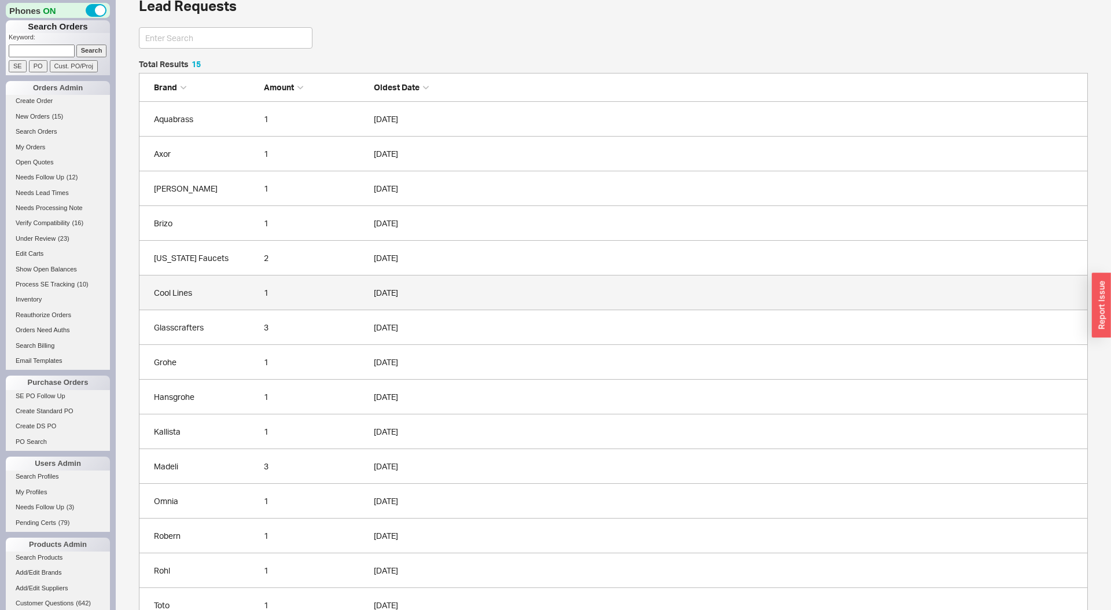
scroll to position [43, 0]
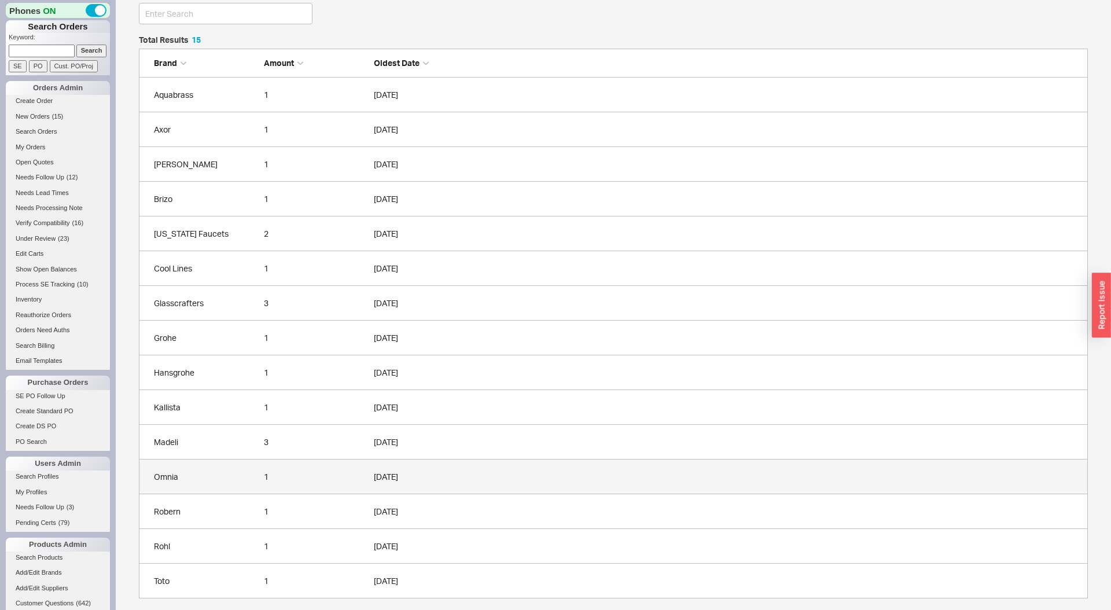
click at [254, 479] on div "Omnia" at bounding box center [206, 477] width 104 height 12
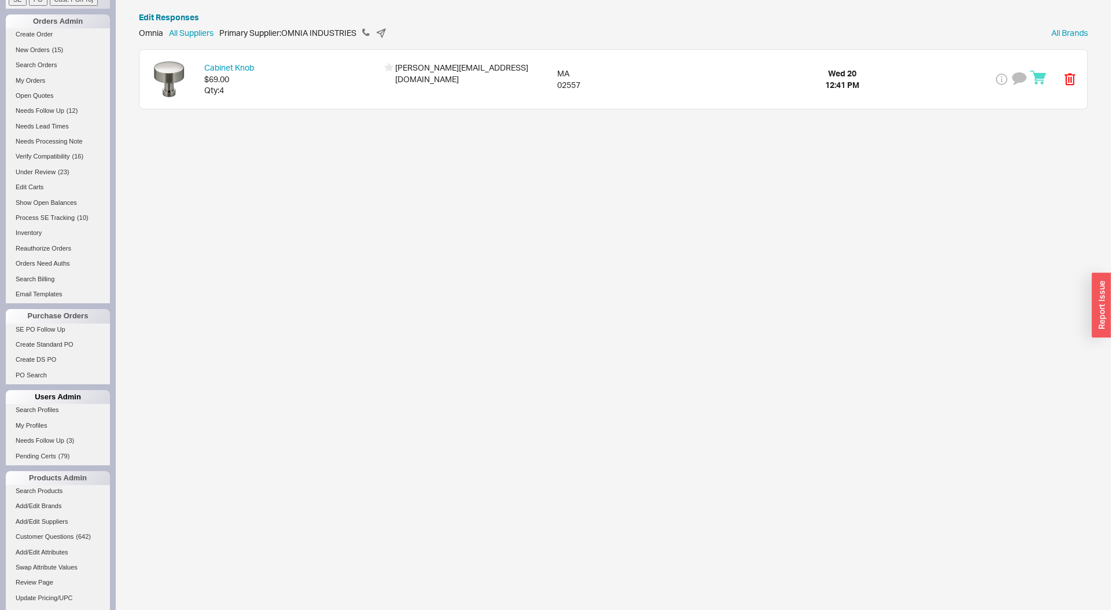
scroll to position [193, 0]
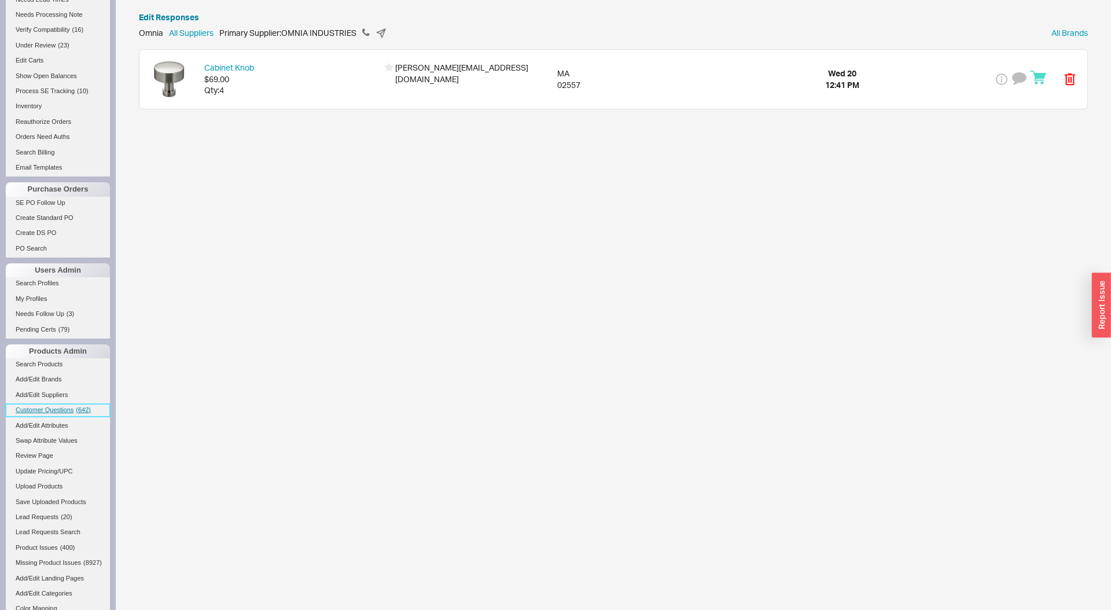
click at [74, 409] on link "Customer Questions ( 642 )" at bounding box center [58, 410] width 104 height 12
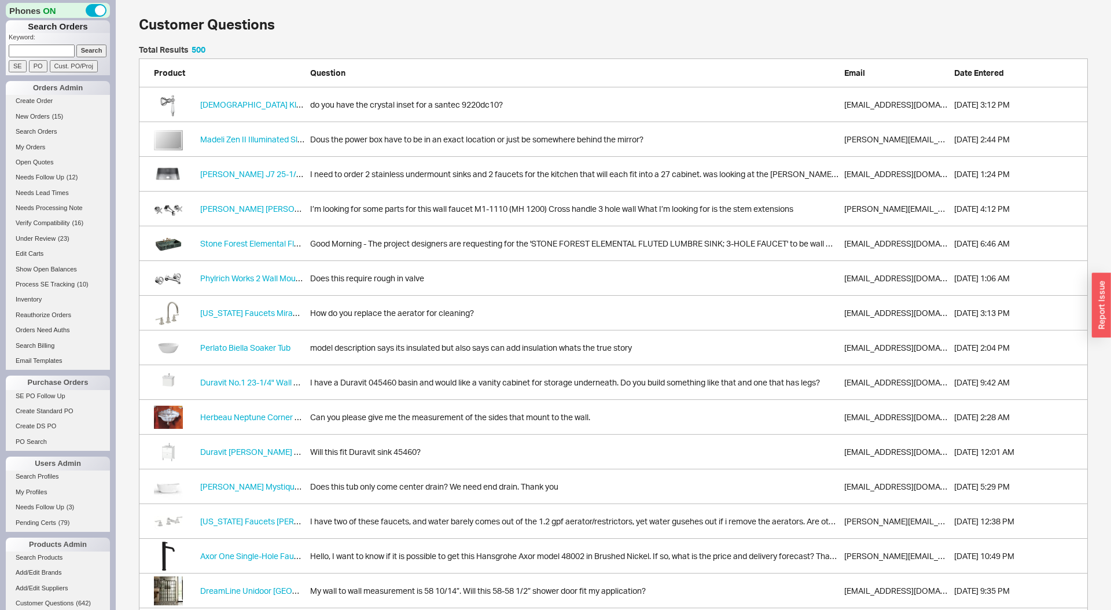
scroll to position [1, 1]
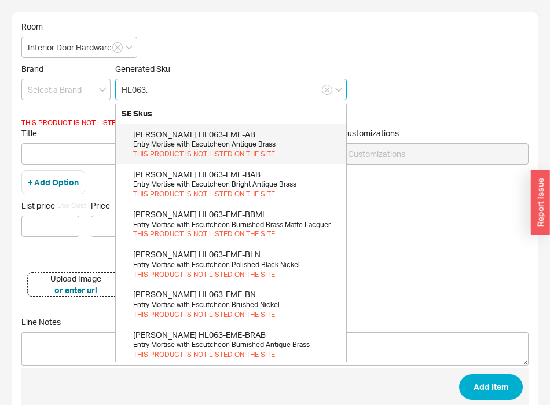
paste input "R063"
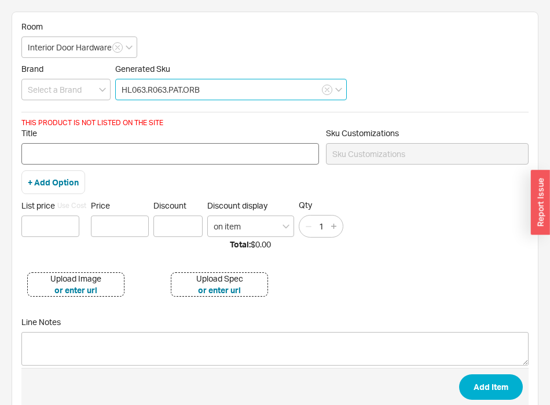
type input "HL063.R063.PAT.ORB"
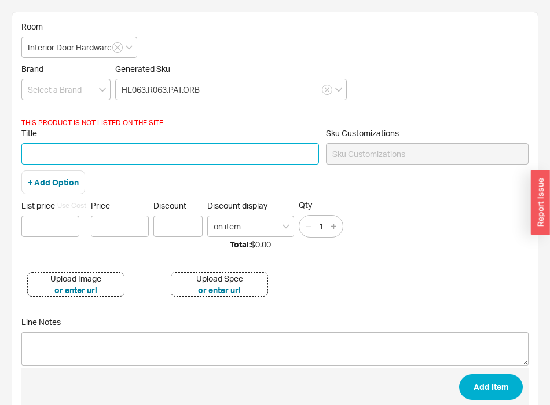
click at [99, 160] on input "Title" at bounding box center [170, 153] width 298 height 21
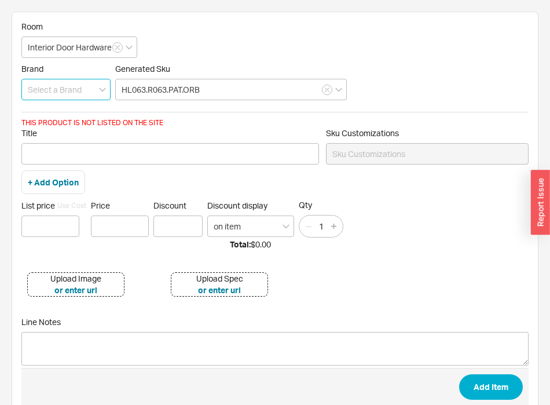
click at [47, 87] on input at bounding box center [65, 89] width 89 height 21
type input "[PERSON_NAME] (Inactive)"
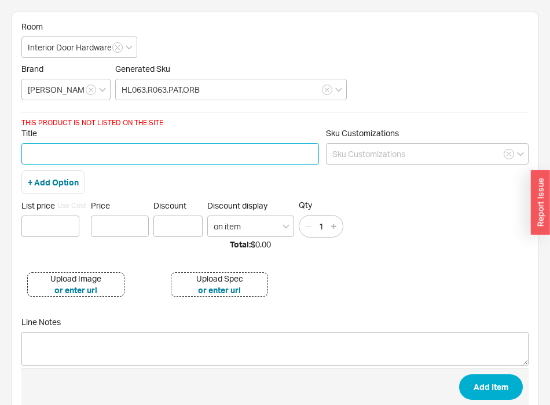
click at [143, 153] on input "Title" at bounding box center [170, 153] width 298 height 21
paste input "Metropolitan Rockefeller Lever with R063 Backplate"
click at [118, 155] on input "Metropolitan Rockefeller Lever with R063 Backplate" at bounding box center [170, 153] width 298 height 21
type input "Metropolitan Rockefeller Passage Lever with R063 Backplate"
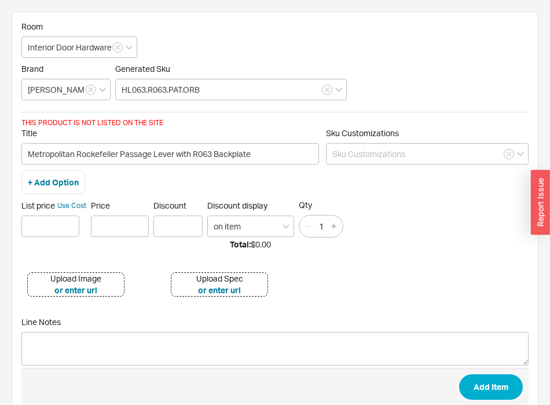
click at [41, 189] on div "+ Add Option" at bounding box center [53, 182] width 64 height 24
click at [64, 182] on button "+ Add Option" at bounding box center [53, 183] width 51 height 12
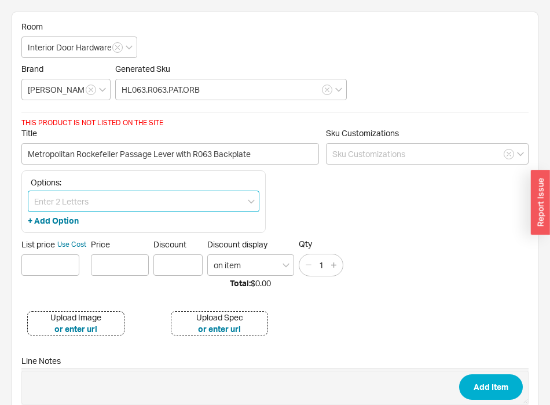
click at [74, 199] on input at bounding box center [144, 200] width 232 height 21
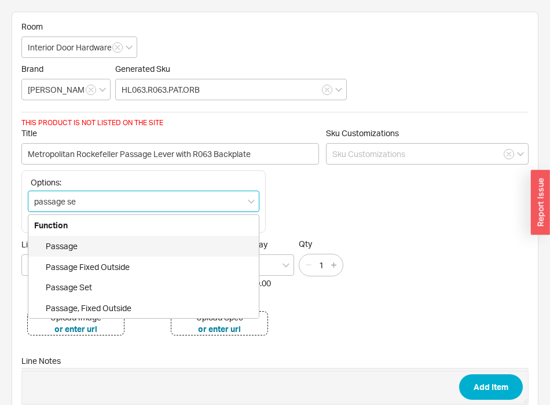
type input "passage set"
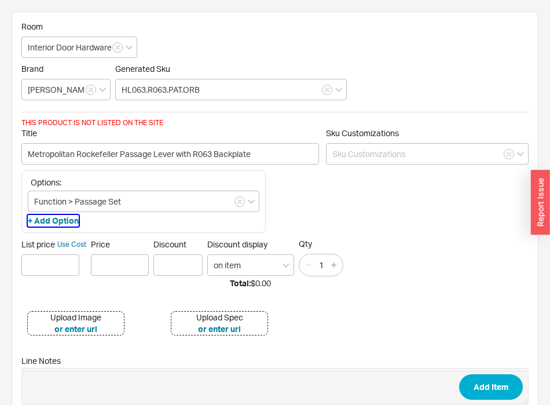
click at [57, 220] on button "+ Add Option" at bounding box center [53, 221] width 51 height 12
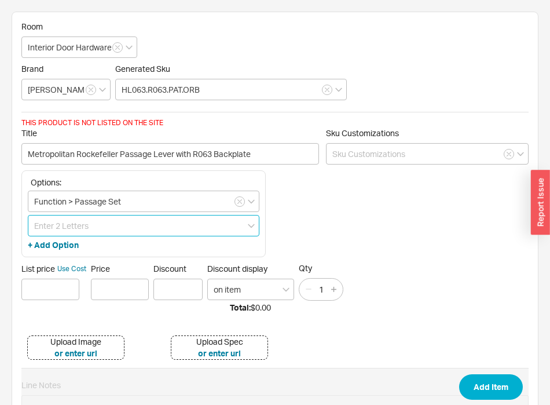
click at [63, 225] on input at bounding box center [144, 225] width 232 height 21
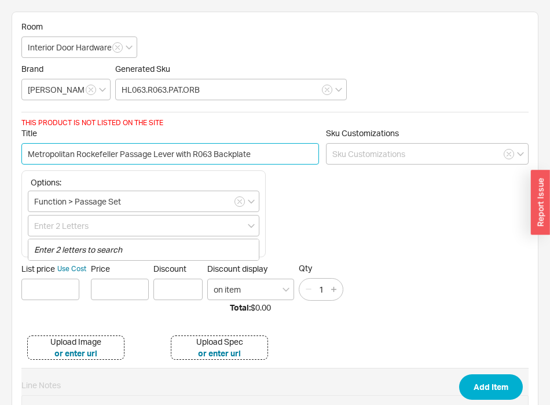
click at [119, 156] on input "Metropolitan Rockefeller Passage Lever with R063 Backplate" at bounding box center [170, 153] width 298 height 21
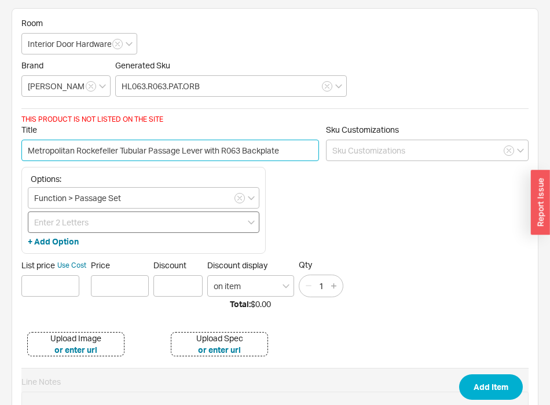
type input "Metropolitan Rockefeller Tubular Passage Lever with R063 Backplate"
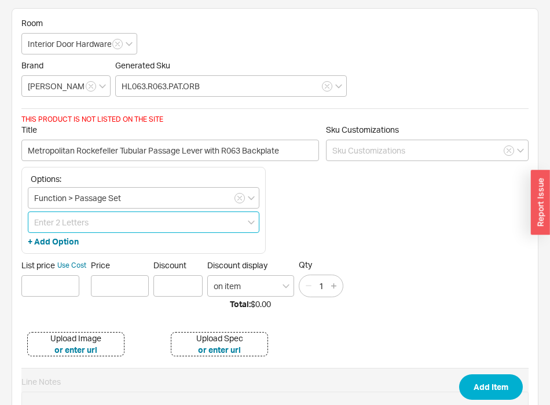
click at [89, 223] on input at bounding box center [144, 221] width 232 height 21
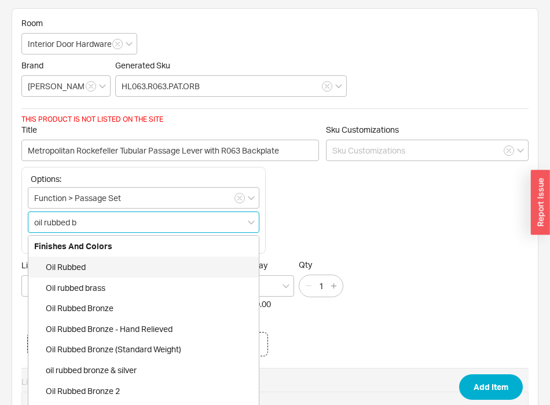
type input "oil rubbed br"
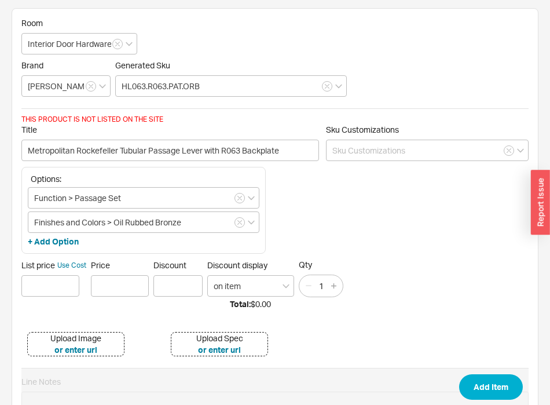
scroll to position [21, 0]
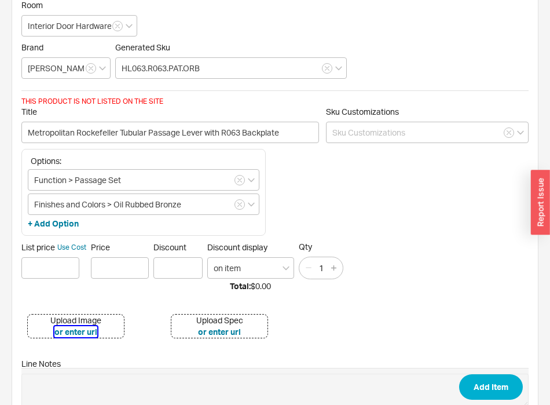
click at [78, 332] on button "or enter url" at bounding box center [75, 332] width 43 height 12
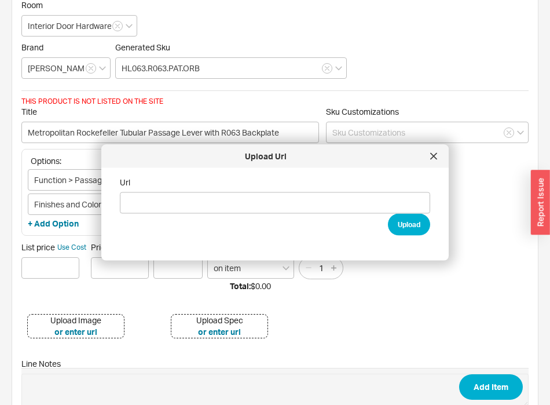
type input "https://hamiltonsinkler.com/cdn/shop/products/HL063-R063-_ORB_Post.jpg?v=161979…"
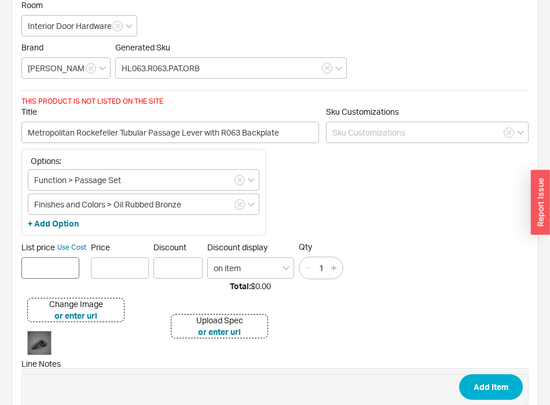
drag, startPoint x: 30, startPoint y: 278, endPoint x: 37, endPoint y: 276, distance: 7.5
click at [30, 278] on div "List price Use Cost Price Discount Discount display on item Qty 1" at bounding box center [274, 260] width 507 height 38
click at [41, 274] on input at bounding box center [50, 267] width 58 height 21
type input "$ 1605"
type input "$1,605.00"
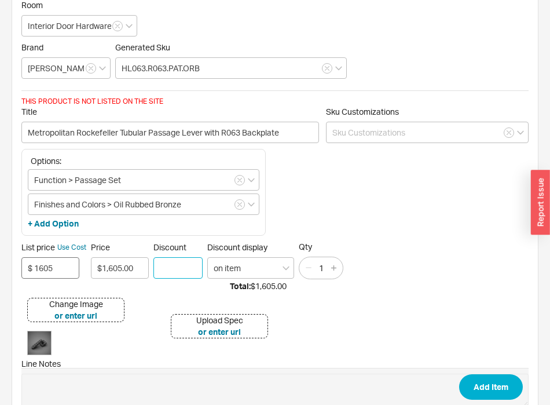
click at [459, 374] on button "Add Item" at bounding box center [491, 386] width 64 height 25
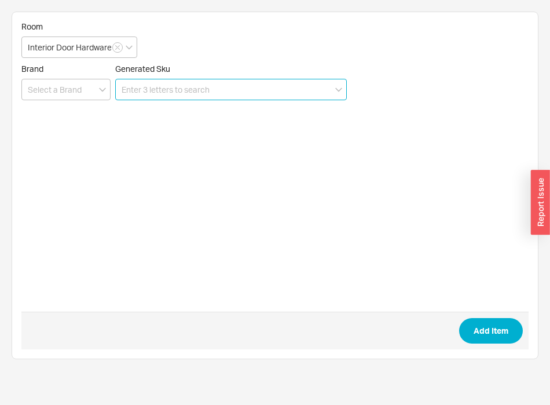
scroll to position [0, 0]
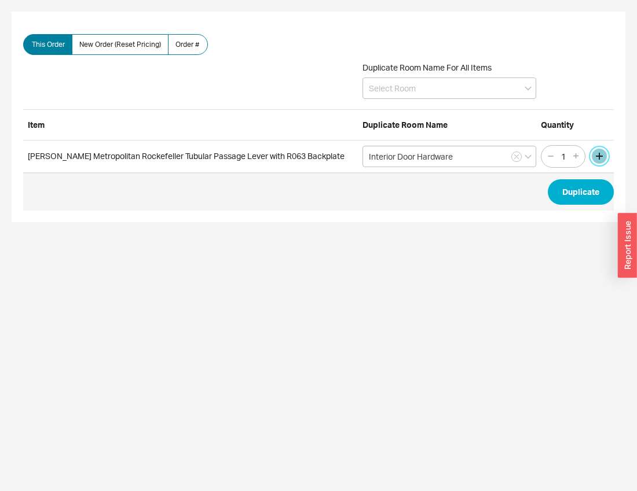
click at [600, 152] on button "button" at bounding box center [599, 156] width 15 height 15
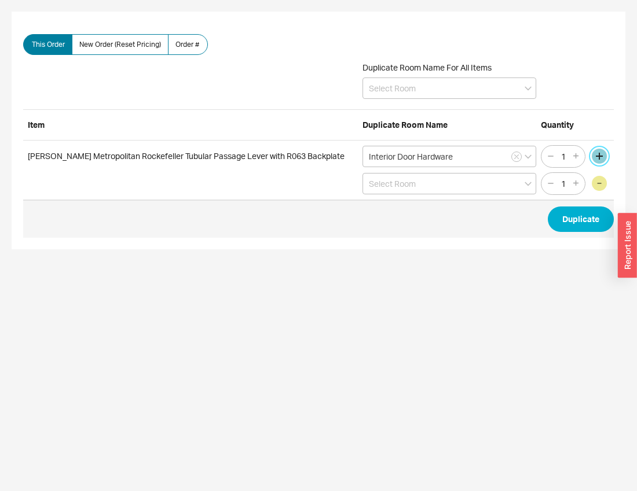
click at [600, 152] on button "button" at bounding box center [599, 156] width 15 height 15
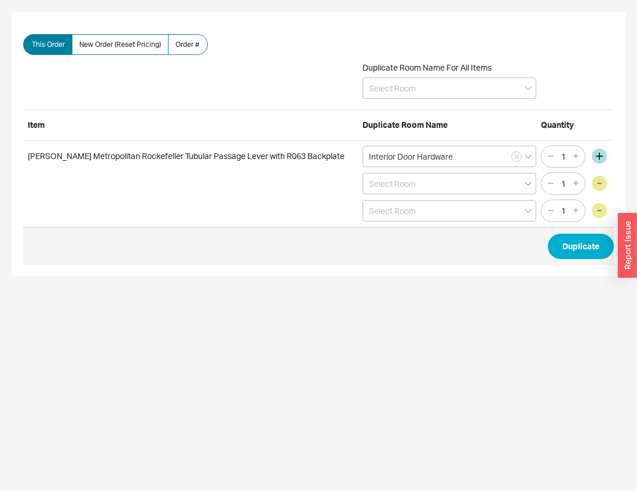
click at [526, 186] on icon "open menu" at bounding box center [527, 184] width 7 height 5
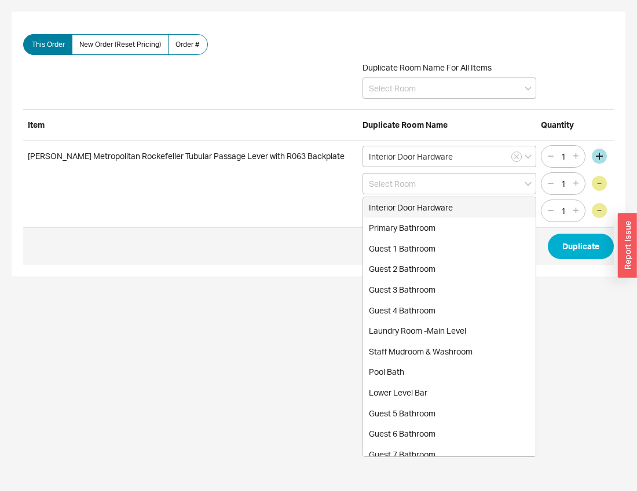
click at [476, 211] on div "Interior Door Hardware" at bounding box center [449, 207] width 173 height 21
type input "Interior Door Hardware"
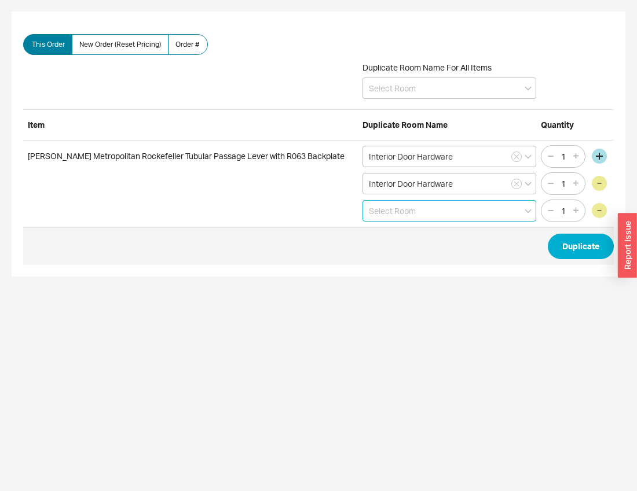
drag, startPoint x: 472, startPoint y: 211, endPoint x: 466, endPoint y: 221, distance: 11.2
click at [472, 212] on input at bounding box center [449, 210] width 174 height 21
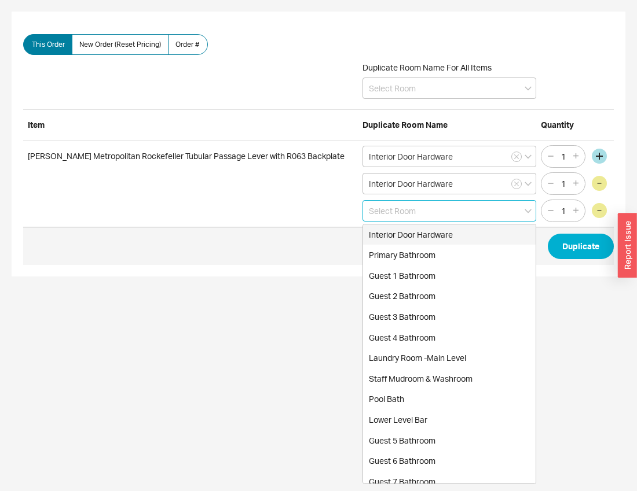
click at [462, 229] on div "Interior Door Hardware" at bounding box center [449, 235] width 173 height 21
type input "Interior Door Hardware"
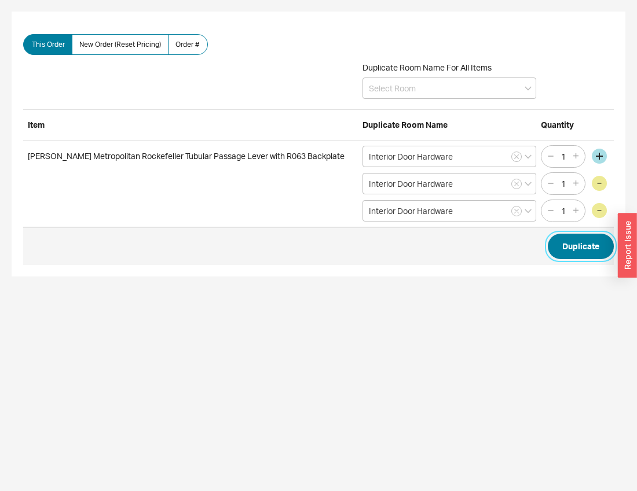
click at [574, 251] on button "Duplicate" at bounding box center [581, 246] width 66 height 25
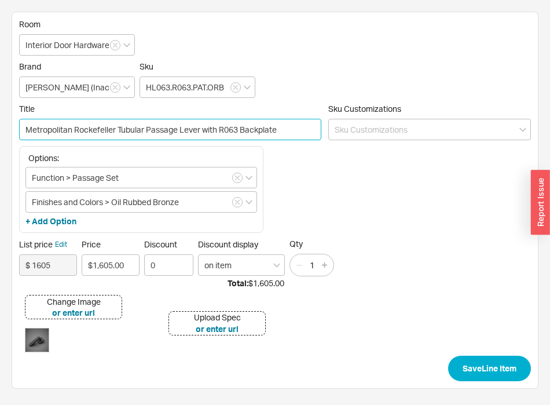
click at [164, 131] on input "Metropolitan Rockefeller Tubular Passage Lever with R063 Backplate" at bounding box center [170, 129] width 302 height 21
type input "Metropolitan Rockefeller Tubular Privacy Lever with R063 Backplate"
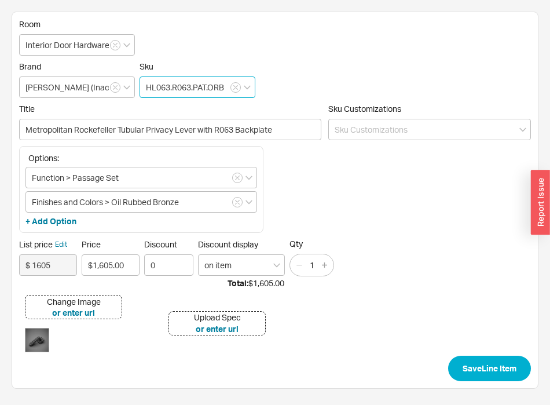
click at [200, 86] on input "HL063.R063.PAT.ORB" at bounding box center [198, 86] width 116 height 21
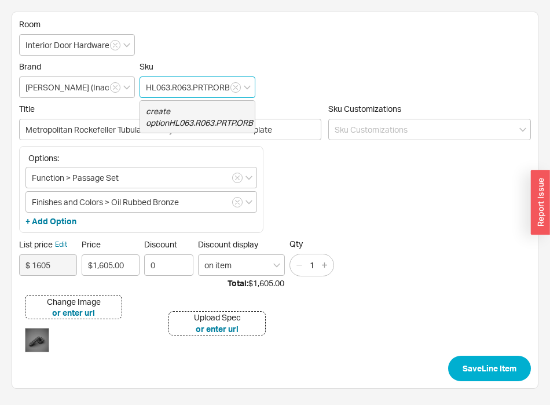
type input "HL063.R063.PRTP.ORB"
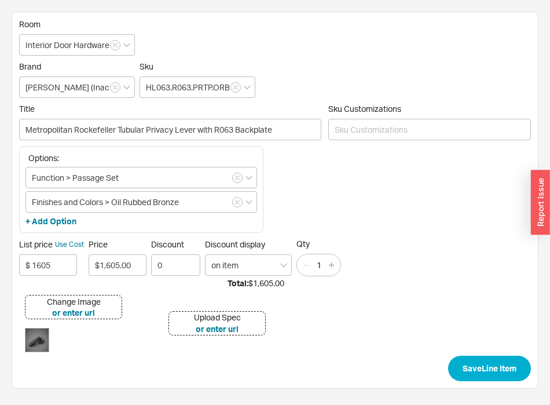
click at [300, 78] on div "Brand Hamilton Sinkler (Inactive) Sku HL063.R063.PRTP.ORB" at bounding box center [275, 79] width 512 height 36
click at [87, 178] on input "Function > Passage Set" at bounding box center [141, 177] width 232 height 21
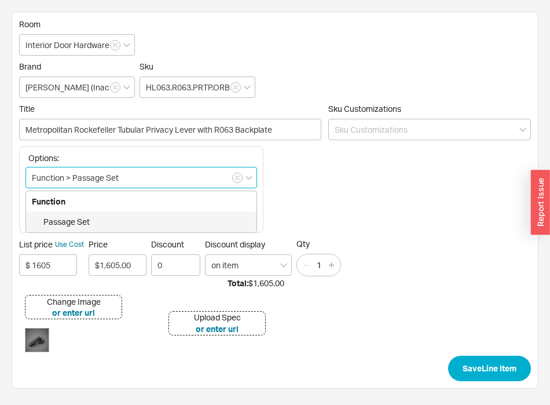
click at [87, 178] on input "Function > Passage Set" at bounding box center [141, 177] width 232 height 21
type input "Function > Privacy"
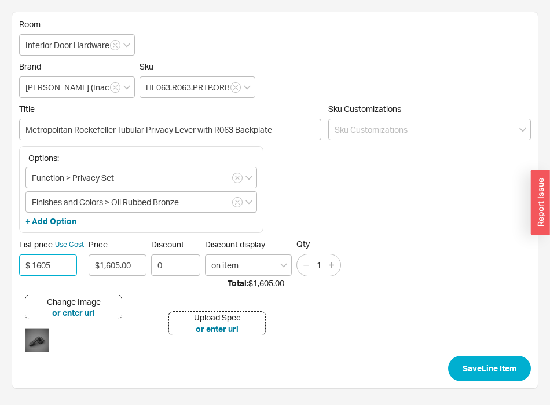
click at [51, 266] on input "$ 1605" at bounding box center [48, 264] width 58 height 21
click at [50, 266] on input "$ 1605" at bounding box center [48, 264] width 58 height 21
type input "$ 1816"
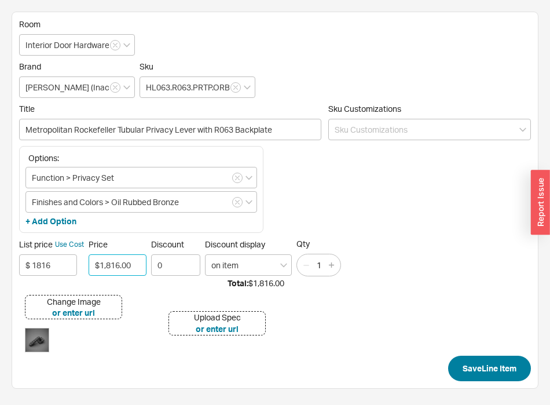
type input "$1,816.00"
click at [482, 372] on button "Save Line Item" at bounding box center [489, 367] width 83 height 25
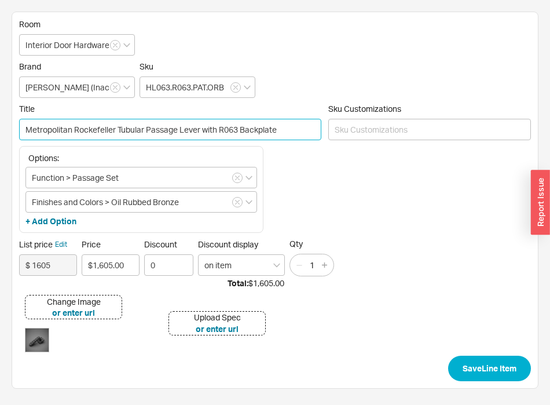
click at [165, 129] on input "Metropolitan Rockefeller Tubular Passage Lever with R063 Backplate" at bounding box center [170, 129] width 302 height 21
type input "Metropolitan Rockefeller Tubular Privacy Thumbturn Lever with R063 Backplate"
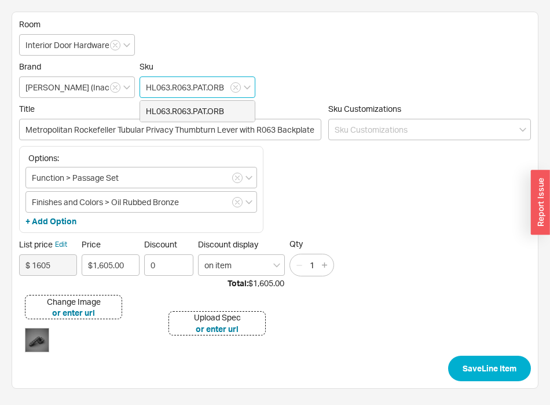
click at [198, 86] on input "HL063.R063.PAT.ORB" at bounding box center [198, 86] width 116 height 21
type input "HL063.R063.PRT.ORB"
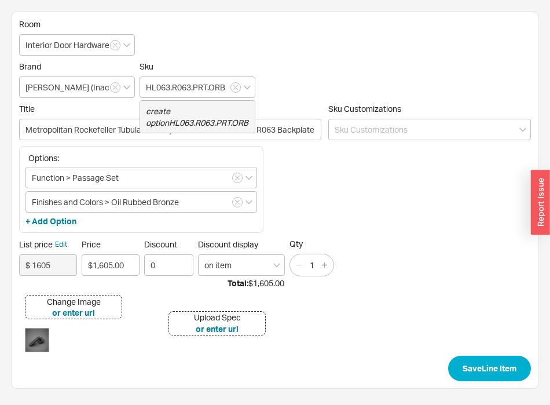
click at [370, 71] on div "Brand Hamilton Sinkler (Inactive) Sku HL063.R063.PRT.ORB create option HL063.R0…" at bounding box center [275, 79] width 512 height 36
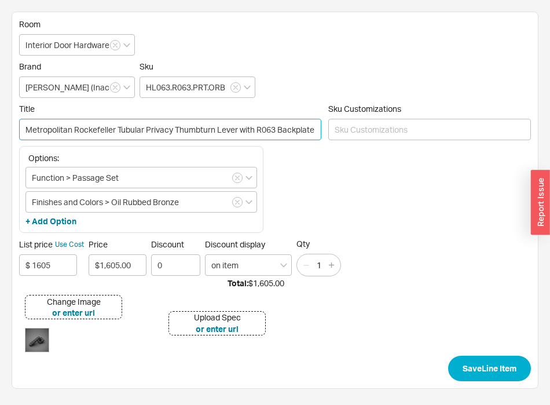
click at [201, 130] on input "Metropolitan Rockefeller Tubular Privacy Thumbturn Lever with R063 Backplate" at bounding box center [170, 129] width 302 height 21
type input "Metropolitan Rockefeller Tubular Privacy Thumb Turn Lever with R063 Backplate"
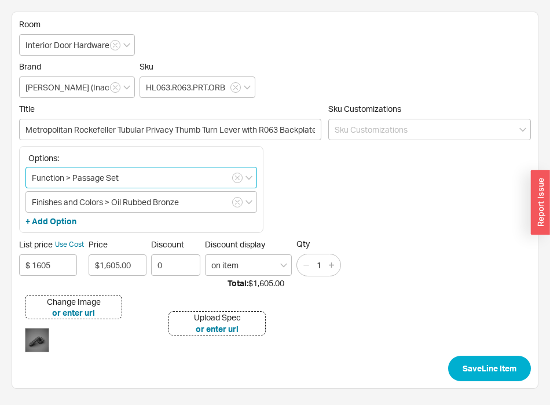
click at [141, 179] on input "Function > Passage Set" at bounding box center [141, 177] width 232 height 21
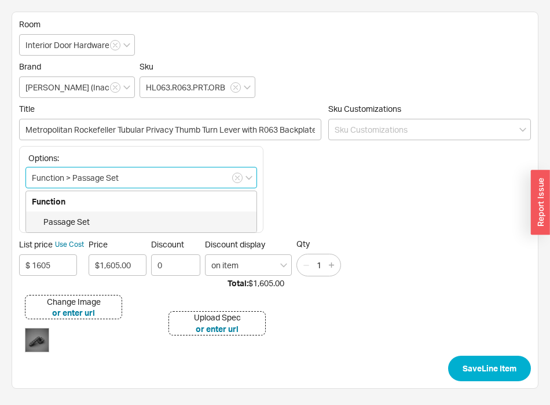
click at [141, 179] on input "Function > Passage Set" at bounding box center [141, 177] width 232 height 21
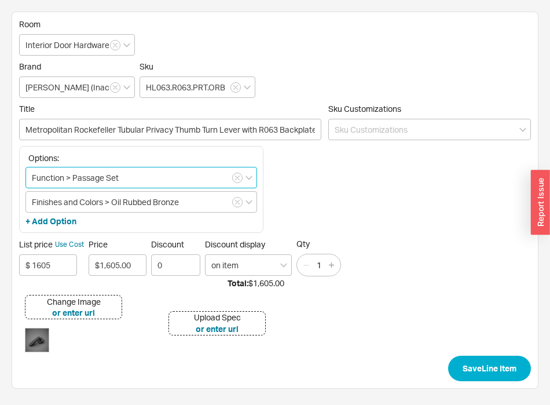
click at [86, 181] on input "Function > Passage Set" at bounding box center [141, 177] width 232 height 21
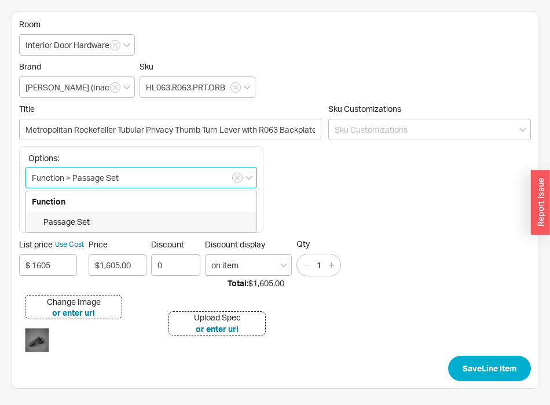
drag, startPoint x: 86, startPoint y: 181, endPoint x: 113, endPoint y: 182, distance: 27.2
click at [113, 182] on input "Function > Passage Set" at bounding box center [141, 177] width 232 height 21
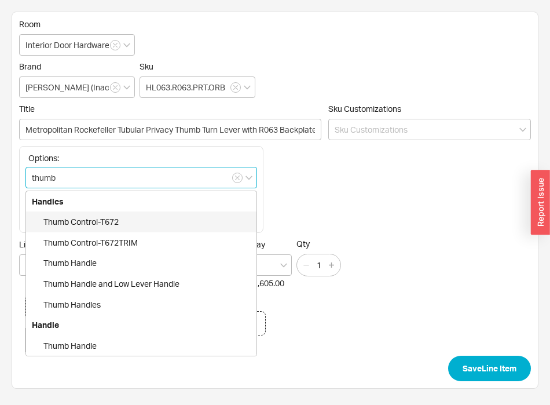
type input "thumb"
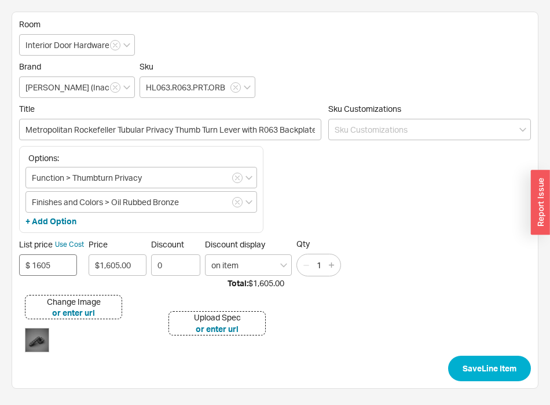
drag, startPoint x: 86, startPoint y: 269, endPoint x: 76, endPoint y: 268, distance: 10.5
click at [85, 269] on div "List price Use Cost $ 1605 Price $1,605.00 Discount 0 Discount display on item …" at bounding box center [275, 257] width 512 height 38
click at [76, 268] on input "$ 1605" at bounding box center [48, 264] width 58 height 21
type input "$ 1882"
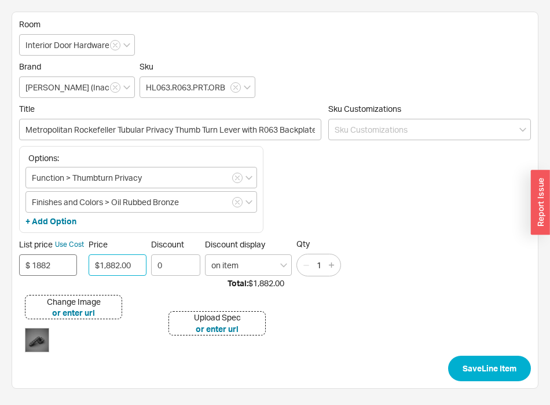
type input "$1,882.00"
click at [448, 355] on button "Save Line Item" at bounding box center [489, 367] width 83 height 25
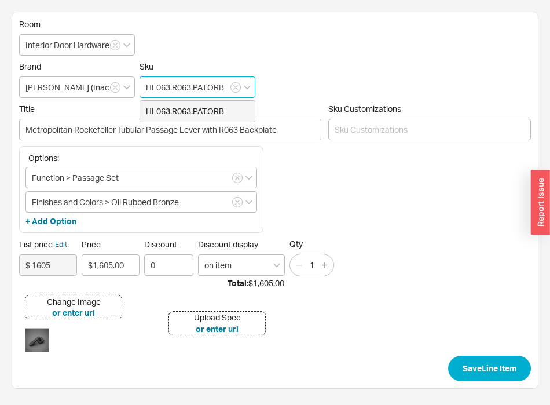
click at [197, 85] on input "HL063.R063.PAT.ORB" at bounding box center [198, 86] width 116 height 21
type input "HL063.R063.SDR.ORB"
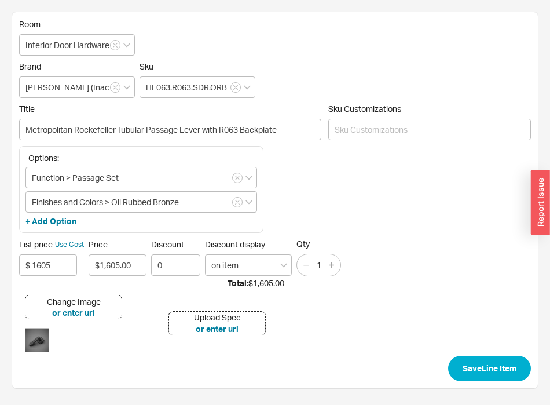
click at [304, 65] on div "Brand [PERSON_NAME] (Inactive) Sku HL063.R063.SDR.ORB" at bounding box center [275, 79] width 512 height 36
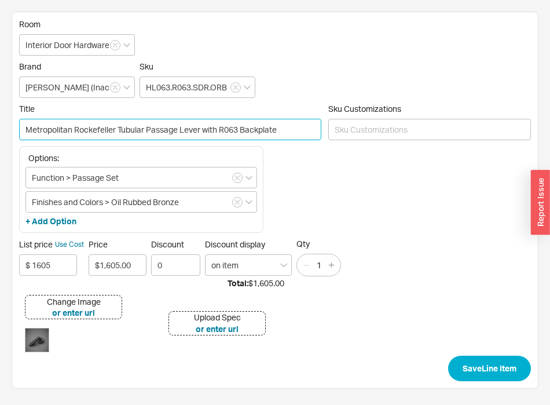
click at [129, 132] on input "Metropolitan Rockefeller Tubular Passage Lever with R063 Backplate" at bounding box center [170, 129] width 302 height 21
click at [129, 131] on input "Metropolitan Rockefeller Tubular Passage Lever with R063 Backplate" at bounding box center [170, 129] width 302 height 21
click at [173, 134] on input "Metropolitan Rockefeller Tubular Passage Lever with R063 Backplate" at bounding box center [170, 129] width 302 height 21
click at [159, 133] on input "Metropolitan Rockefeller Tubular Passage Lever with R063 Backplate" at bounding box center [170, 129] width 302 height 21
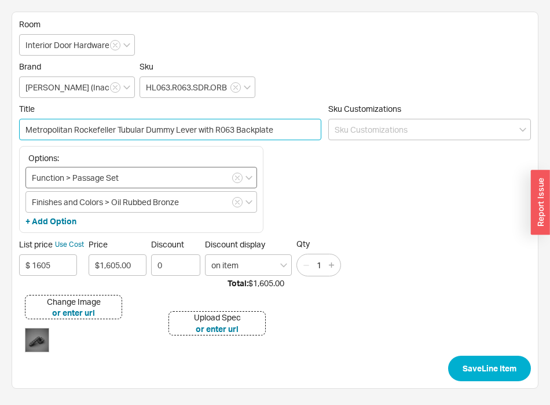
type input "Metropolitan Rockefeller Tubular Dummy Lever with R063 Backplate"
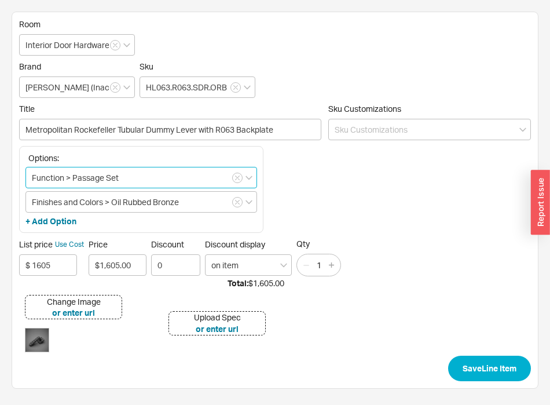
click at [95, 177] on input "Function > Passage Set" at bounding box center [141, 177] width 232 height 21
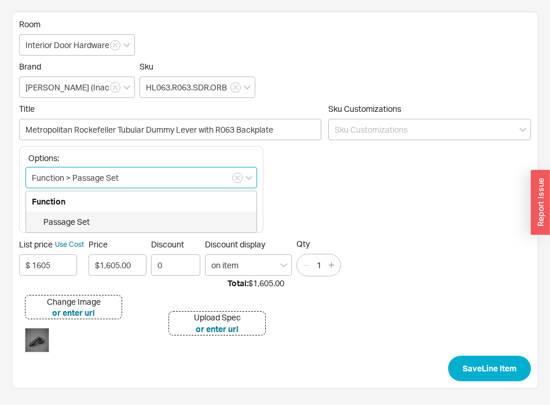
drag, startPoint x: 95, startPoint y: 177, endPoint x: 121, endPoint y: 181, distance: 26.4
click at [121, 181] on input "Function > Passage Set" at bounding box center [141, 177] width 232 height 21
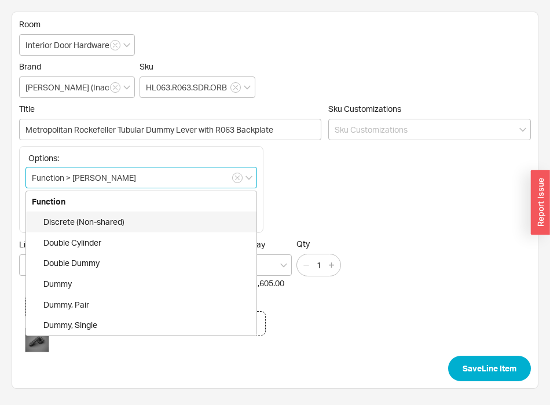
type input "Function > dummy"
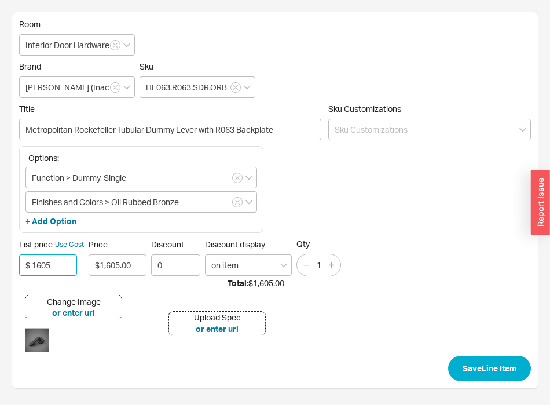
click at [50, 266] on input "$ 1605" at bounding box center [48, 264] width 58 height 21
type input "$ 705"
type input "$705.00"
click at [448, 355] on button "Save Line Item" at bounding box center [489, 367] width 83 height 25
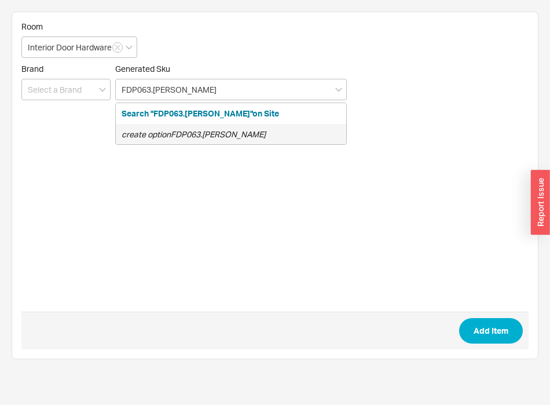
click at [155, 128] on div "create option FDP063.[PERSON_NAME]" at bounding box center [231, 134] width 230 height 21
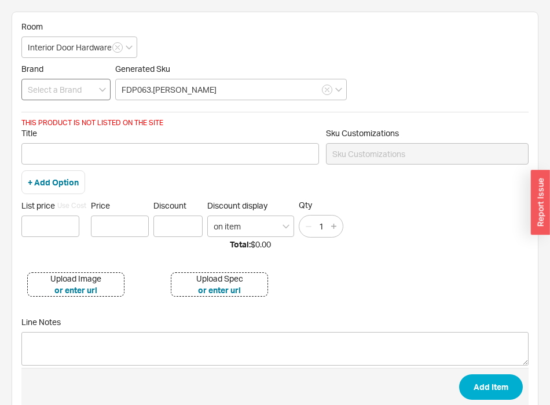
type input "FDP063.[PERSON_NAME]"
click at [69, 97] on input at bounding box center [65, 89] width 89 height 21
type input "[PERSON_NAME] (Inactive)"
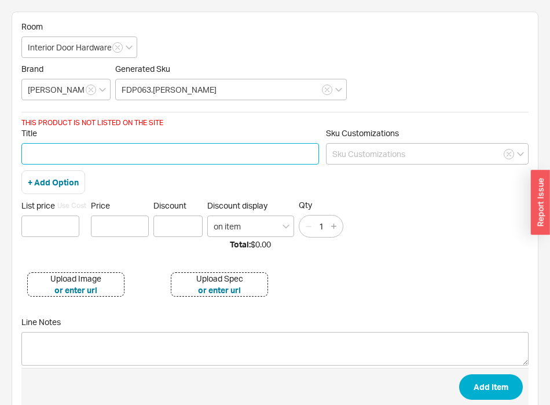
click at [168, 155] on input "Title" at bounding box center [170, 153] width 298 height 21
paste input "Metropolitan"
paste input "Rockefeller"
type input "Metropolitan Rockefeller Passage Pocket Door Set"
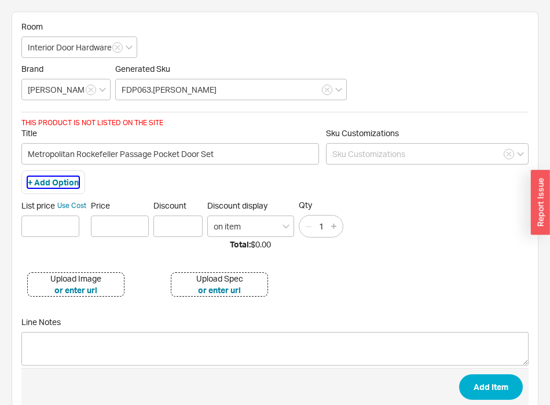
click at [61, 181] on button "+ Add Option" at bounding box center [53, 183] width 51 height 12
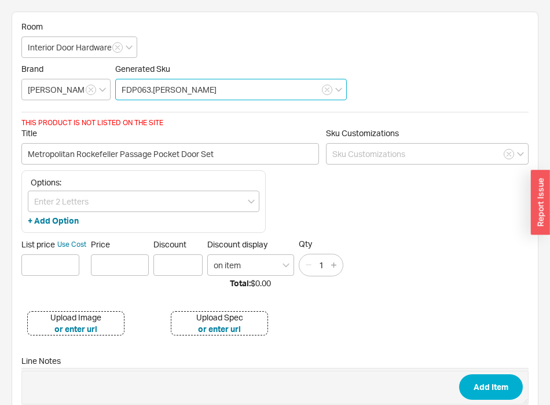
click at [194, 94] on input "FDP063.[PERSON_NAME]" at bounding box center [231, 89] width 232 height 21
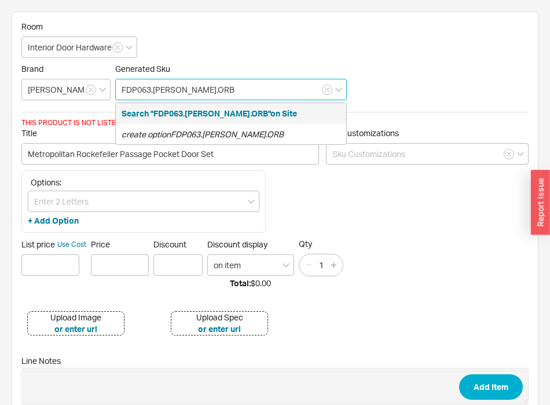
type input "FDP063.[PERSON_NAME].ORB"
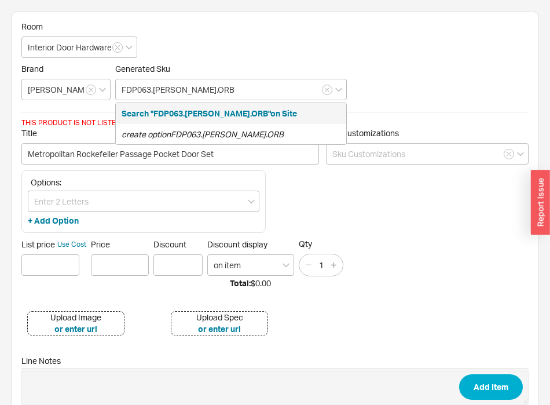
click at [347, 42] on form "Room Interior Door Hardware Brand [PERSON_NAME] (Inactive) Generated Sku FDP063…" at bounding box center [274, 238] width 507 height 434
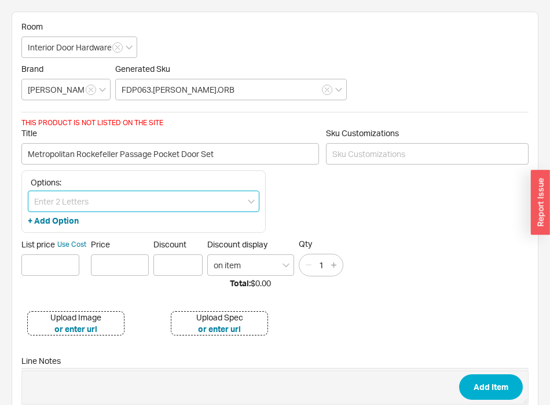
click at [90, 197] on input at bounding box center [144, 200] width 232 height 21
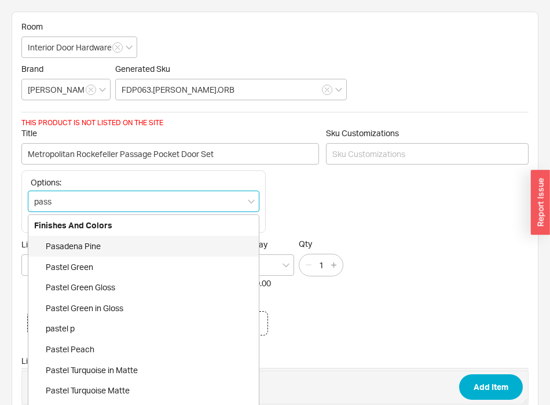
type input "passa"
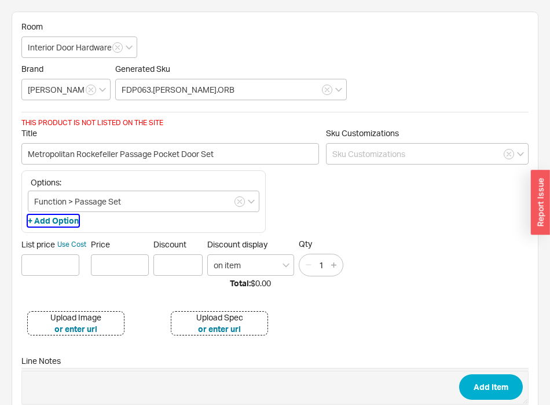
click at [72, 219] on button "+ Add Option" at bounding box center [53, 221] width 51 height 12
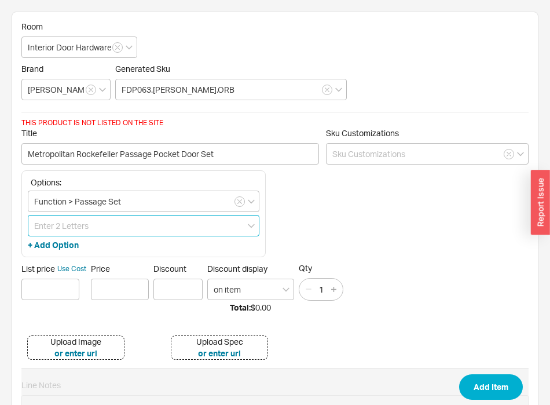
click at [76, 234] on input at bounding box center [144, 225] width 232 height 21
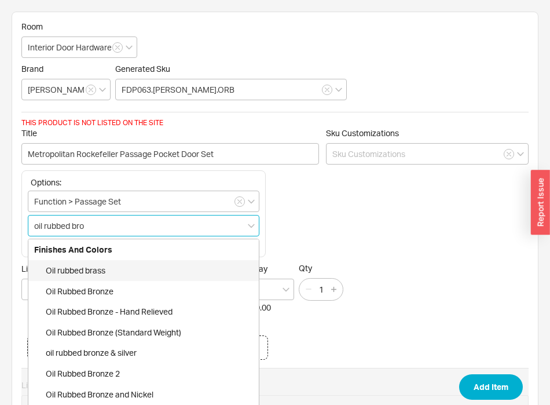
type input "oil rubbed bron"
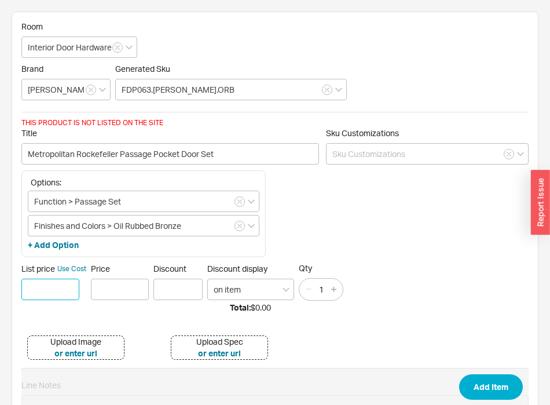
click at [46, 286] on input at bounding box center [50, 288] width 58 height 21
type input "$ 1243"
type input "$1,243.00"
click at [78, 351] on button "or enter url" at bounding box center [75, 353] width 43 height 12
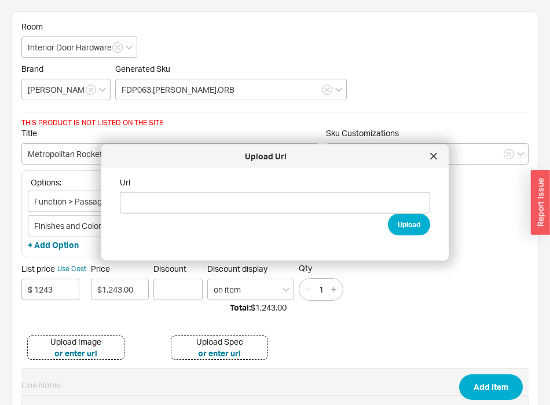
type input "[URL][DOMAIN_NAME]"
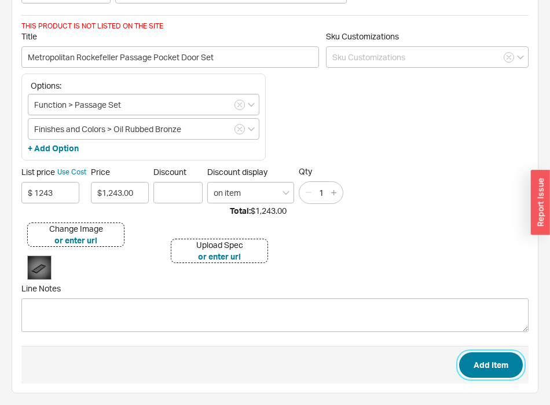
scroll to position [94, 0]
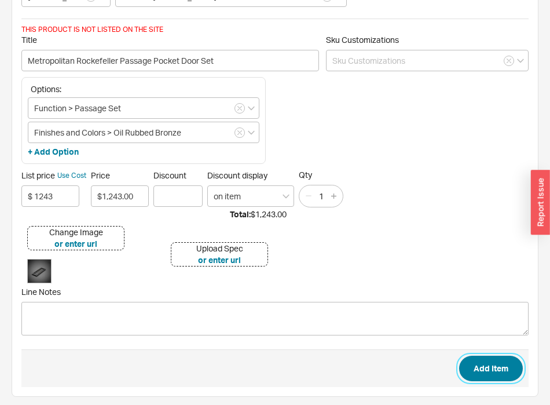
click at [495, 369] on button "Add Item" at bounding box center [491, 367] width 64 height 25
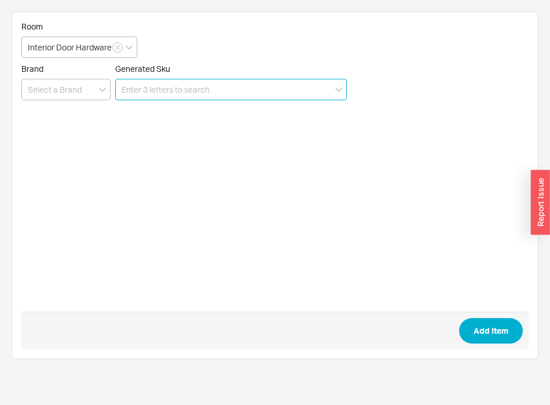
scroll to position [0, 0]
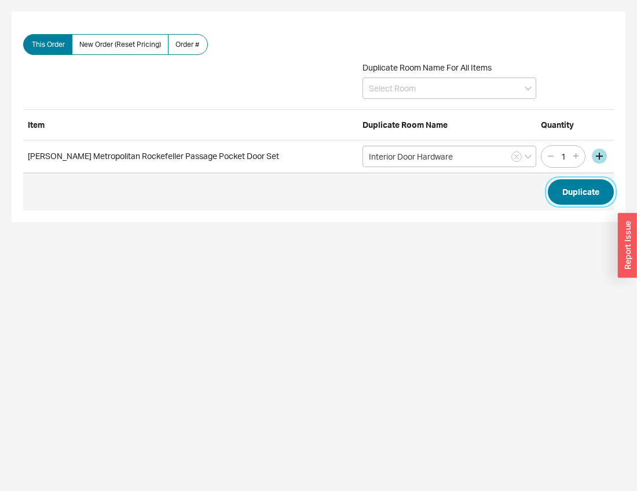
click at [555, 199] on button "Duplicate" at bounding box center [581, 191] width 66 height 25
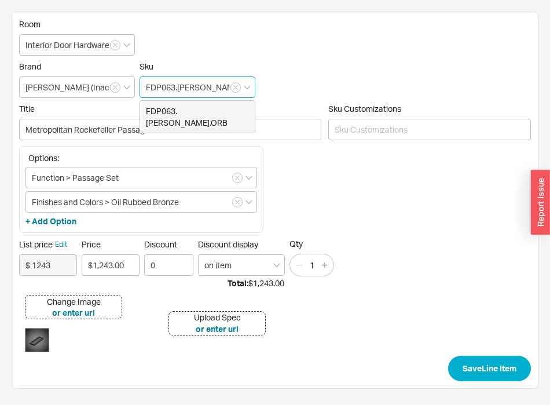
click at [183, 87] on input "FDP063.[PERSON_NAME].ORB" at bounding box center [198, 86] width 116 height 21
type input "FDP063.PRM.ORB"
click at [315, 76] on div "Brand [PERSON_NAME] (Inactive) Sku FDP063.PRM.ORB create option FDP063.PRM.ORB" at bounding box center [275, 79] width 512 height 36
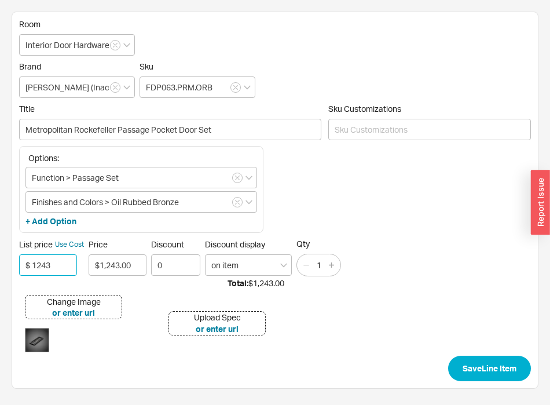
click at [53, 268] on input "$ 1243" at bounding box center [48, 264] width 58 height 21
type input "$ 1601"
type input "$1,601.00"
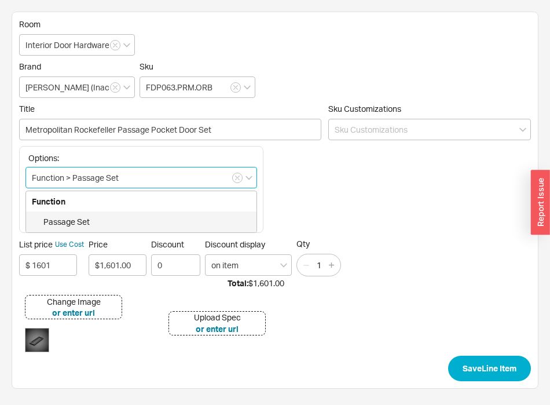
click at [84, 178] on input "Function > Passage Set" at bounding box center [141, 177] width 232 height 21
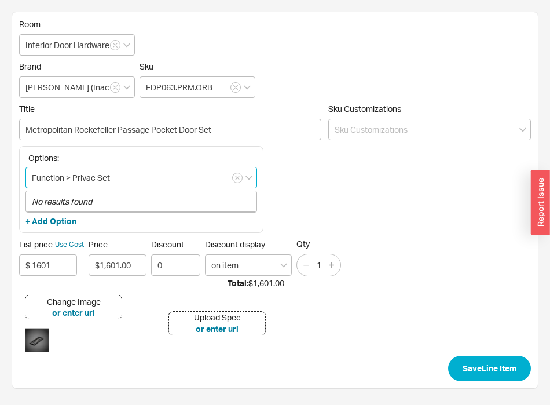
type input "Function > Privacy Set"
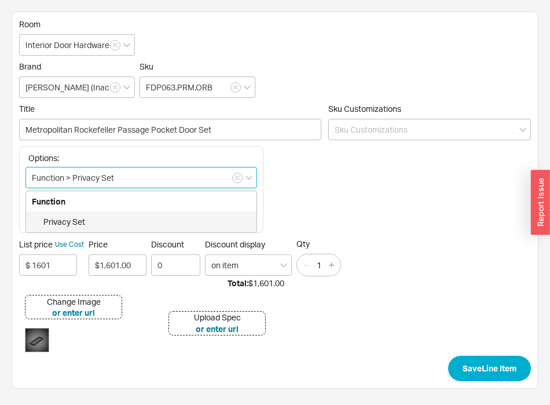
click at [101, 219] on div "Privacy Set" at bounding box center [141, 221] width 230 height 21
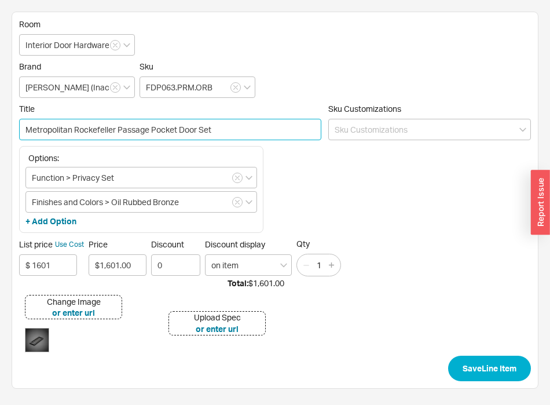
click at [134, 134] on input "Metropolitan Rockefeller Passage Pocket Door Set" at bounding box center [170, 129] width 302 height 21
type input "Metropolitan Rockefeller Privacy Pocket Door Set"
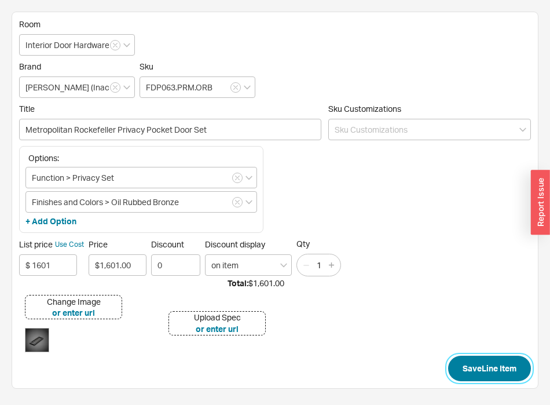
click at [492, 366] on button "Save Line Item" at bounding box center [489, 367] width 83 height 25
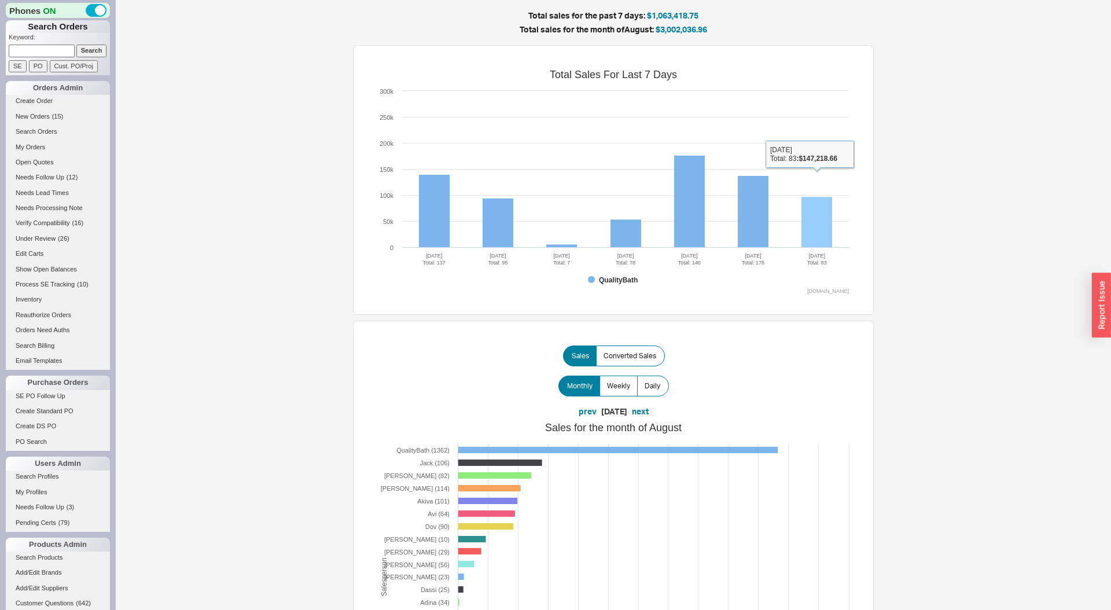
click at [825, 240] on rect at bounding box center [817, 222] width 31 height 50
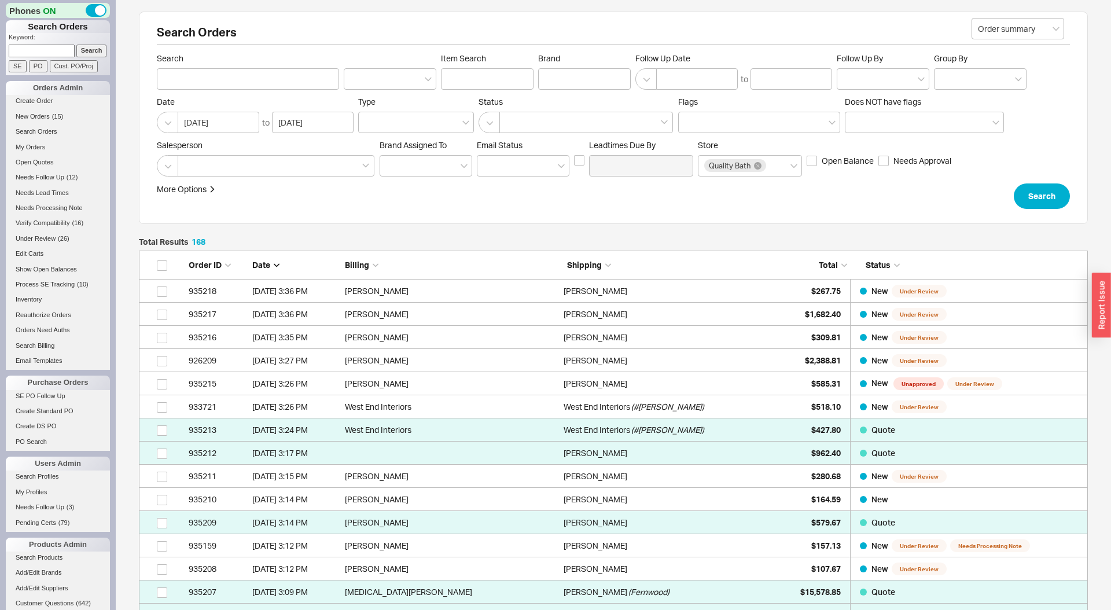
scroll to position [3942, 949]
